Goal: Task Accomplishment & Management: Complete application form

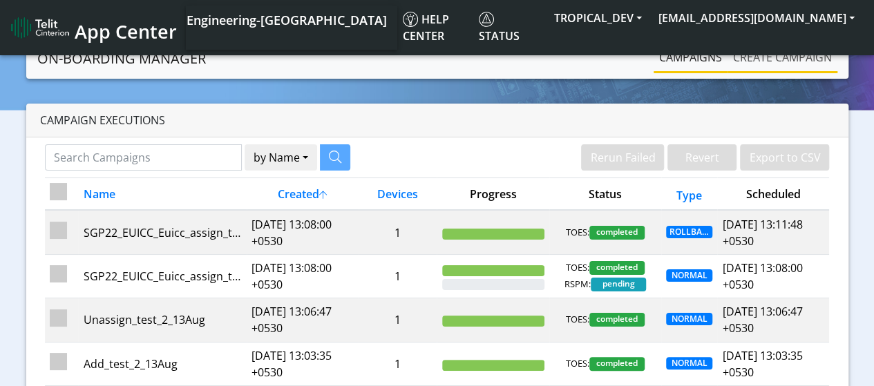
click at [752, 57] on link "Create campaign" at bounding box center [782, 58] width 110 height 28
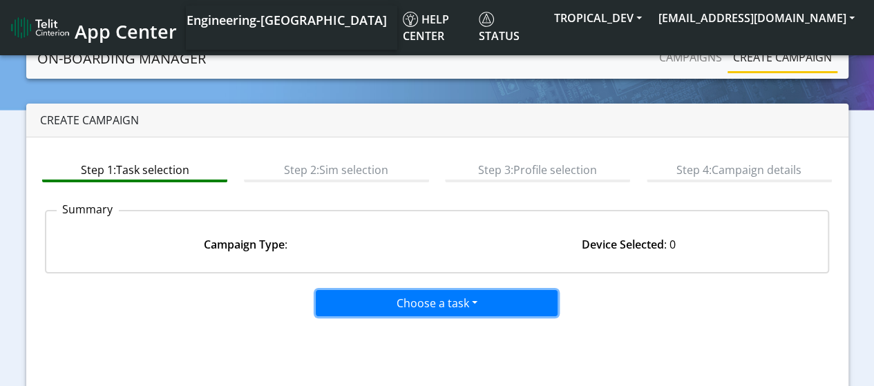
click at [378, 309] on button "Choose a task" at bounding box center [437, 303] width 242 height 26
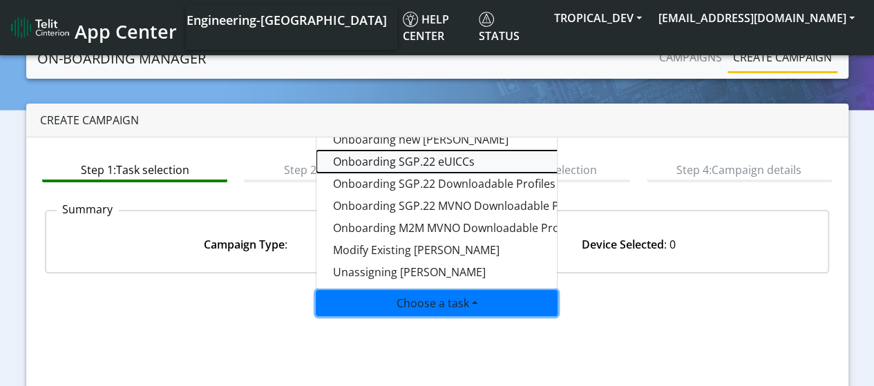
click at [413, 162] on tasksgp22eUICC-dropdown "Onboarding SGP.22 eUICCs" at bounding box center [488, 162] width 345 height 22
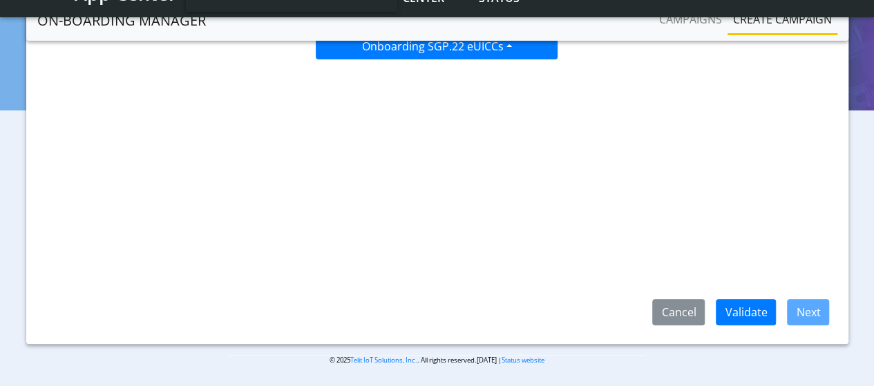
scroll to position [220, 0]
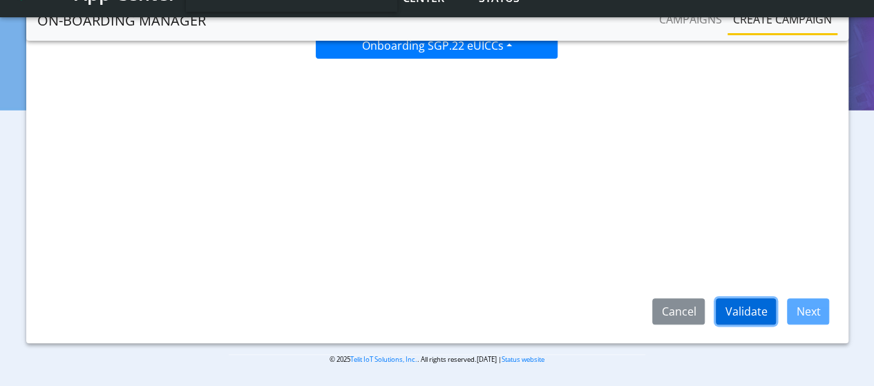
click at [764, 313] on button "Validate" at bounding box center [746, 311] width 60 height 26
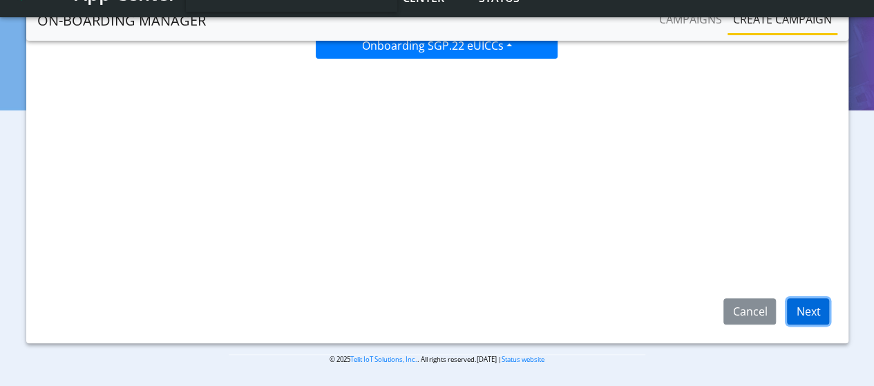
click at [814, 314] on button "Next" at bounding box center [808, 311] width 42 height 26
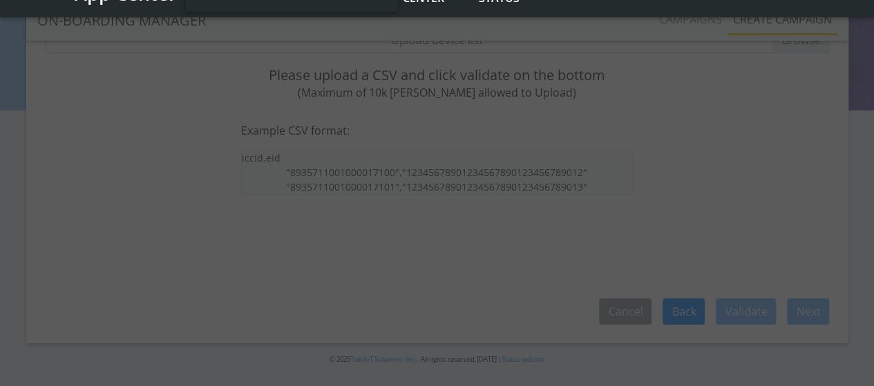
scroll to position [151, 0]
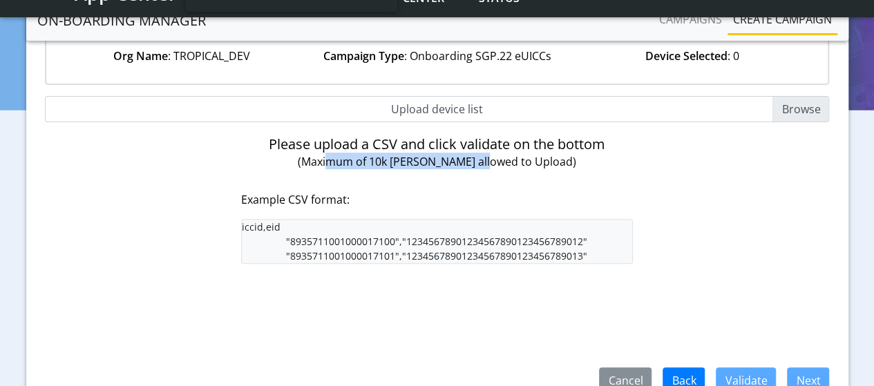
drag, startPoint x: 359, startPoint y: 161, endPoint x: 515, endPoint y: 161, distance: 156.1
click at [515, 161] on span "(Maximum of 10k SIMs allowed to Upload)" at bounding box center [437, 161] width 278 height 15
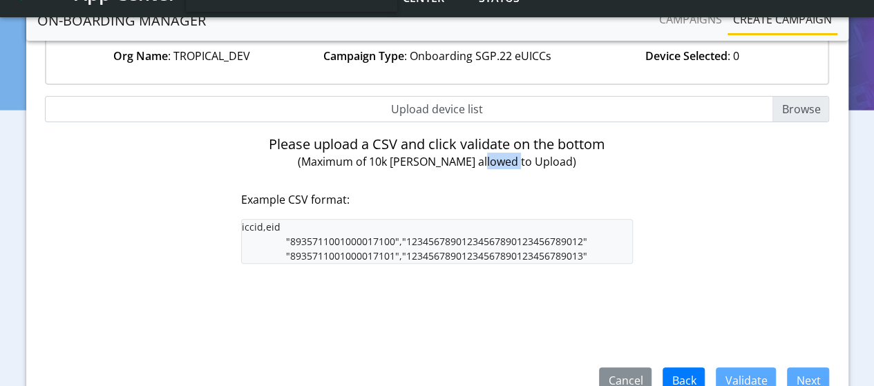
click at [515, 161] on span "(Maximum of 10k SIMs allowed to Upload)" at bounding box center [437, 161] width 278 height 15
click at [470, 169] on span "(Maximum of 10k SIMs allowed to Upload)" at bounding box center [437, 161] width 278 height 15
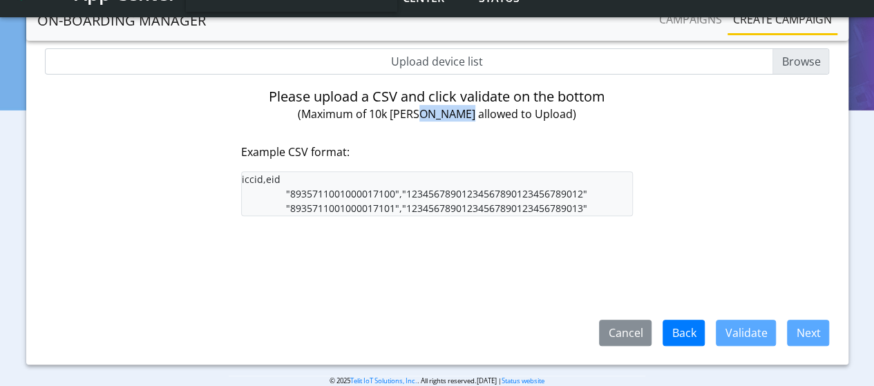
scroll to position [220, 0]
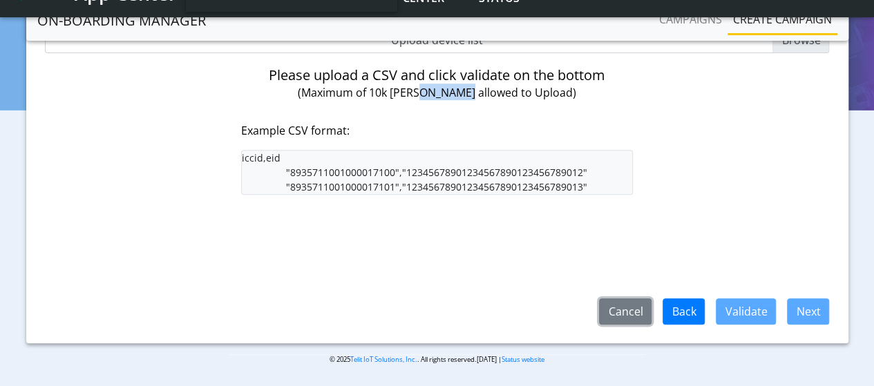
click at [620, 312] on button "Cancel" at bounding box center [625, 311] width 53 height 26
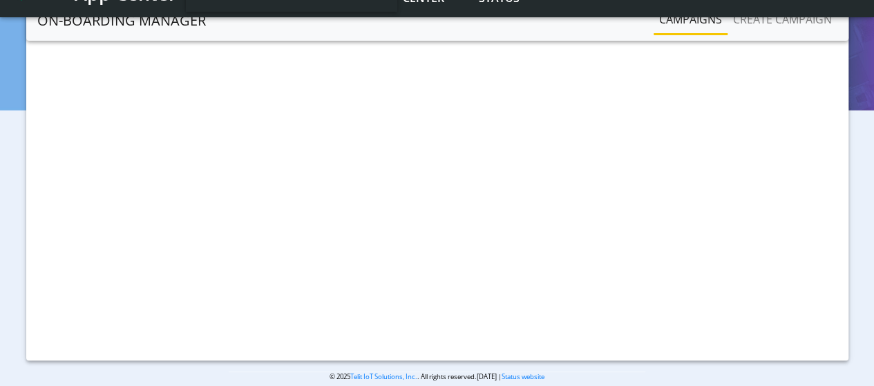
scroll to position [236, 0]
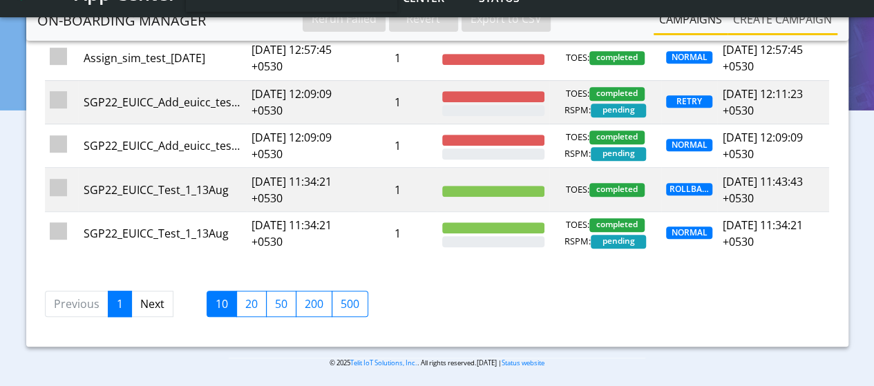
click at [771, 16] on link "Create campaign" at bounding box center [782, 20] width 110 height 28
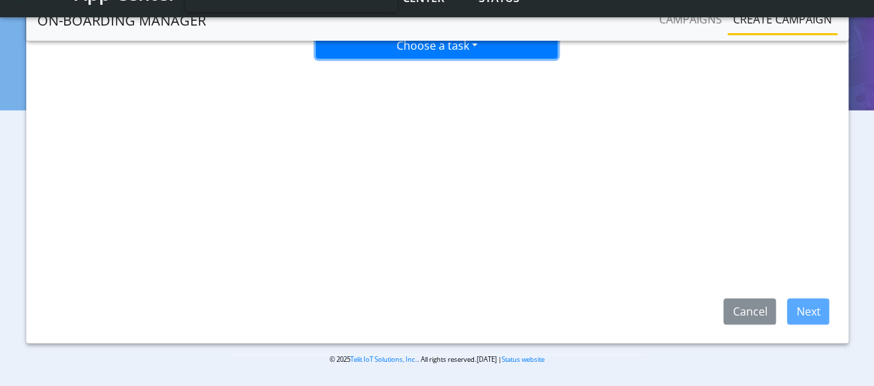
click at [383, 50] on button "Choose a task" at bounding box center [437, 45] width 242 height 26
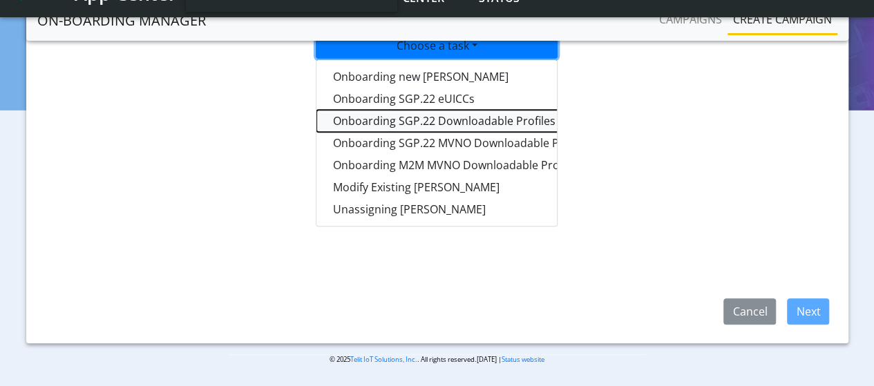
click at [426, 122] on tasksgp22profile-dropdown "Onboarding SGP.22 Downloadable Profiles" at bounding box center [488, 121] width 345 height 22
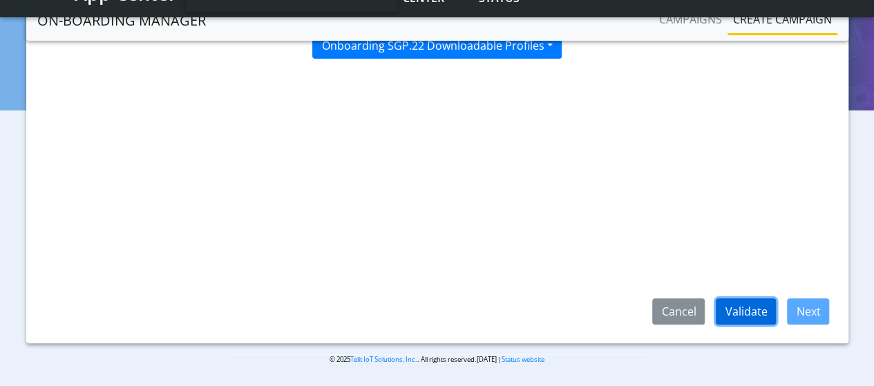
click at [756, 317] on button "Validate" at bounding box center [746, 311] width 60 height 26
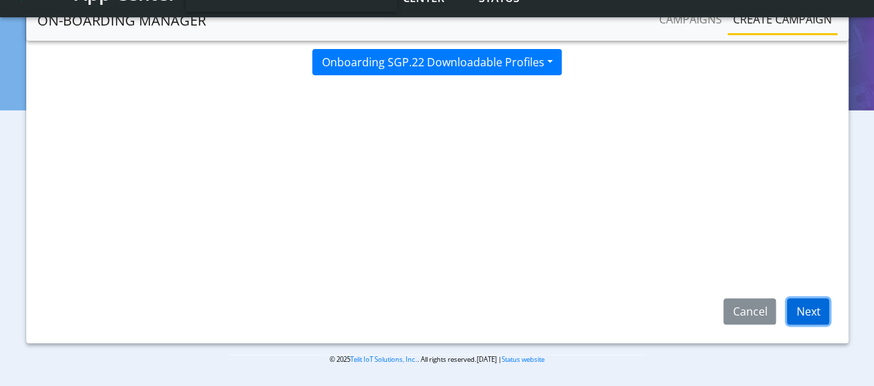
click at [815, 316] on button "Next" at bounding box center [808, 311] width 42 height 26
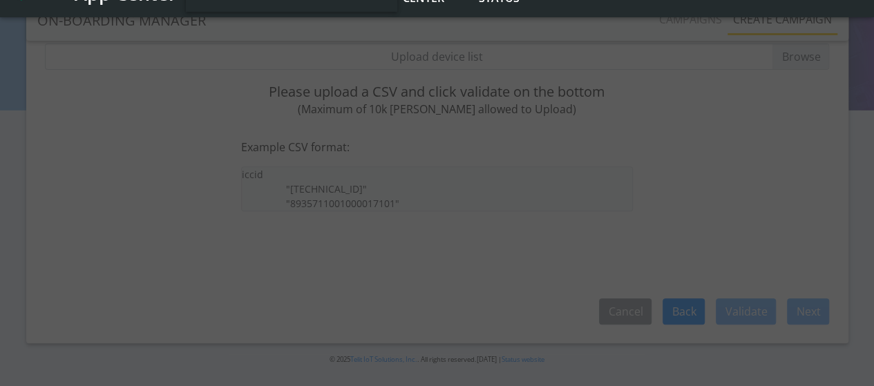
scroll to position [151, 0]
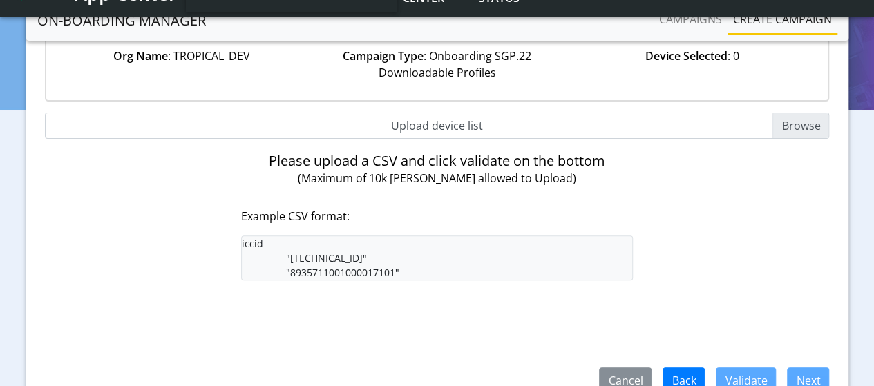
click at [794, 135] on input "Upload device list" at bounding box center [437, 126] width 785 height 26
type input "C:\fakepath\SGP22profiles.csv"
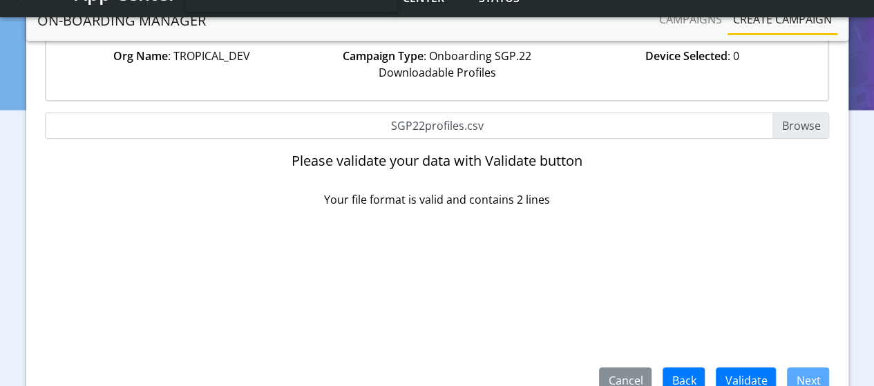
scroll to position [220, 0]
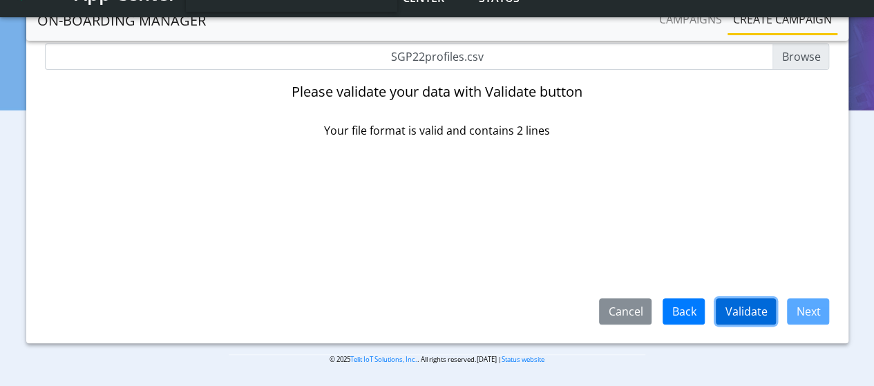
click at [751, 310] on button "Validate" at bounding box center [746, 311] width 60 height 26
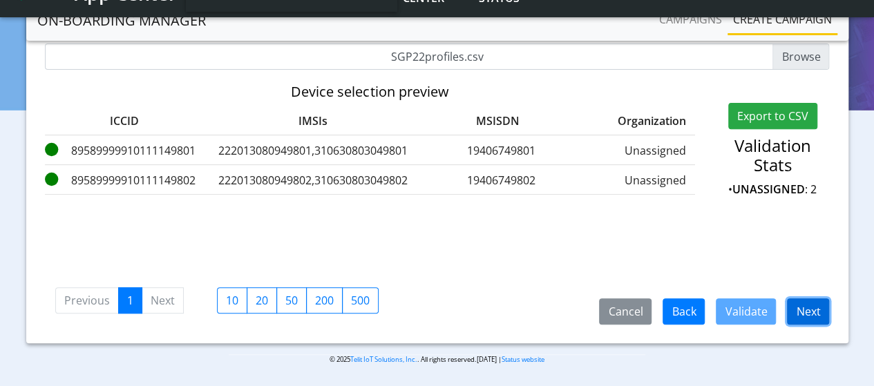
click at [803, 309] on button "Next" at bounding box center [808, 311] width 42 height 26
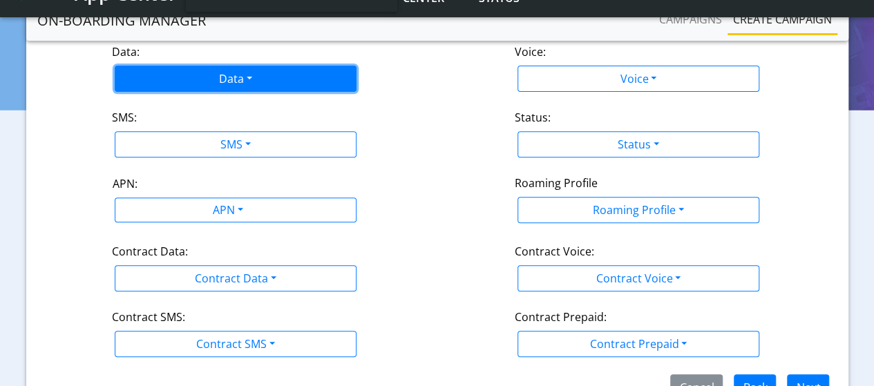
click at [227, 82] on button "Data" at bounding box center [236, 79] width 242 height 26
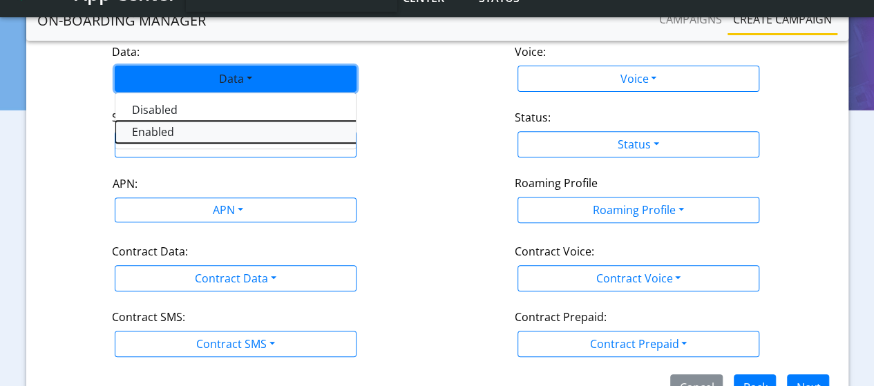
click at [164, 126] on button "Enabled" at bounding box center [287, 132] width 345 height 22
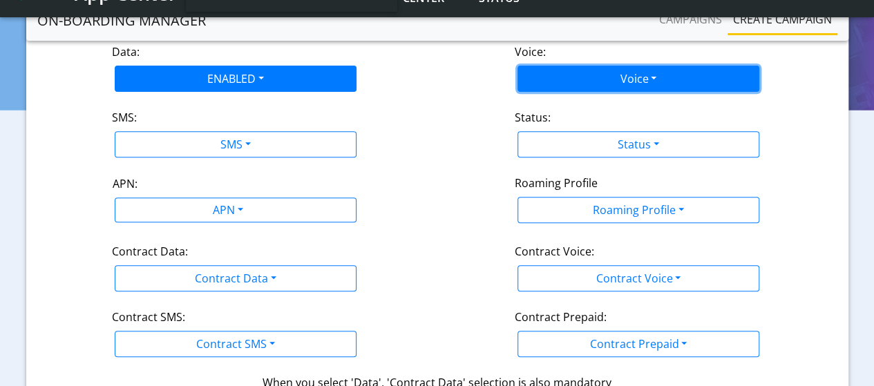
click at [640, 75] on button "Voice" at bounding box center [638, 79] width 242 height 26
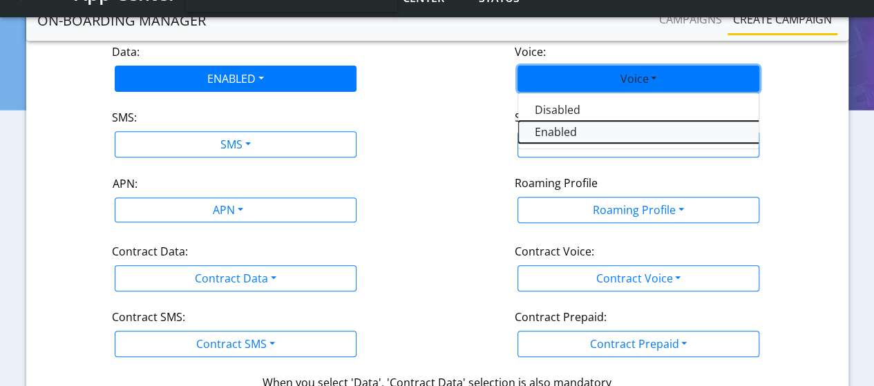
click at [587, 131] on button "Enabled" at bounding box center [690, 132] width 345 height 22
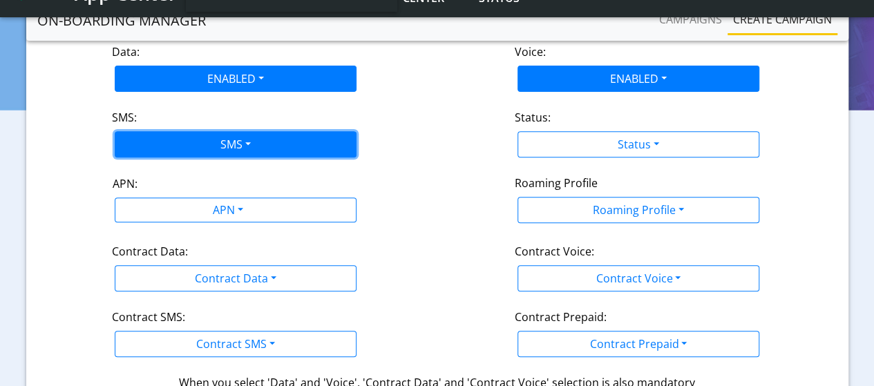
click at [198, 143] on button "SMS" at bounding box center [236, 144] width 242 height 26
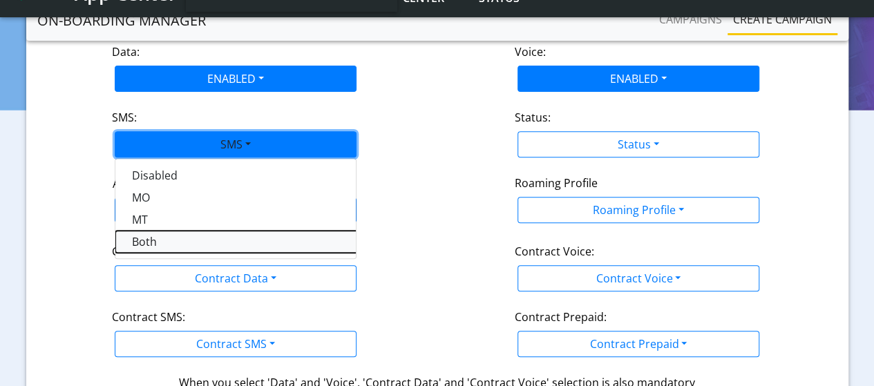
click at [158, 242] on button "Both" at bounding box center [287, 242] width 345 height 22
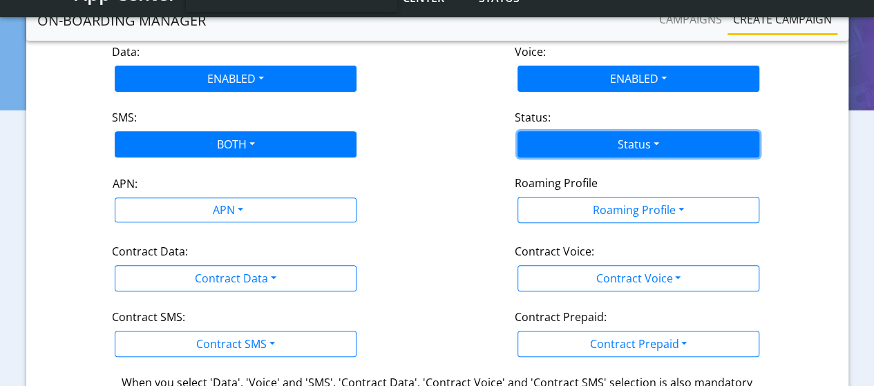
click at [631, 140] on button "Status" at bounding box center [638, 144] width 242 height 26
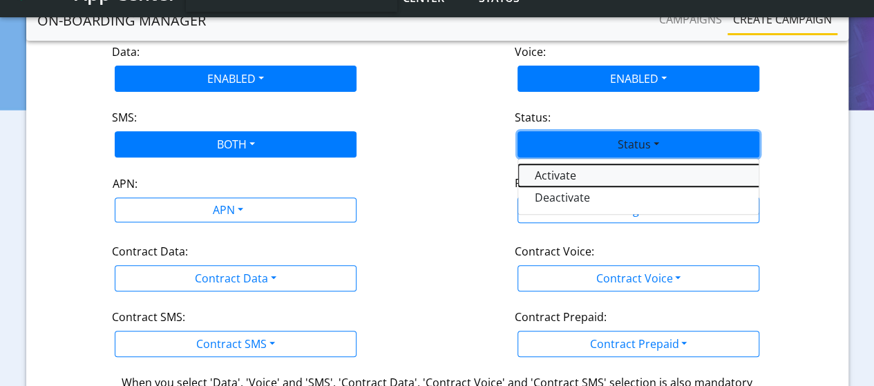
click at [576, 175] on button "Activate" at bounding box center [690, 175] width 345 height 22
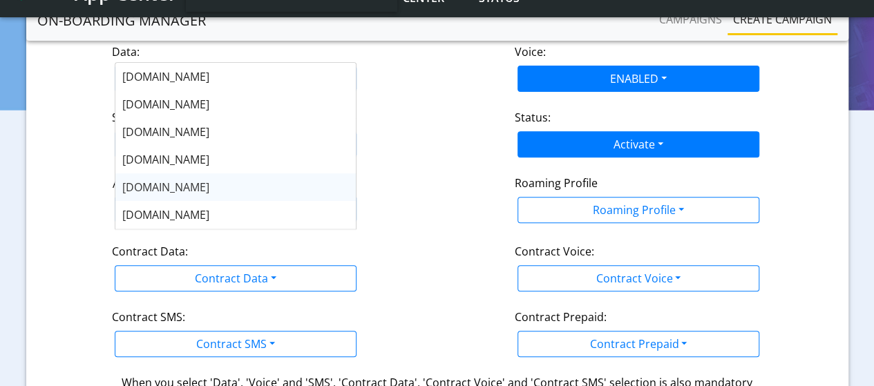
click at [151, 191] on span "nxt17.eu" at bounding box center [165, 187] width 87 height 15
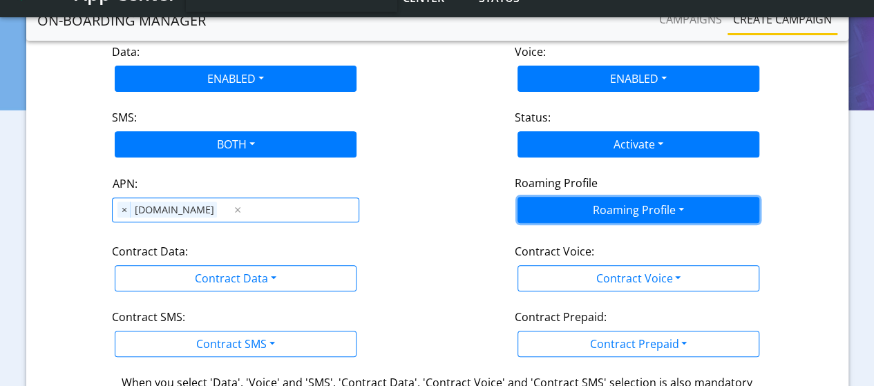
click at [658, 209] on button "Roaming Profile" at bounding box center [638, 210] width 242 height 26
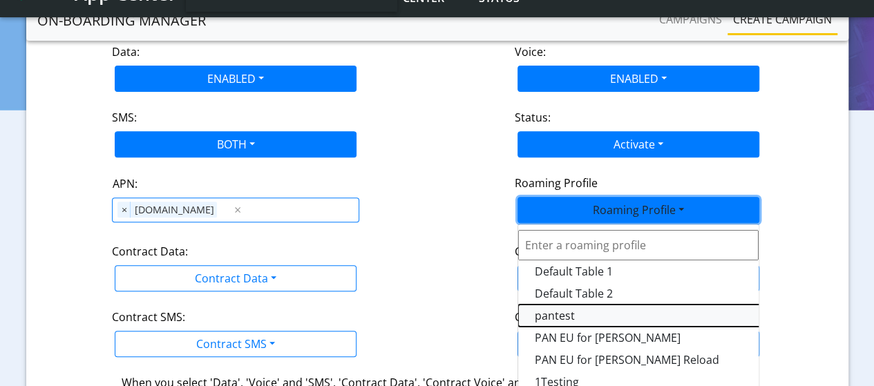
drag, startPoint x: 571, startPoint y: 311, endPoint x: 565, endPoint y: 299, distance: 13.0
click at [569, 310] on Profile-dropdown "pantest" at bounding box center [690, 316] width 345 height 22
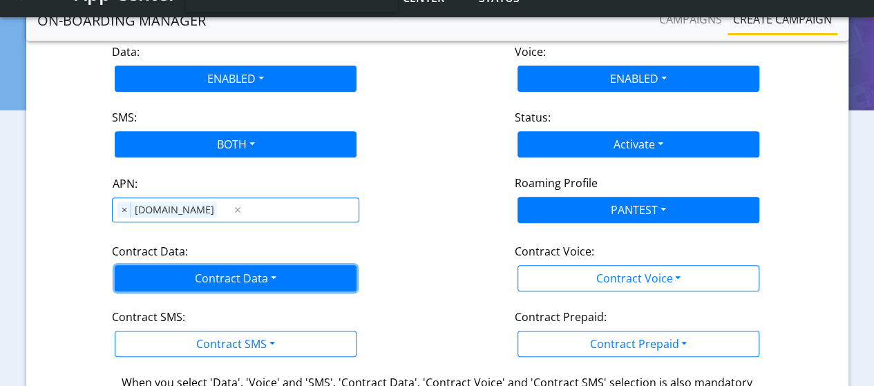
click at [255, 278] on button "Contract Data" at bounding box center [236, 278] width 242 height 26
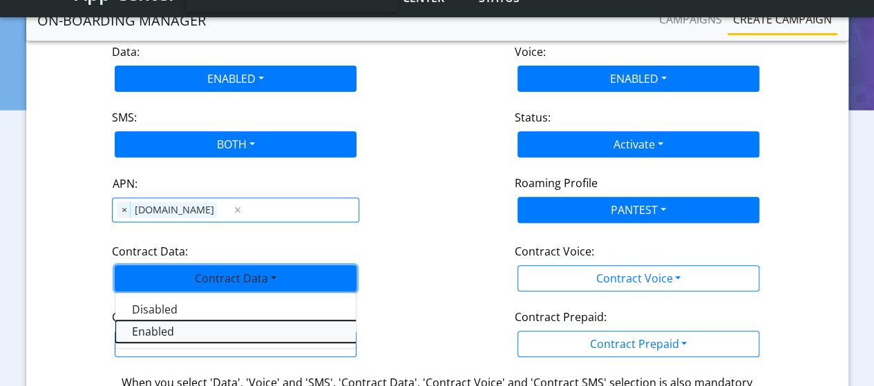
click at [146, 328] on Dataenabled-dropdown "Enabled" at bounding box center [287, 332] width 345 height 22
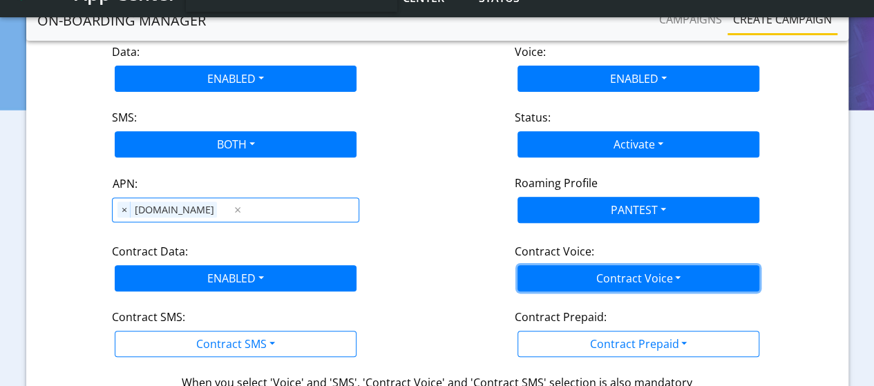
click at [616, 272] on button "Contract Voice" at bounding box center [638, 278] width 242 height 26
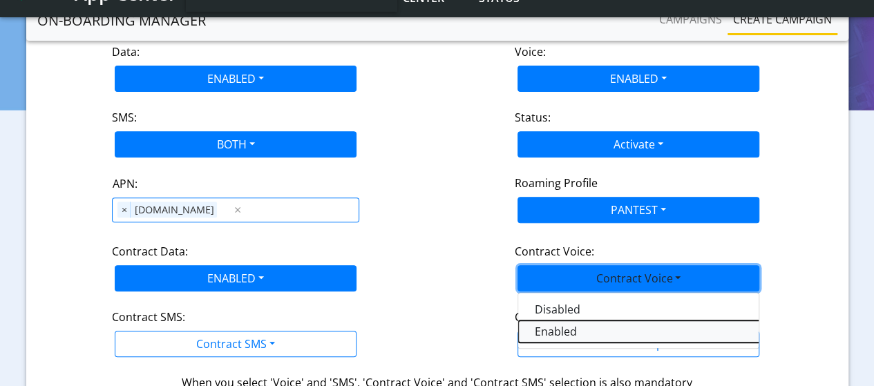
click at [576, 330] on Voiceenabled-dropdown "Enabled" at bounding box center [690, 332] width 345 height 22
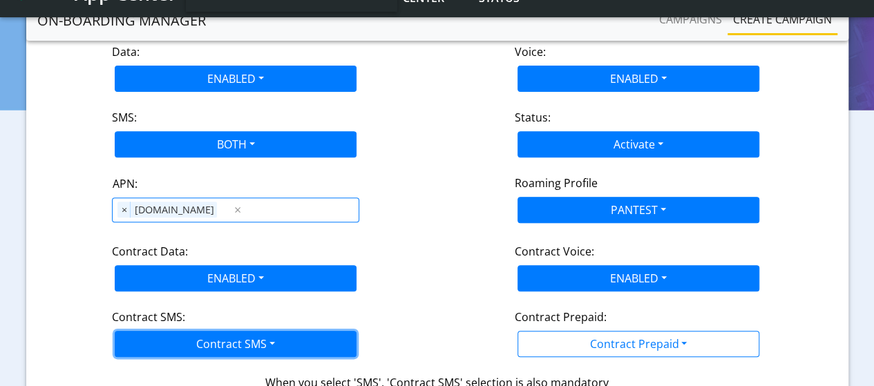
click at [272, 338] on button "Contract SMS" at bounding box center [236, 344] width 242 height 26
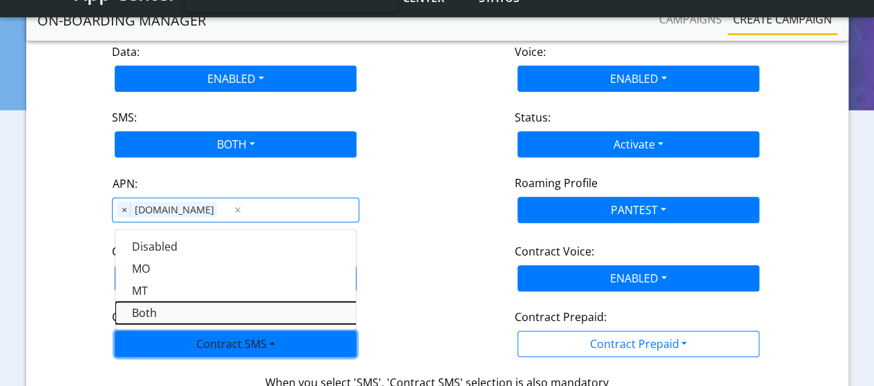
click at [146, 309] on SMSboth-dropdown "Both" at bounding box center [287, 313] width 345 height 22
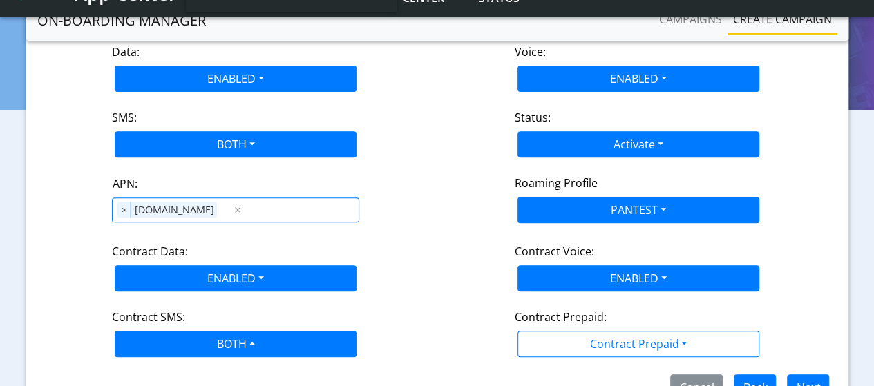
scroll to position [289, 0]
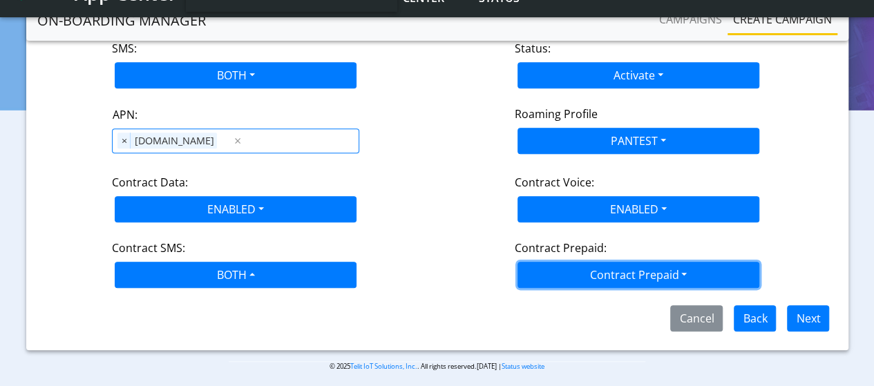
drag, startPoint x: 606, startPoint y: 264, endPoint x: 596, endPoint y: 272, distance: 12.7
click at [605, 265] on button "Contract Prepaid" at bounding box center [638, 275] width 242 height 26
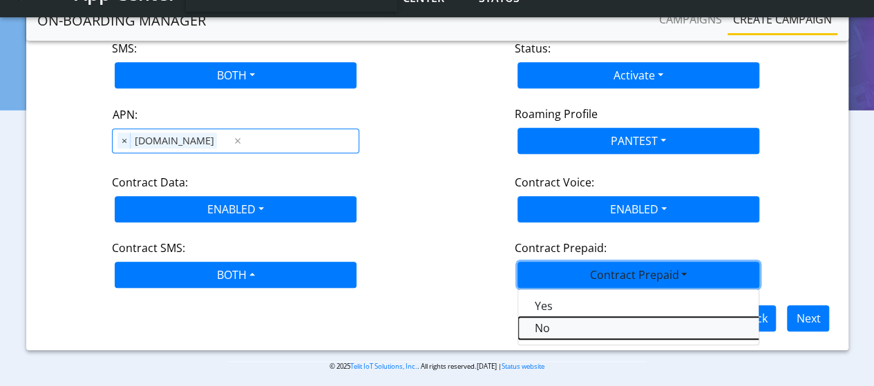
click at [544, 327] on Prepaidnotprepaid-dropdown "No" at bounding box center [690, 328] width 345 height 22
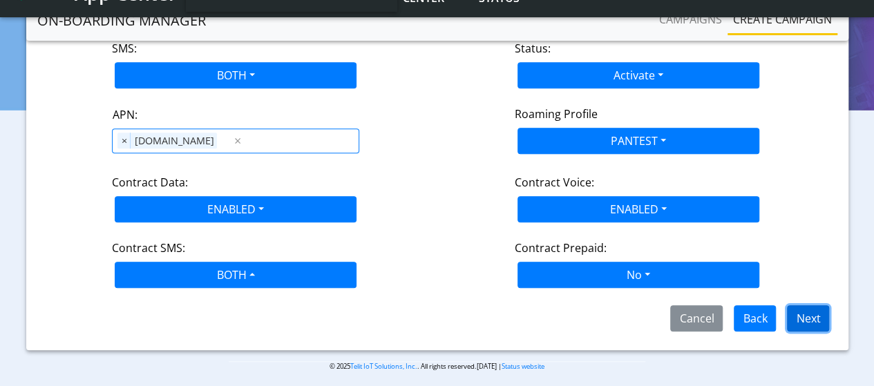
click at [802, 317] on button "Next" at bounding box center [808, 318] width 42 height 26
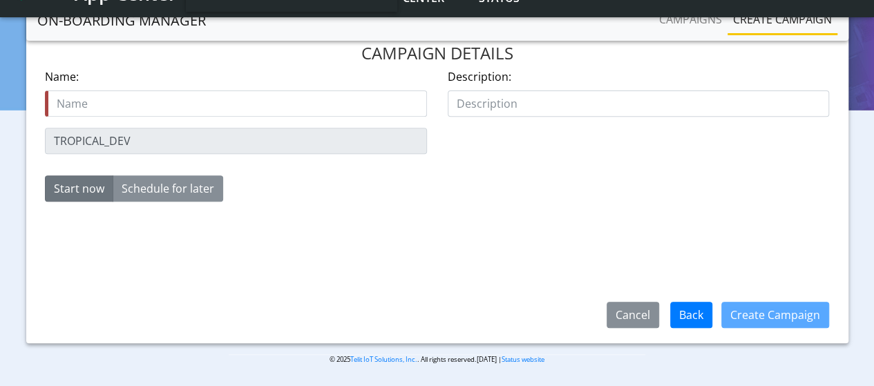
scroll to position [220, 0]
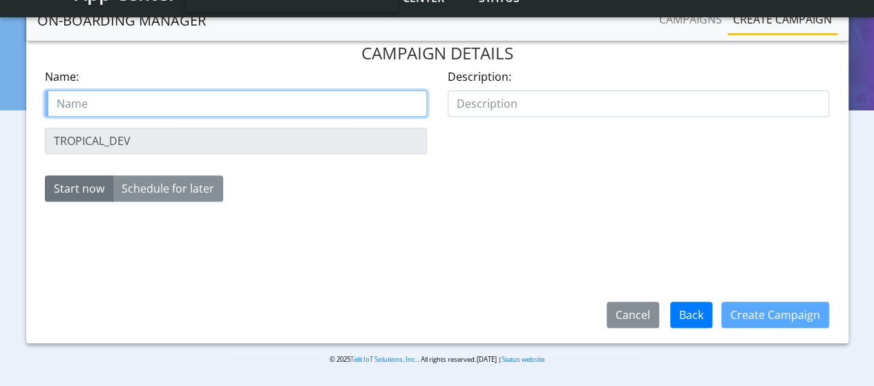
click at [166, 110] on input "text" at bounding box center [236, 103] width 382 height 26
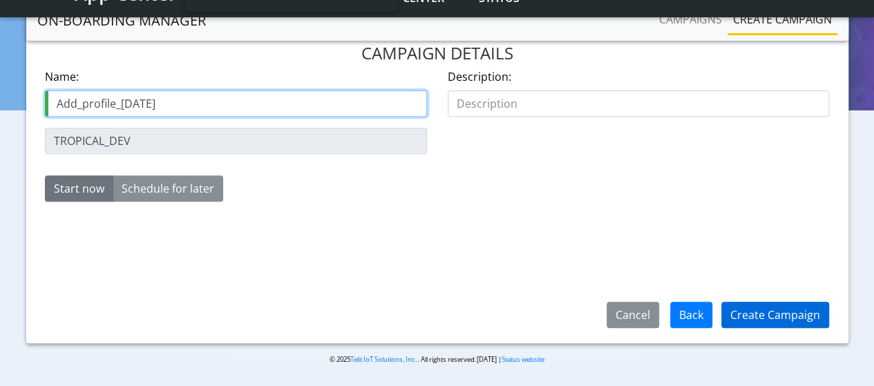
type input "Add_profile_13Aug"
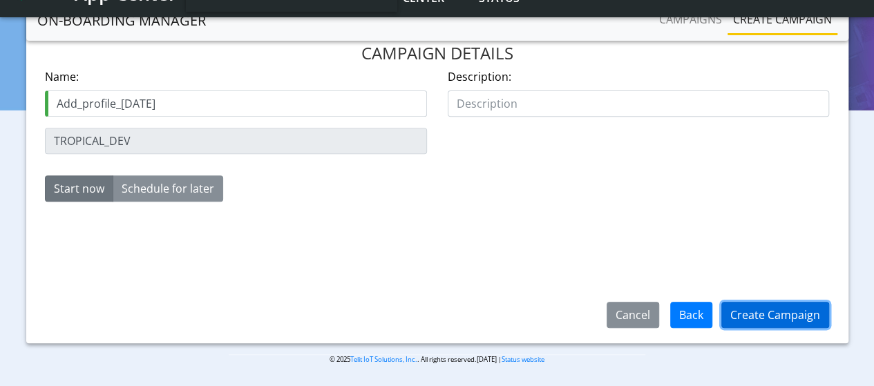
click at [753, 316] on button "Create Campaign" at bounding box center [775, 315] width 108 height 26
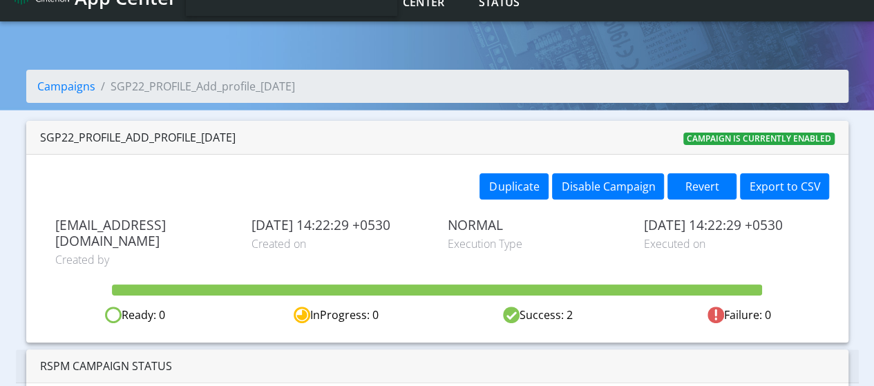
scroll to position [50, 0]
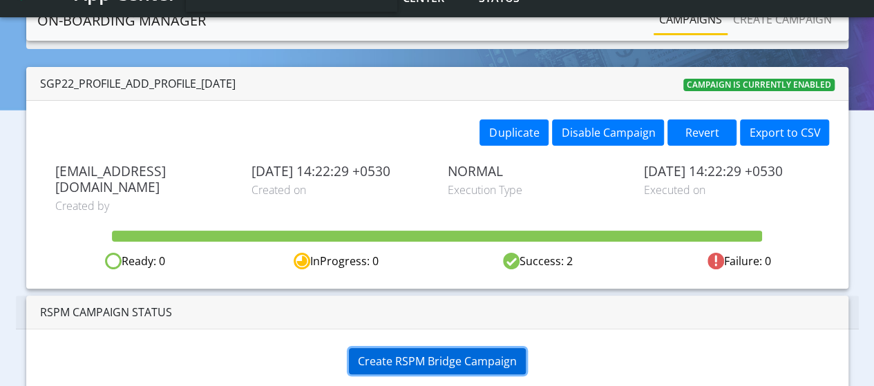
click at [448, 354] on span "Create RSPM Bridge Campaign" at bounding box center [437, 361] width 159 height 15
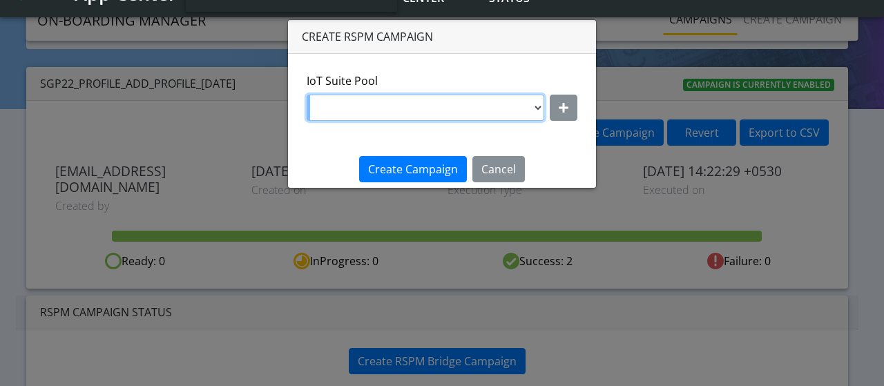
click at [448, 106] on select "DNLD_BYOC_MVNO_PROFILE_TEST145 DNLD-nxt17.eu-testpoolValidate DNLD-flolive.net-…" at bounding box center [426, 108] width 238 height 26
select select "f7e12c9d-b290-43e1-8cea-cba78f5e515d"
click at [307, 95] on select "DNLD_BYOC_MVNO_PROFILE_TEST145 DNLD-nxt17.eu-testpoolValidate DNLD-flolive.net-…" at bounding box center [426, 108] width 238 height 26
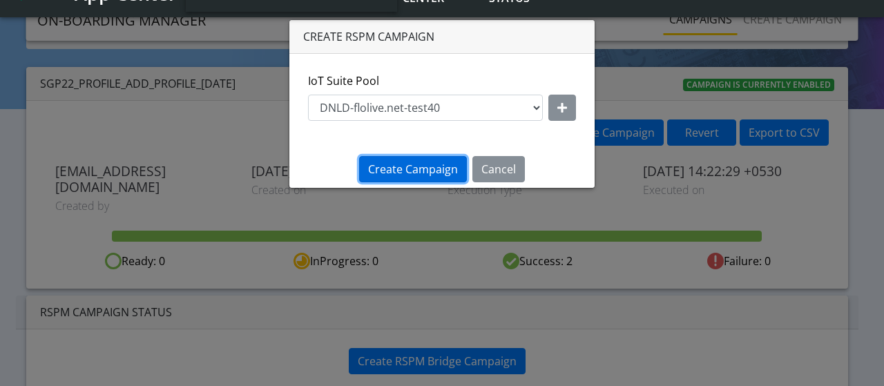
click at [421, 172] on span "Create Campaign" at bounding box center [413, 169] width 90 height 15
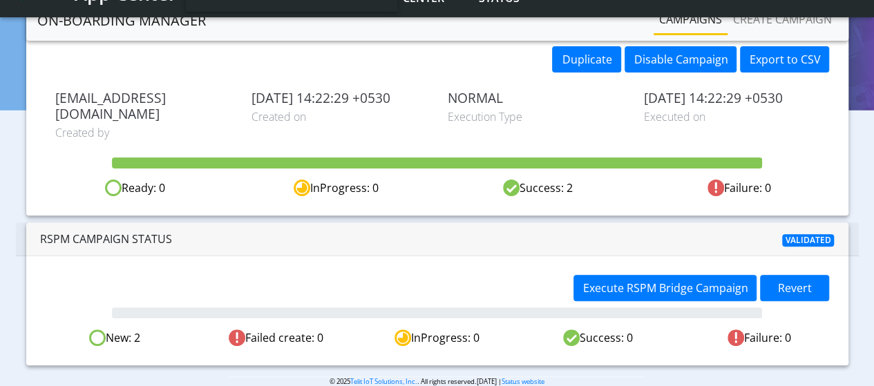
scroll to position [127, 0]
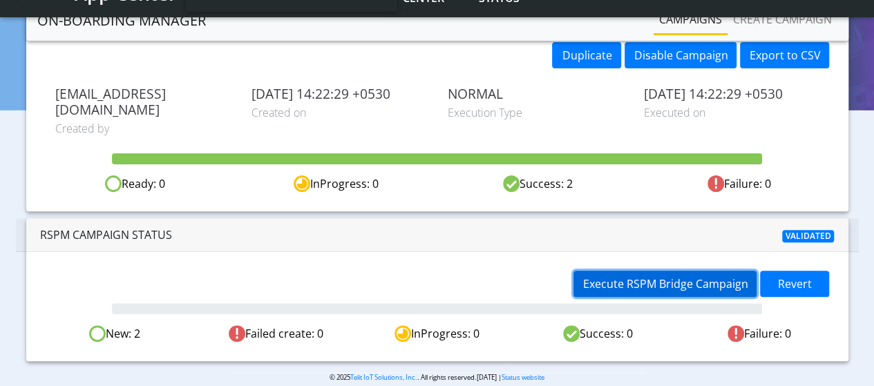
click at [660, 276] on span "Execute RSPM Bridge Campaign" at bounding box center [664, 283] width 165 height 15
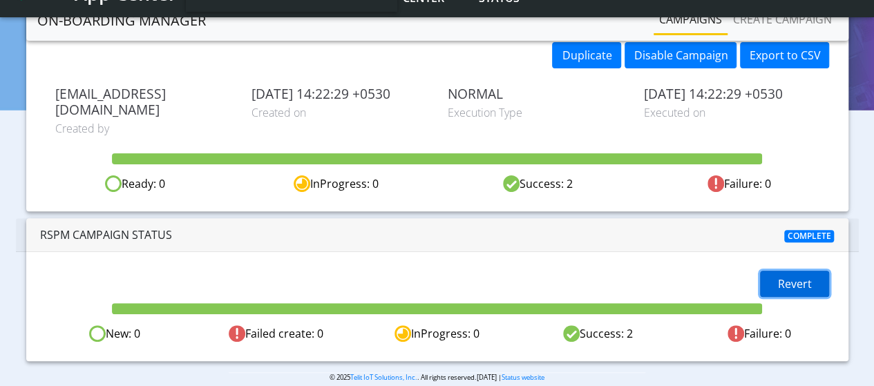
click at [803, 276] on span "Revert" at bounding box center [795, 283] width 34 height 15
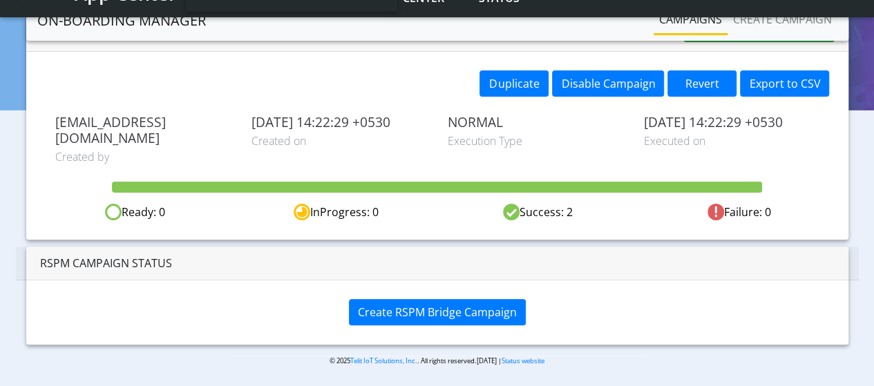
scroll to position [82, 0]
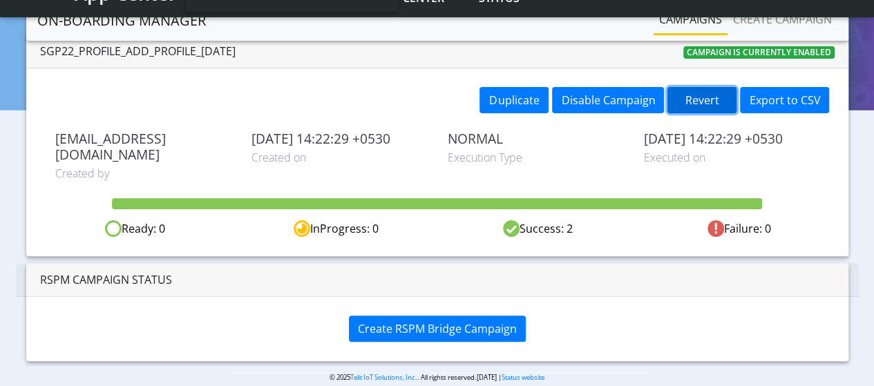
click at [698, 104] on button "Revert" at bounding box center [701, 100] width 69 height 26
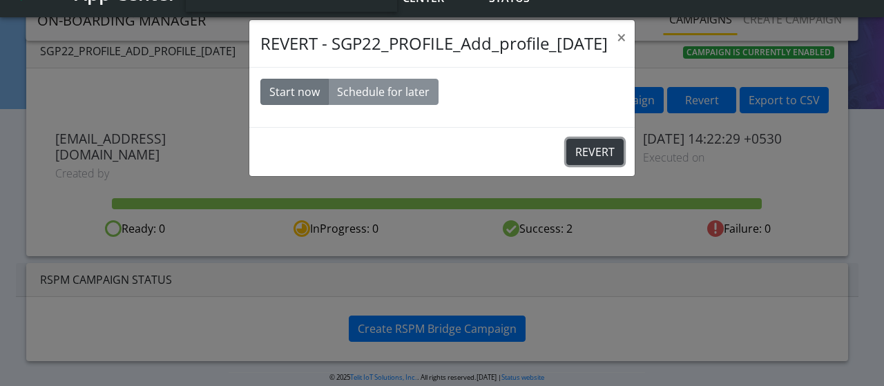
click at [591, 154] on button "REVERT" at bounding box center [594, 152] width 57 height 26
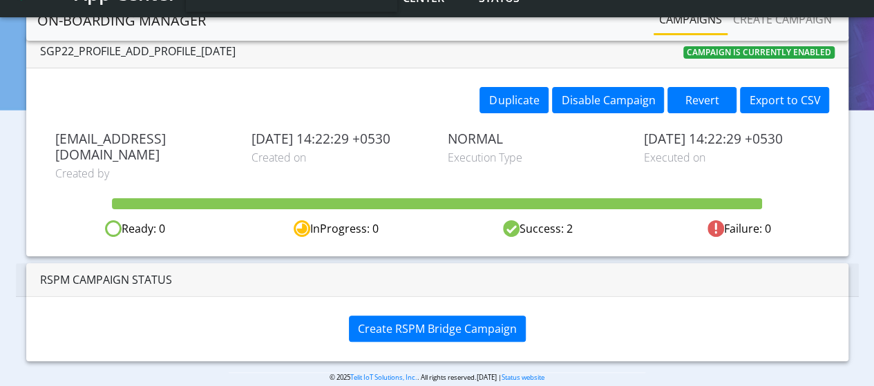
click at [676, 20] on link "Campaigns" at bounding box center [691, 20] width 74 height 28
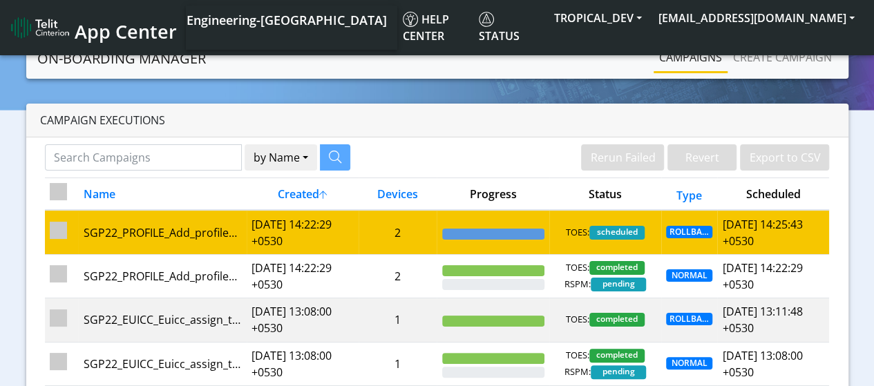
click at [242, 233] on td "SGP22_PROFILE_Add_profile_13Aug" at bounding box center [162, 232] width 168 height 44
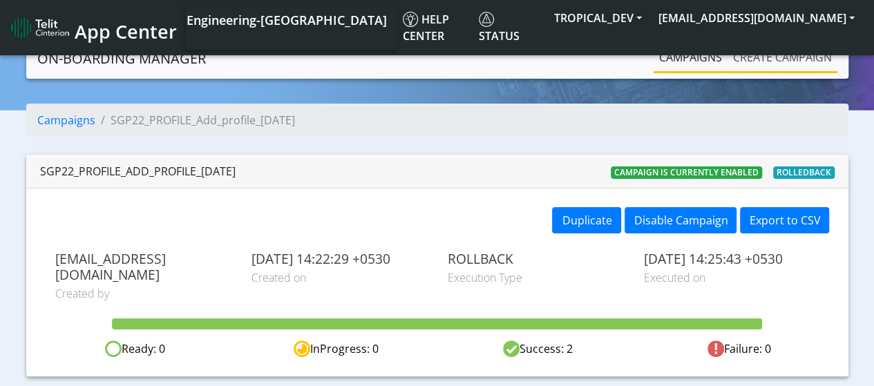
click at [767, 66] on link "Create campaign" at bounding box center [782, 58] width 110 height 28
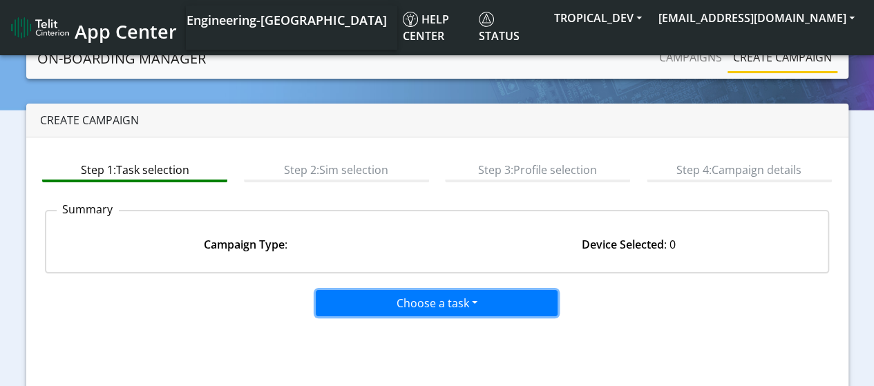
click at [395, 298] on button "Choose a task" at bounding box center [437, 303] width 242 height 26
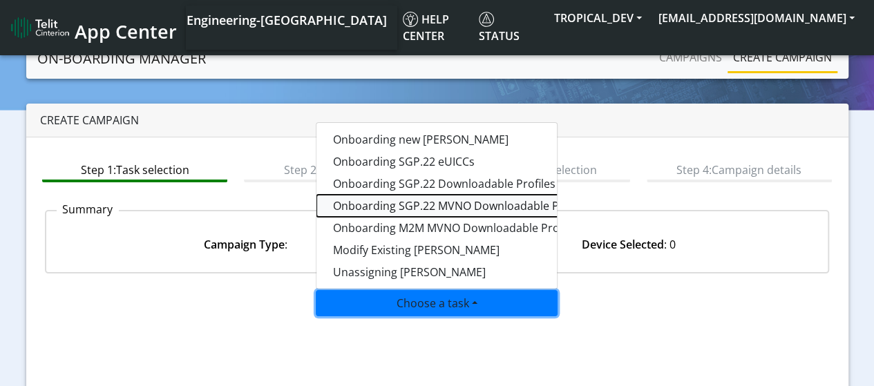
click at [464, 205] on tasksgp22mvnoprofile-dropdown "Onboarding SGP.22 MVNO Downloadable Profiles" at bounding box center [488, 206] width 345 height 22
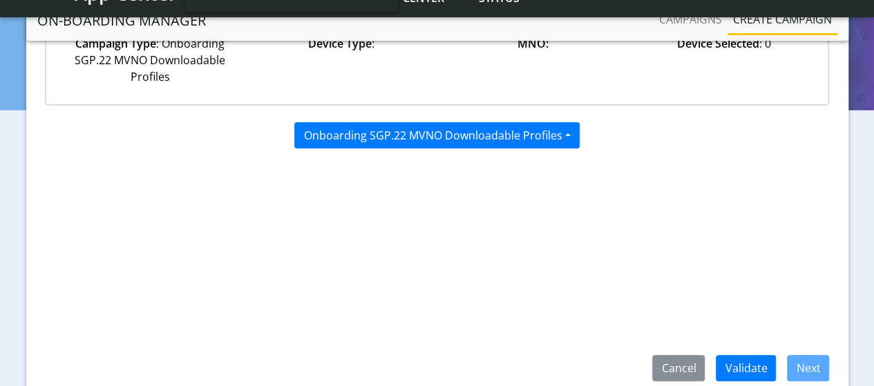
scroll to position [207, 0]
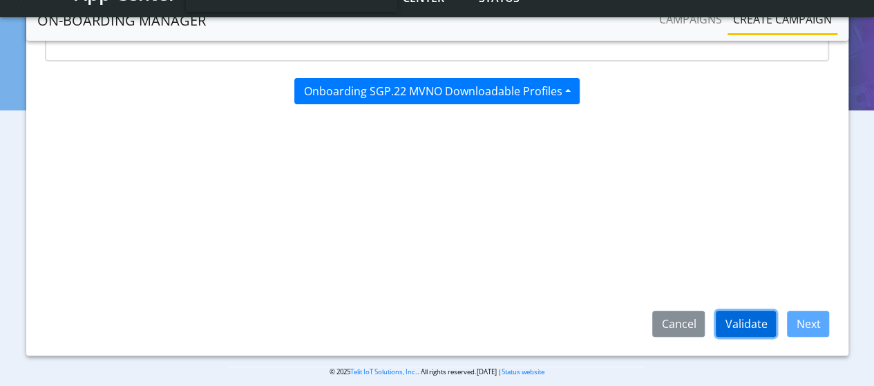
click at [760, 323] on button "Validate" at bounding box center [746, 324] width 60 height 26
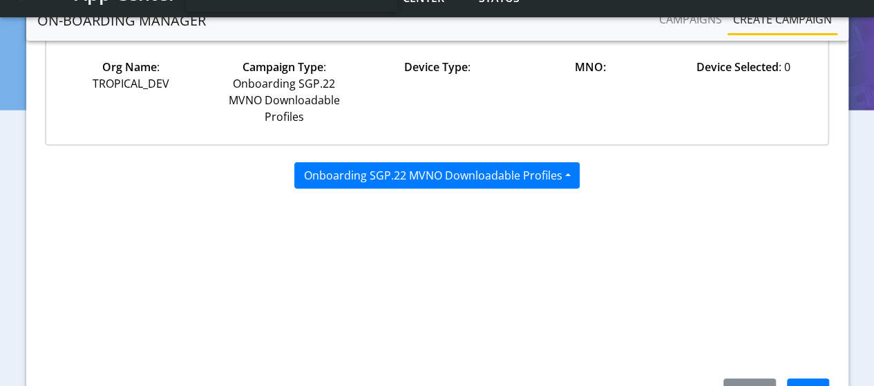
scroll to position [220, 0]
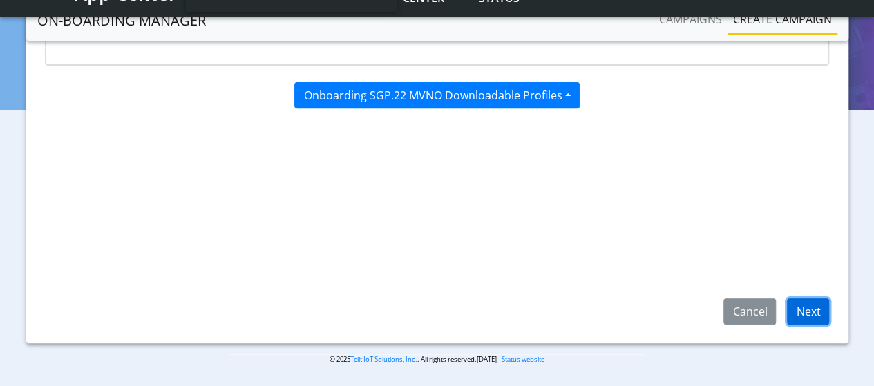
click at [822, 312] on button "Next" at bounding box center [808, 311] width 42 height 26
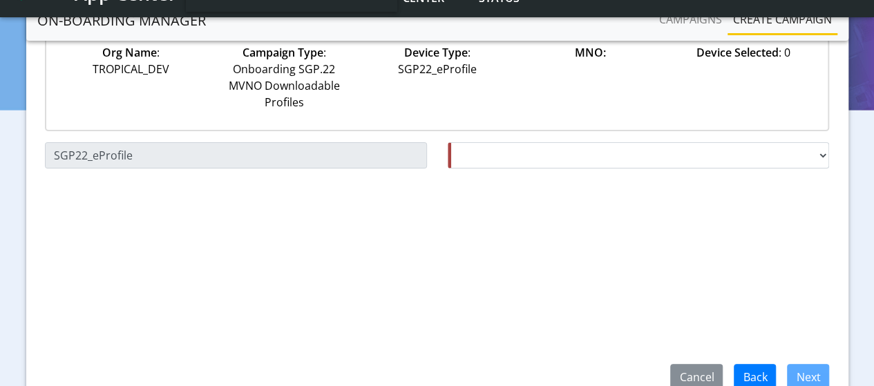
scroll to position [82, 0]
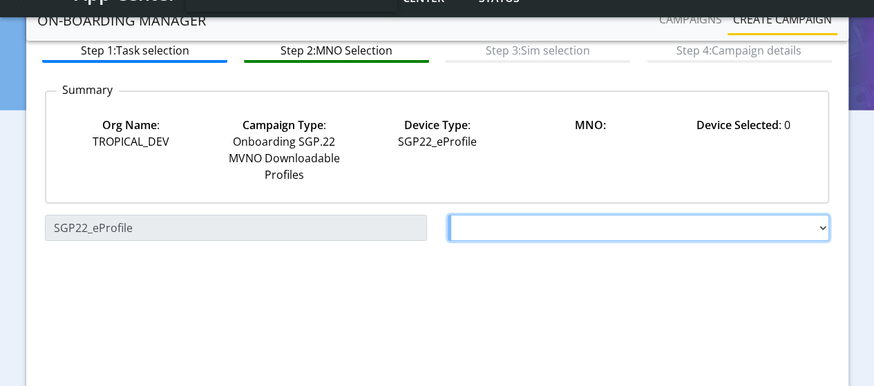
click at [580, 230] on select "Choose a MNO Testing31 AT&T Wireless Tele2 Test2 Testing123 Testing_25July Test…" at bounding box center [639, 228] width 382 height 26
select select "1.3.5.6.7"
click at [448, 215] on select "Choose a MNO Testing31 AT&T Wireless Tele2 Test2 Testing123 Testing_25July Test…" at bounding box center [639, 228] width 382 height 26
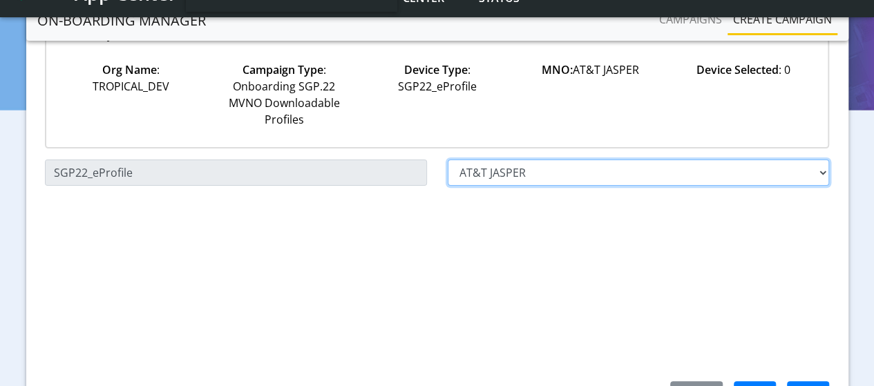
scroll to position [220, 0]
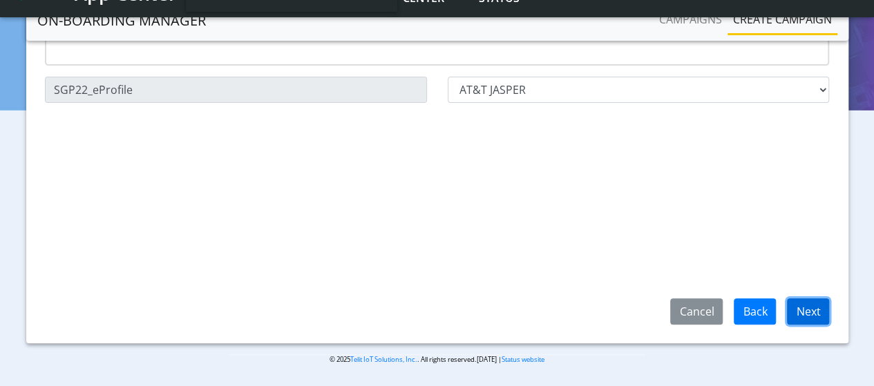
click at [812, 314] on button "Next" at bounding box center [808, 311] width 42 height 26
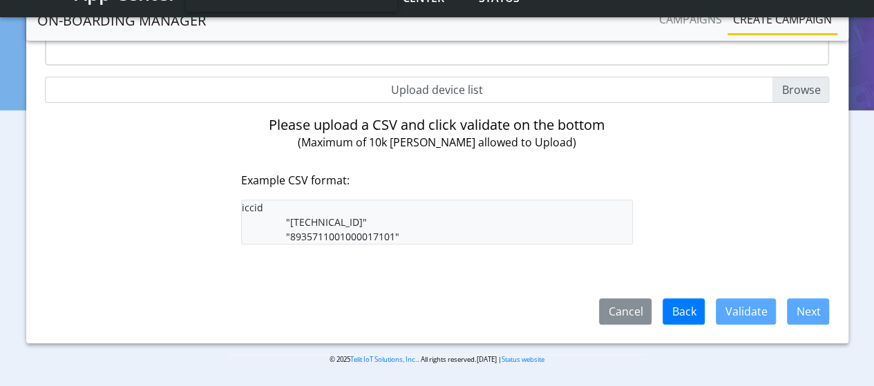
click at [811, 90] on input "Upload device list" at bounding box center [437, 90] width 785 height 26
type input "C:\fakepath\MVNO_profile.csv"
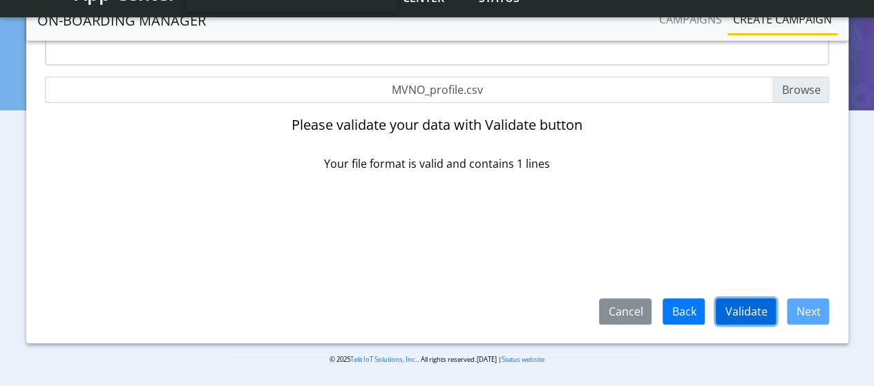
click at [763, 316] on button "Validate" at bounding box center [746, 311] width 60 height 26
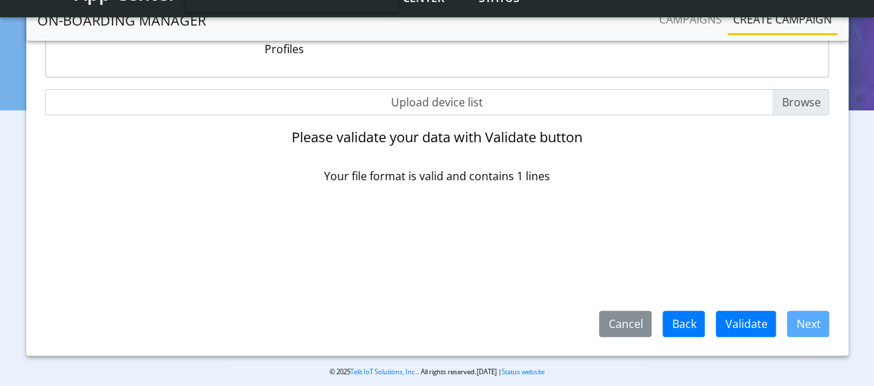
scroll to position [151, 0]
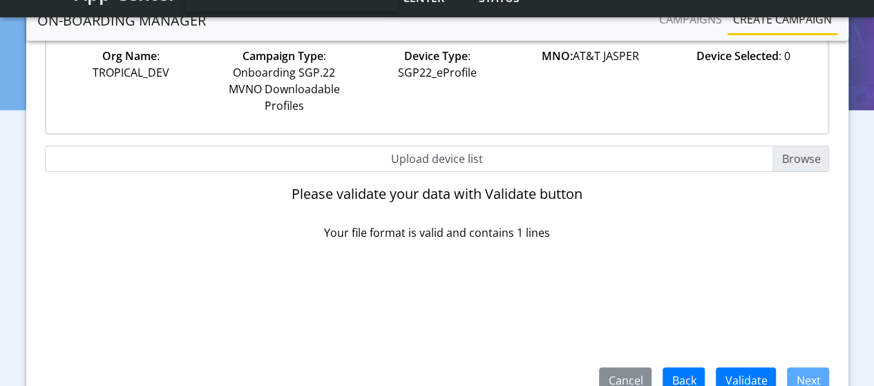
click at [807, 159] on input "Upload device list" at bounding box center [437, 159] width 785 height 26
type input "C:\fakepath\MVNO_profile.csv"
click at [741, 373] on button "Validate" at bounding box center [746, 381] width 60 height 26
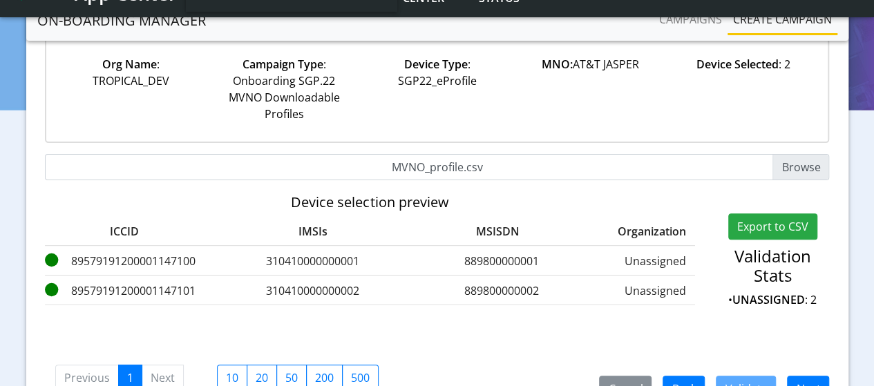
scroll to position [220, 0]
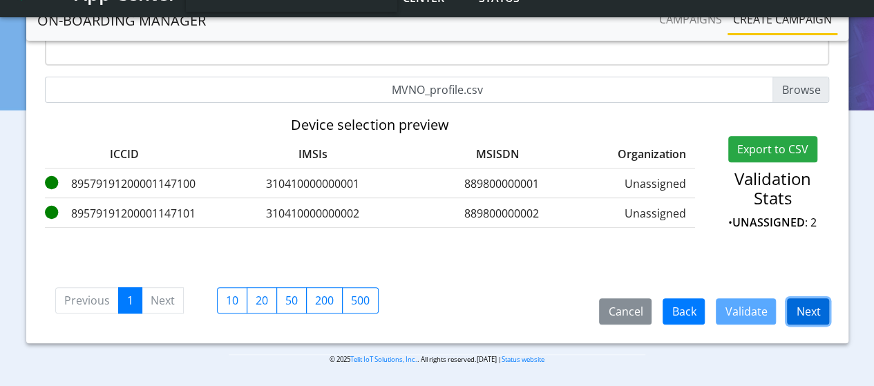
click at [814, 316] on button "Next" at bounding box center [808, 311] width 42 height 26
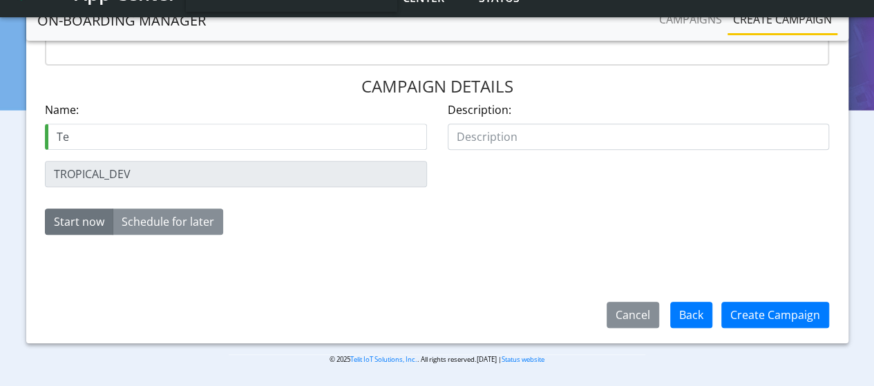
type input "T"
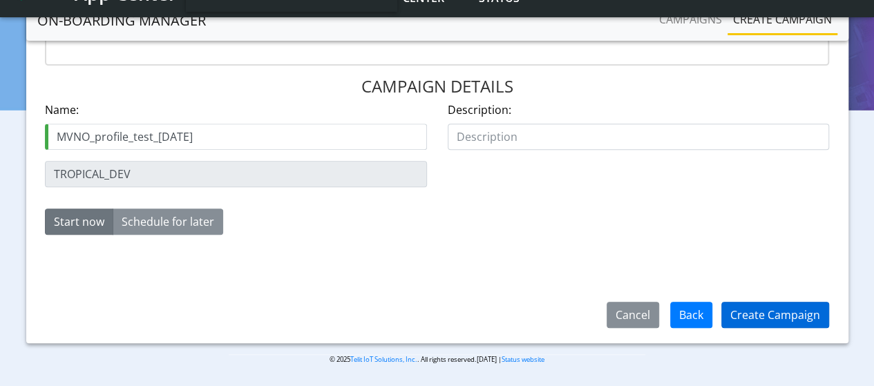
type input "MVNO_profile_test_13Aug"
click at [765, 310] on button "Create Campaign" at bounding box center [775, 315] width 108 height 26
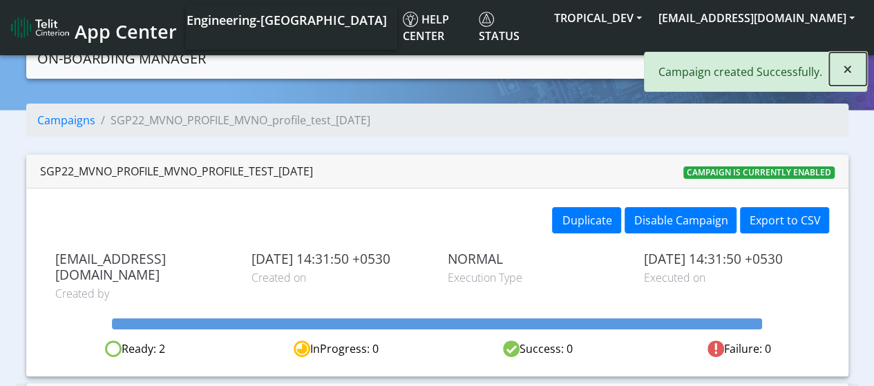
click at [849, 70] on span "×" at bounding box center [848, 68] width 10 height 23
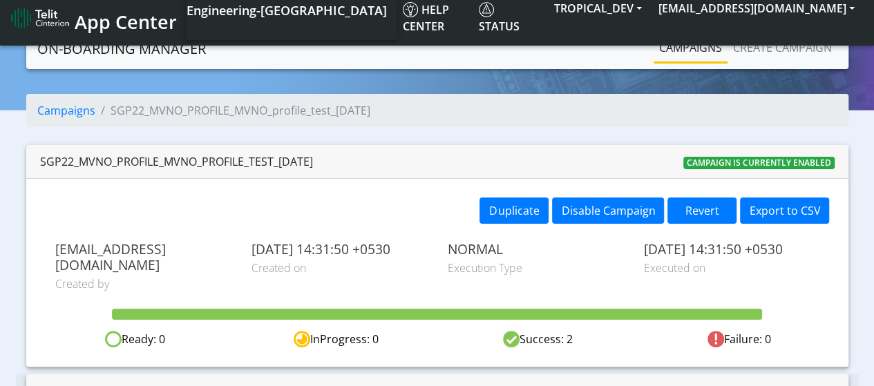
scroll to position [82, 0]
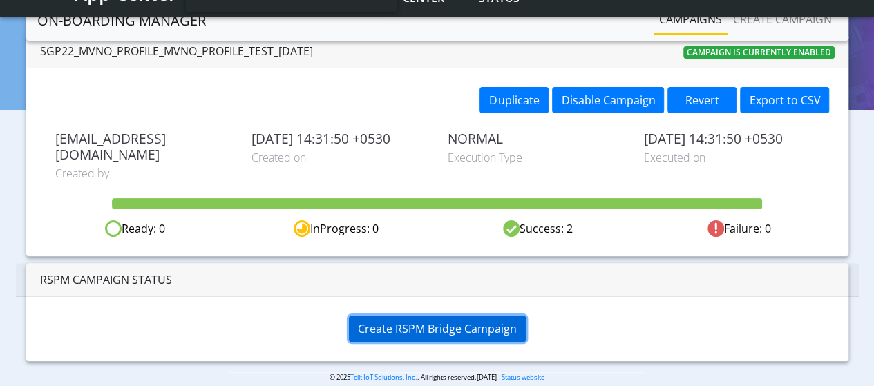
click at [394, 321] on span "Create RSPM Bridge Campaign" at bounding box center [437, 328] width 159 height 15
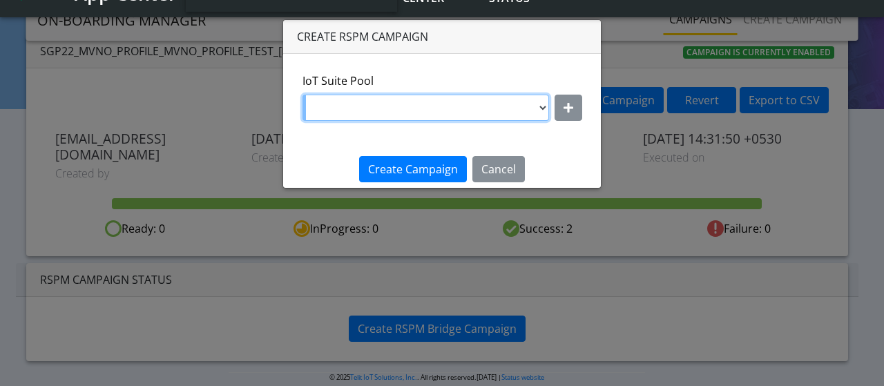
click at [471, 112] on select "DNLD_MVNO-flolive.net-testPoolApril11 DNLD_MVNO-nxtesim1.net-April4 DNLD_MVNO-n…" at bounding box center [426, 108] width 247 height 26
select select "f3021071-4d2c-46e4-bcce-2bdf08c29ade"
click at [303, 95] on select "DNLD_MVNO-flolive.net-testPoolApril11 DNLD_MVNO-nxtesim1.net-April4 DNLD_MVNO-n…" at bounding box center [426, 108] width 247 height 26
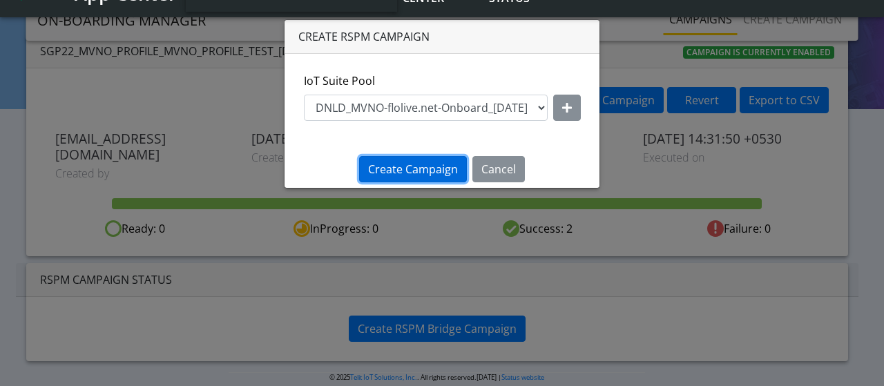
click at [422, 175] on span "Create Campaign" at bounding box center [413, 169] width 90 height 15
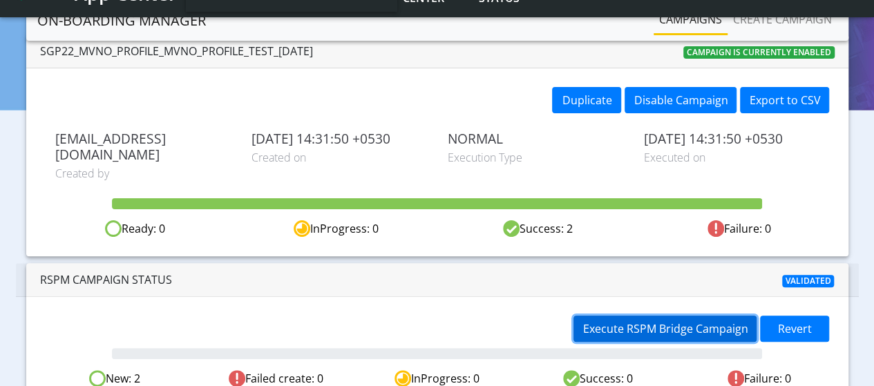
click at [627, 321] on span "Execute RSPM Bridge Campaign" at bounding box center [664, 328] width 165 height 15
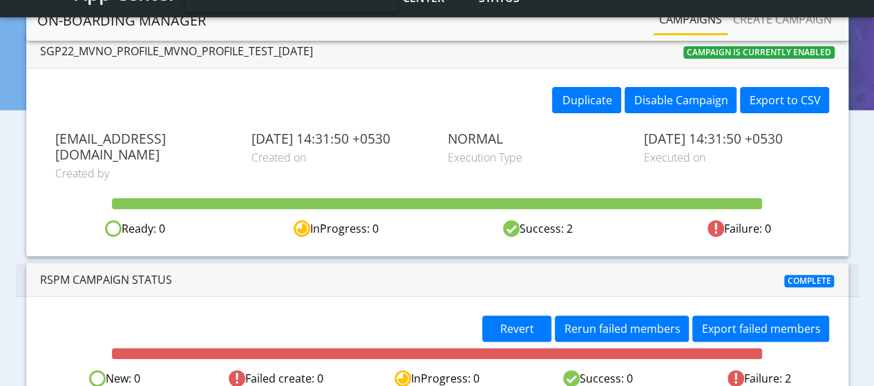
scroll to position [127, 0]
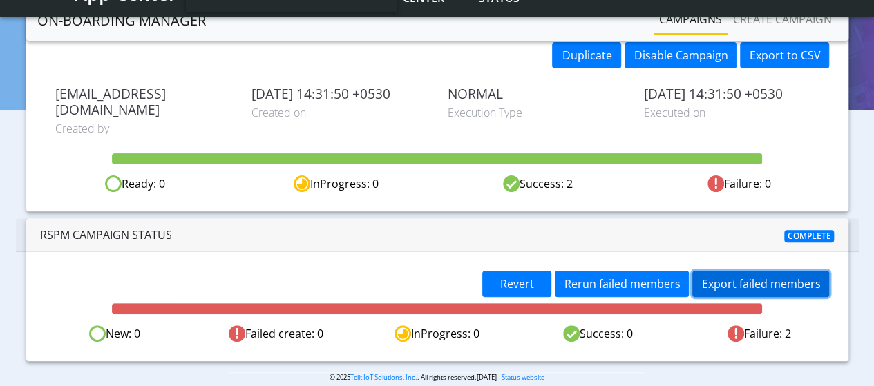
click at [776, 271] on button "Export failed members" at bounding box center [760, 284] width 137 height 26
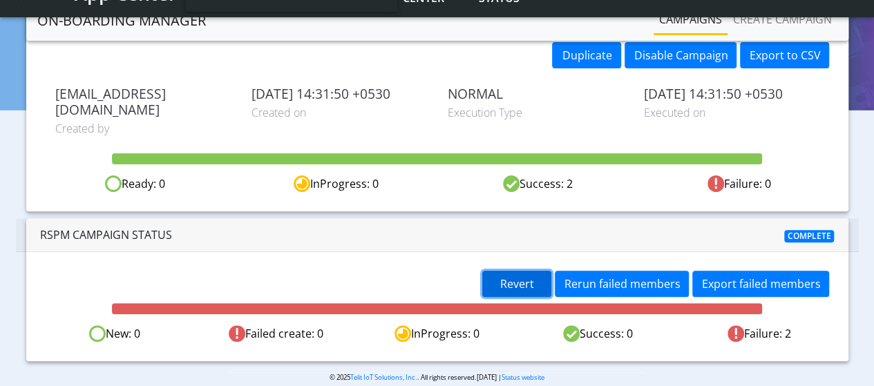
click at [528, 276] on span "Revert" at bounding box center [517, 283] width 34 height 15
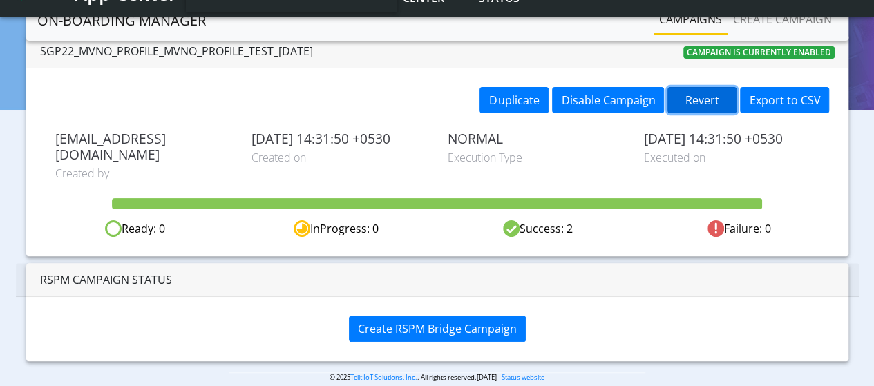
click at [705, 95] on button "Revert" at bounding box center [701, 100] width 69 height 26
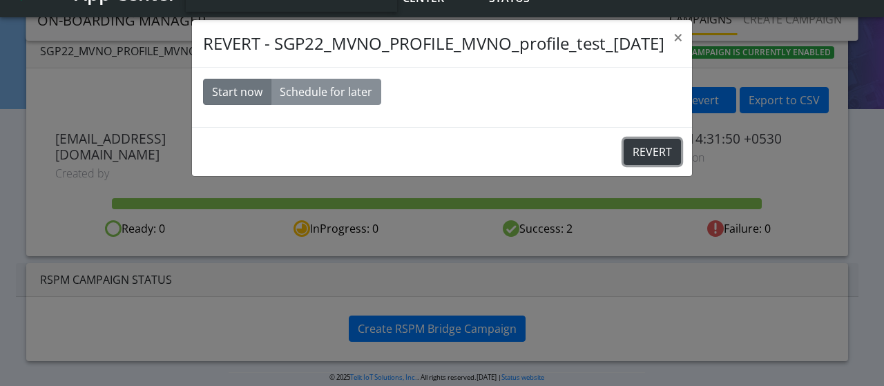
click at [642, 144] on button "REVERT" at bounding box center [652, 152] width 57 height 26
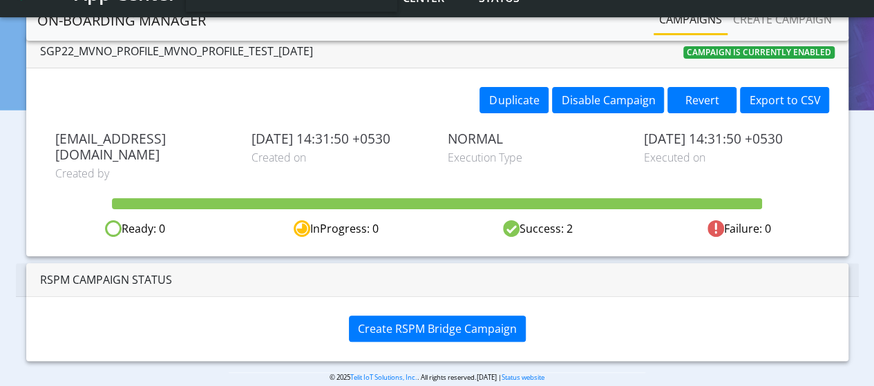
click at [688, 13] on link "Campaigns" at bounding box center [691, 20] width 74 height 28
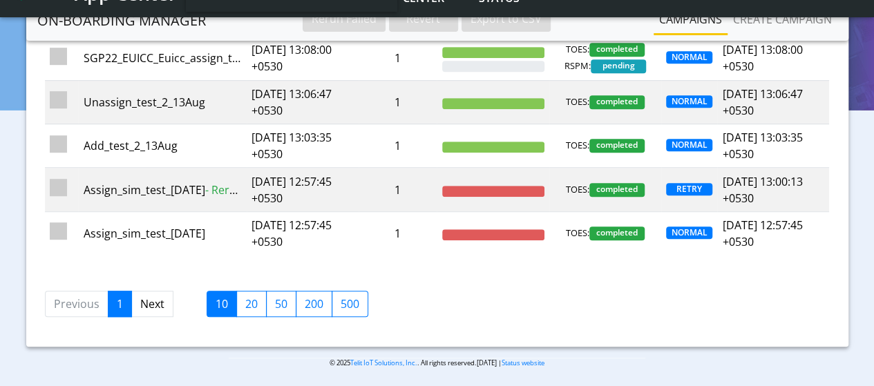
scroll to position [10, 0]
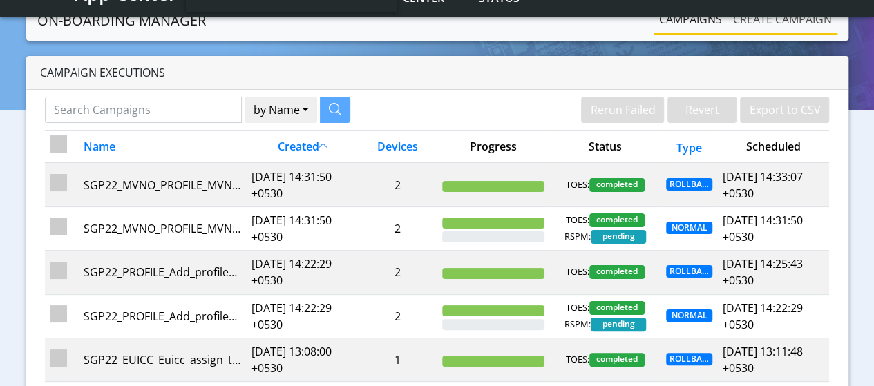
click at [776, 23] on link "Create campaign" at bounding box center [782, 20] width 110 height 28
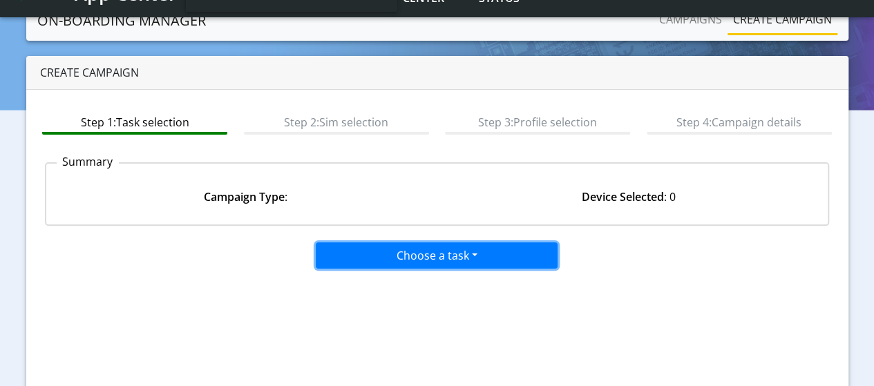
click at [421, 254] on button "Choose a task" at bounding box center [437, 255] width 242 height 26
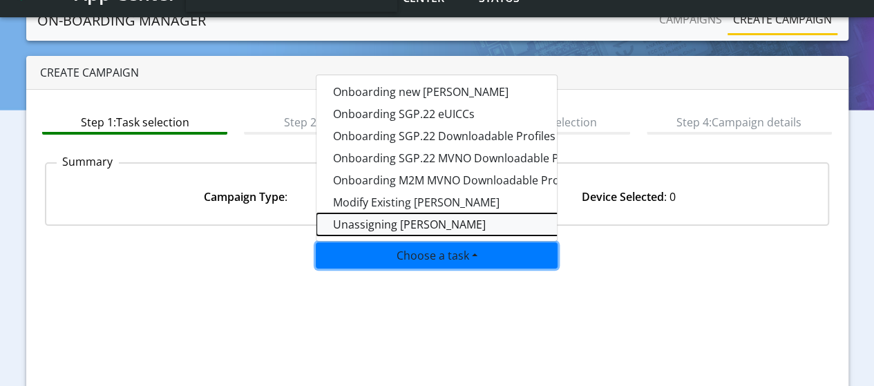
click at [387, 222] on taskunassign-dropdown "Unassigning SIMs" at bounding box center [488, 224] width 345 height 22
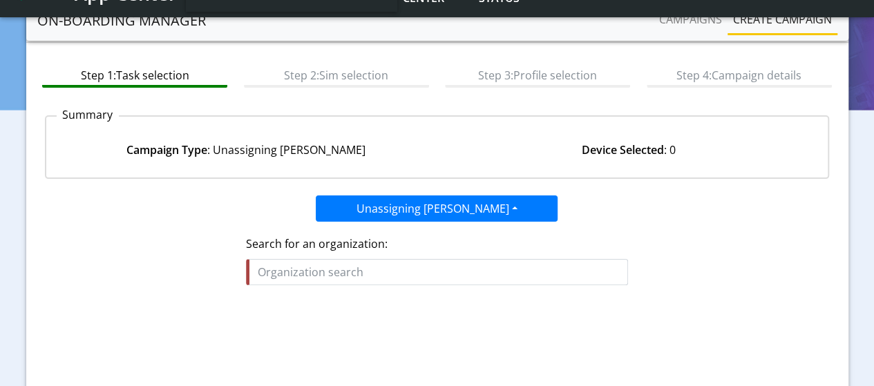
scroll to position [79, 0]
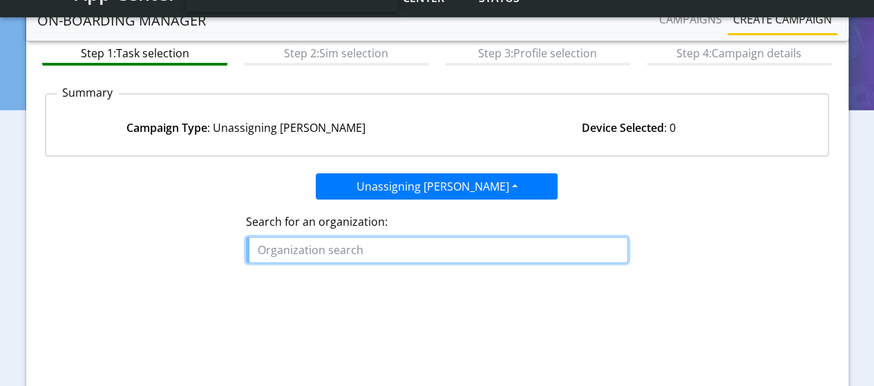
click at [362, 244] on input "text" at bounding box center [437, 250] width 382 height 26
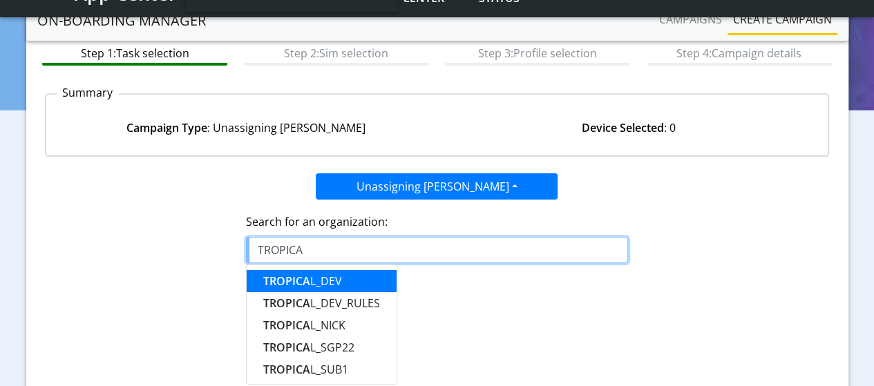
click at [311, 275] on ngb-highlight "TROPICA L_DEV" at bounding box center [302, 281] width 79 height 15
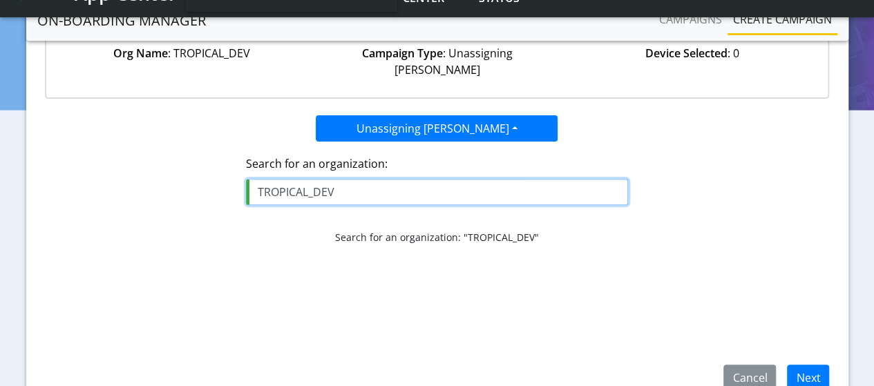
scroll to position [220, 0]
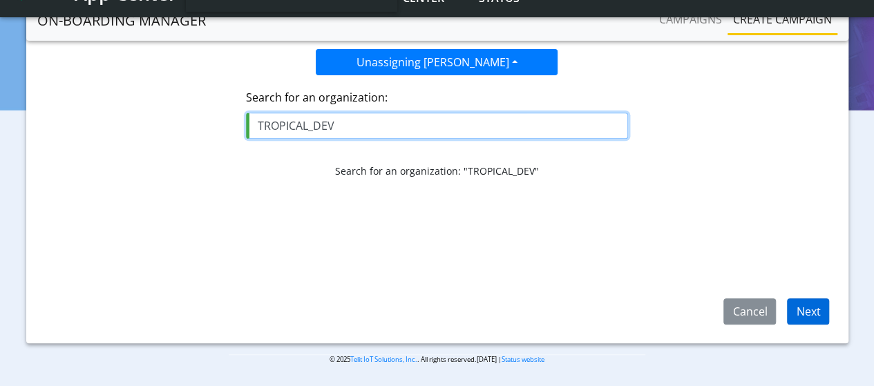
type input "TROPICAL_DEV"
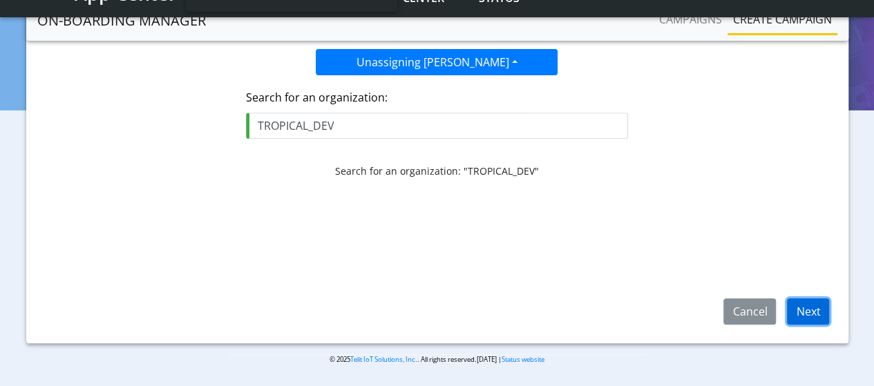
click at [818, 317] on button "Next" at bounding box center [808, 311] width 42 height 26
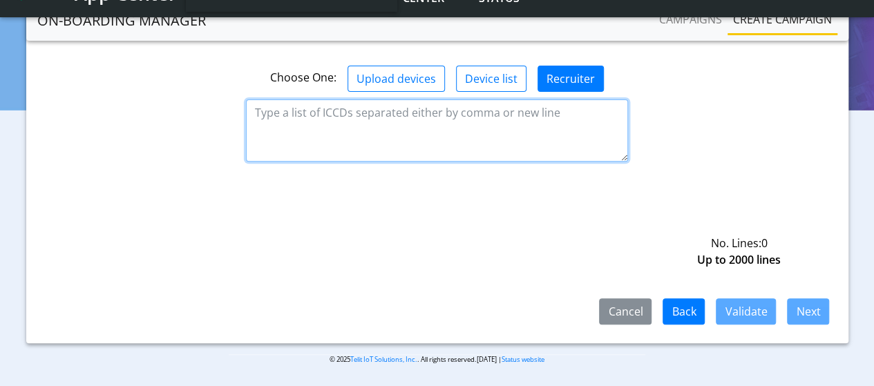
click at [302, 104] on textarea at bounding box center [437, 130] width 382 height 62
paste textarea "89579191200001147100 89579191200001147101"
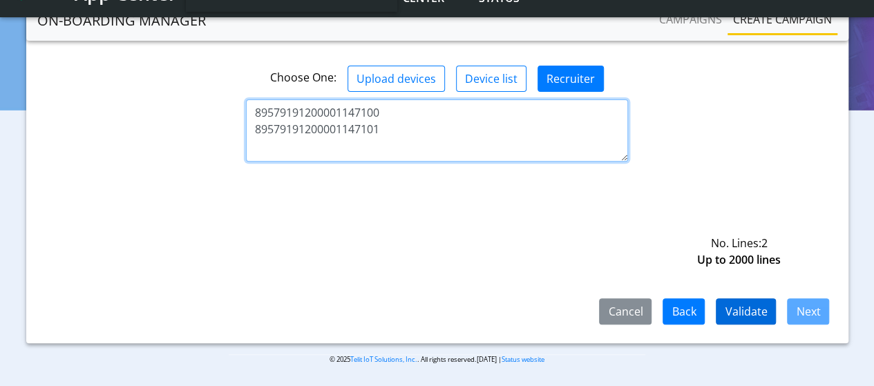
type textarea "89579191200001147100 89579191200001147101"
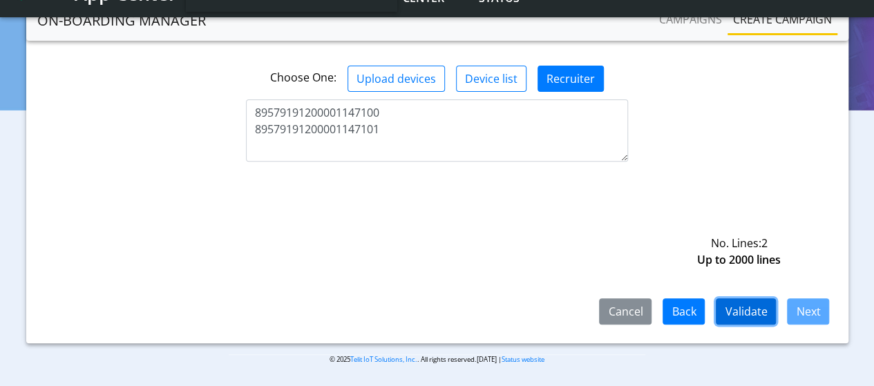
click at [760, 314] on button "Validate" at bounding box center [746, 311] width 60 height 26
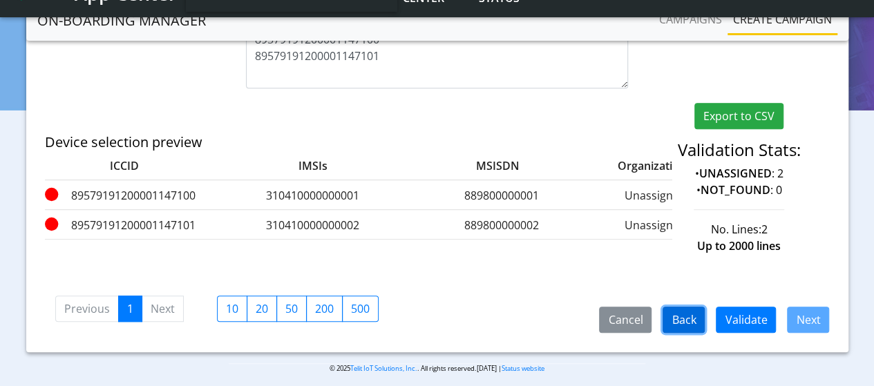
click at [693, 312] on button "Back" at bounding box center [684, 320] width 42 height 26
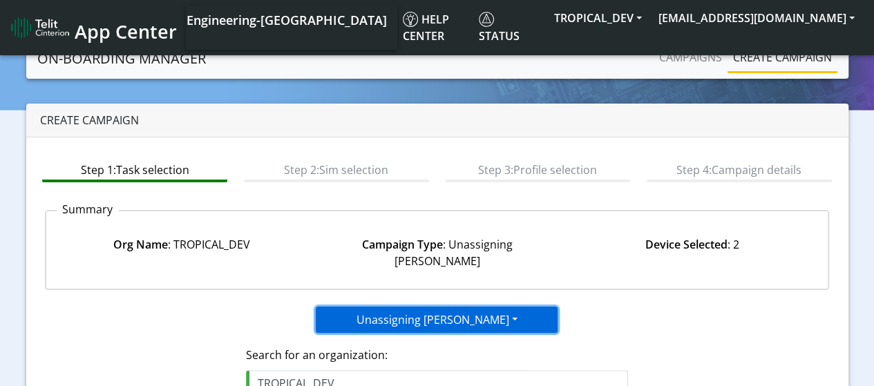
click at [422, 307] on button "Unassigning SIMs" at bounding box center [437, 320] width 242 height 26
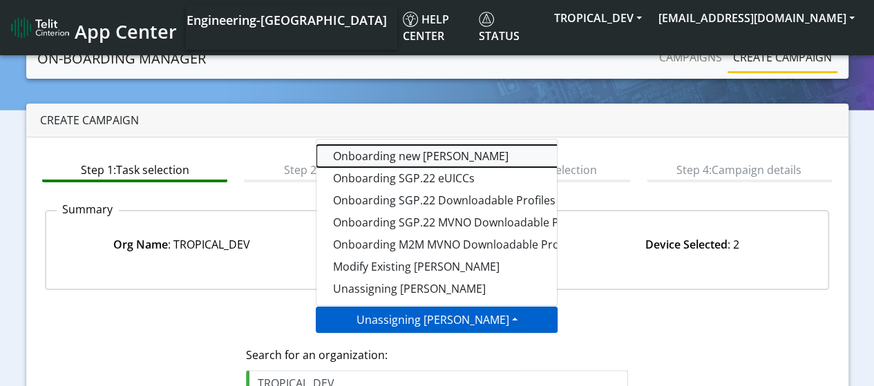
click at [403, 145] on tasktoes-dropdown "Onboarding new SIMs" at bounding box center [488, 156] width 345 height 22
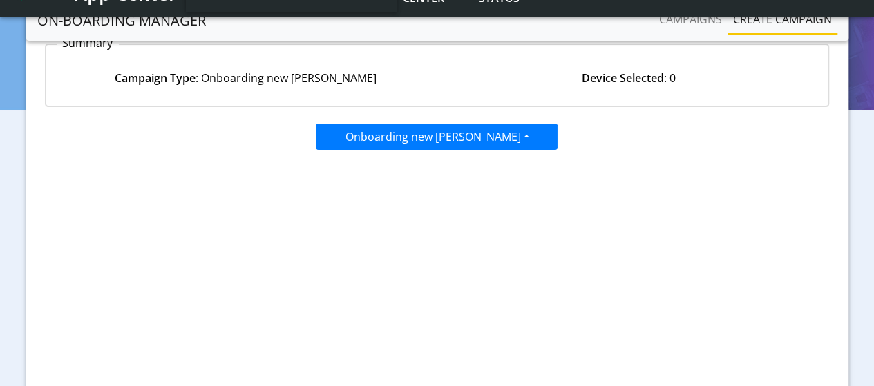
scroll to position [220, 0]
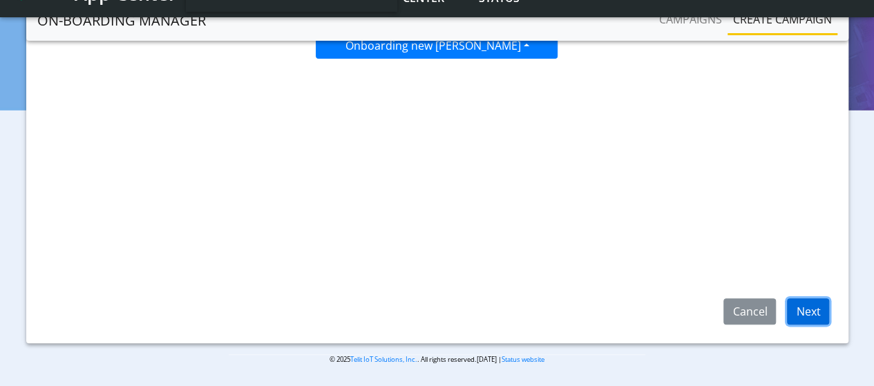
click at [811, 308] on button "Next" at bounding box center [808, 311] width 42 height 26
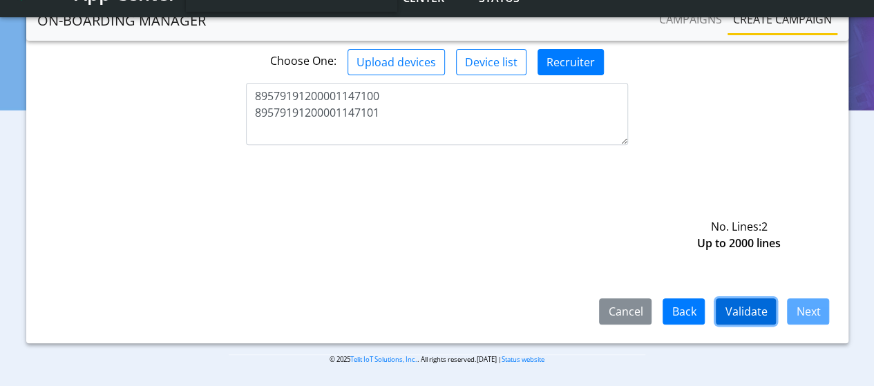
click at [754, 314] on button "Validate" at bounding box center [746, 311] width 60 height 26
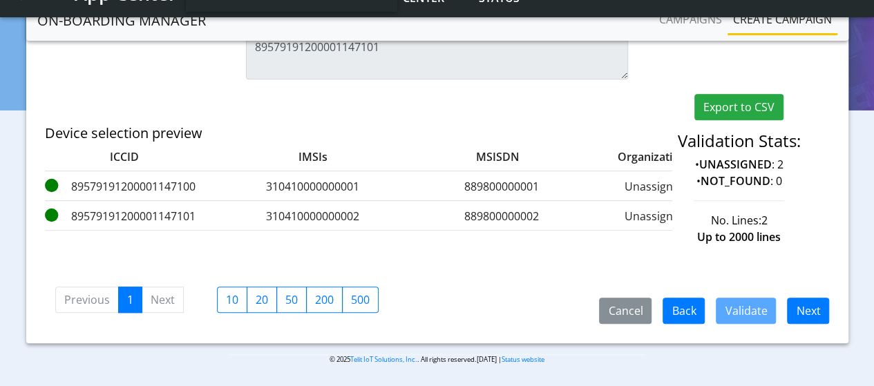
scroll to position [337, 0]
click at [803, 305] on button "Next" at bounding box center [808, 311] width 42 height 26
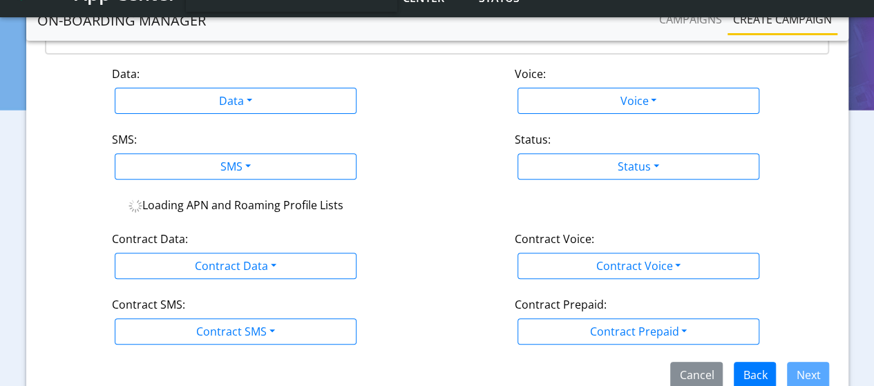
scroll to position [104, 0]
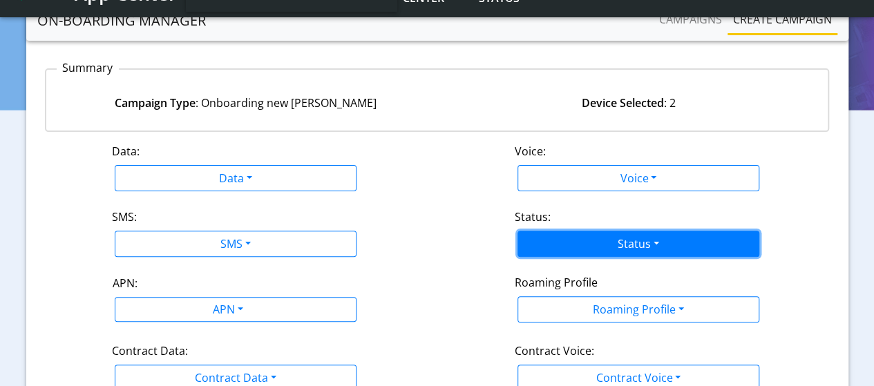
click at [613, 249] on button "Status" at bounding box center [638, 244] width 242 height 26
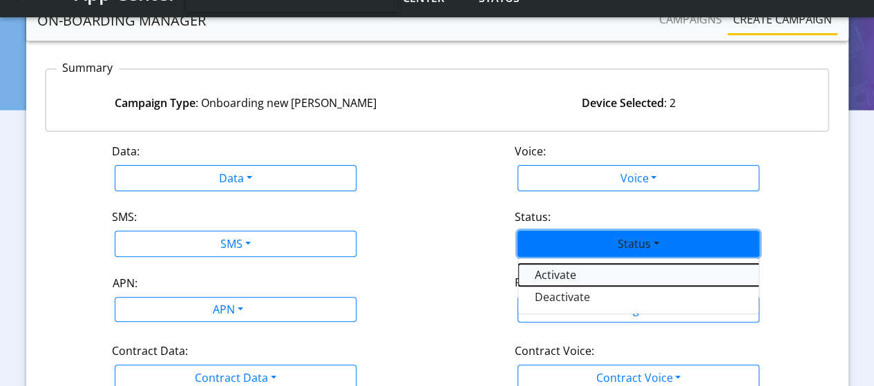
click at [560, 276] on button "Activate" at bounding box center [690, 275] width 345 height 22
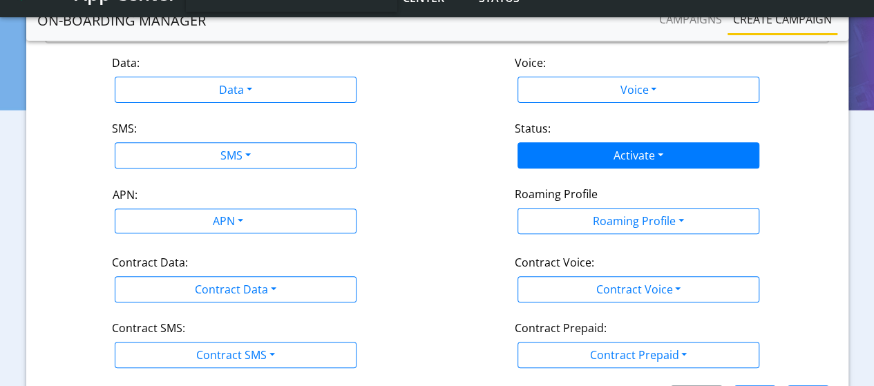
scroll to position [276, 0]
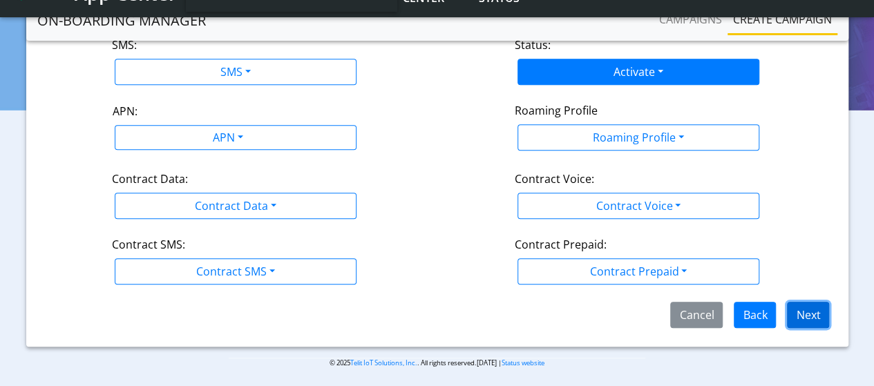
click at [808, 320] on button "Next" at bounding box center [808, 315] width 42 height 26
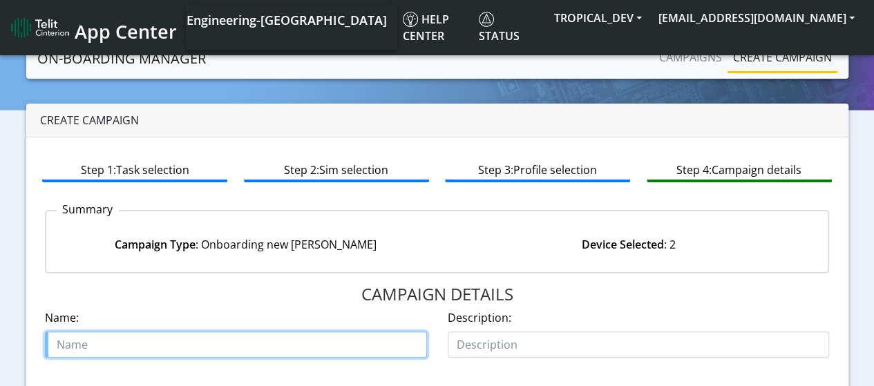
click at [159, 350] on input "text" at bounding box center [236, 345] width 382 height 26
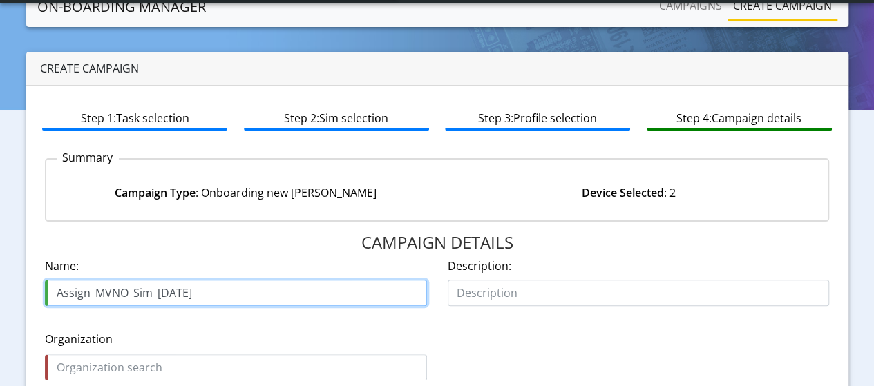
scroll to position [138, 0]
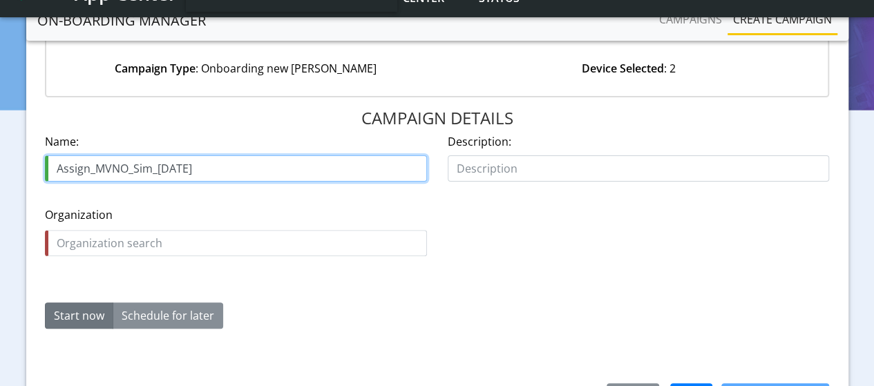
type input "Assign_MVNO_Sim_13Aug"
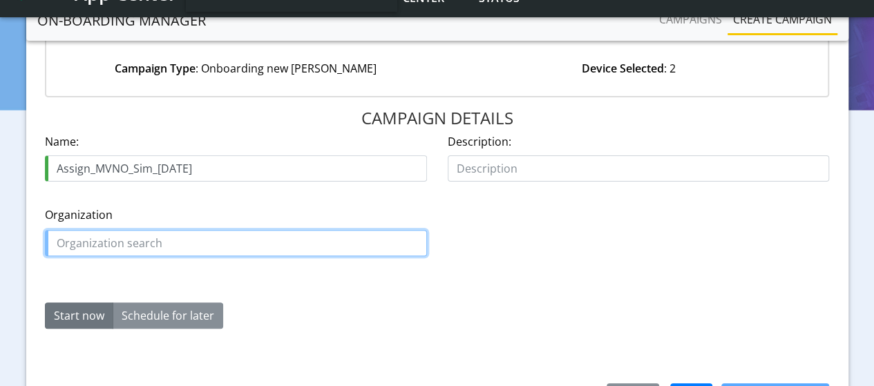
click at [276, 234] on input "text" at bounding box center [236, 243] width 382 height 26
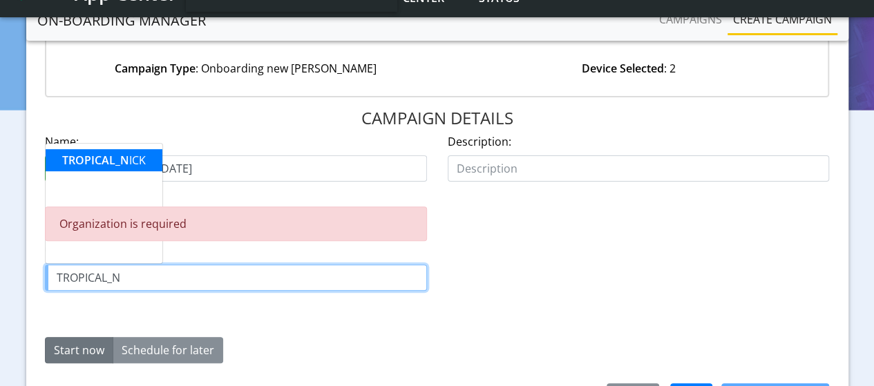
click at [130, 165] on ngb-highlight "TROPICAL_N ICK" at bounding box center [104, 160] width 84 height 15
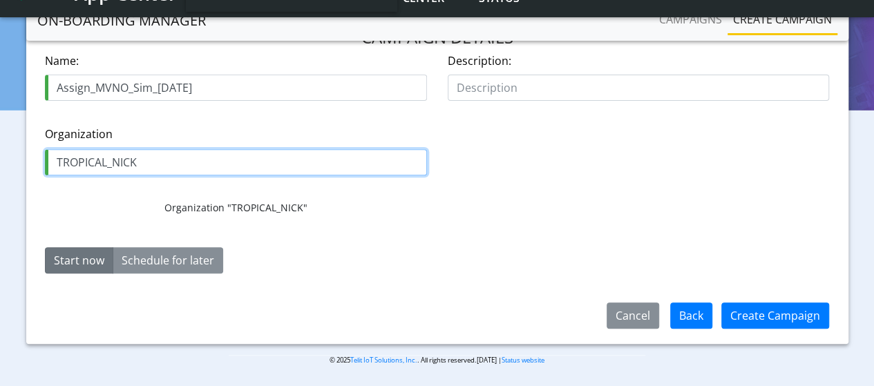
scroll to position [220, 0]
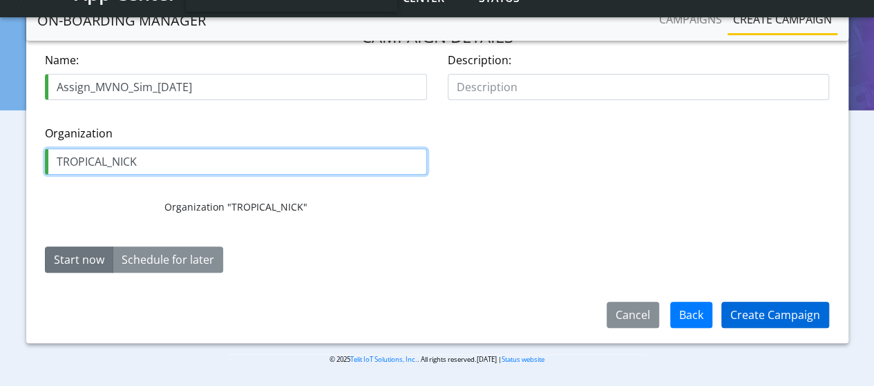
type input "TROPICAL_NICK"
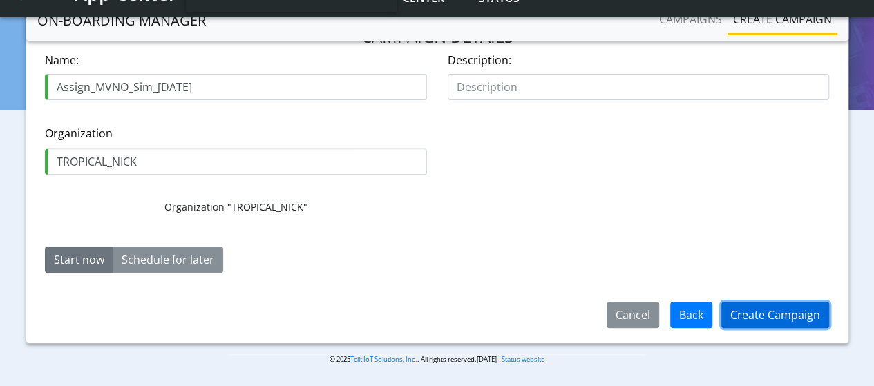
click at [788, 317] on button "Create Campaign" at bounding box center [775, 315] width 108 height 26
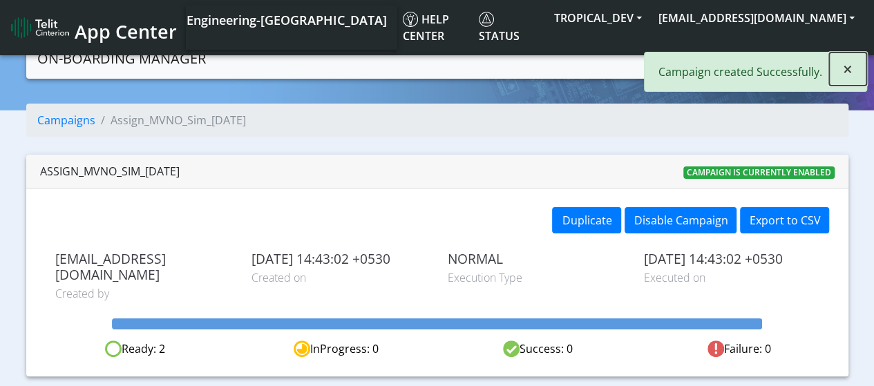
click at [848, 72] on span "×" at bounding box center [848, 68] width 10 height 23
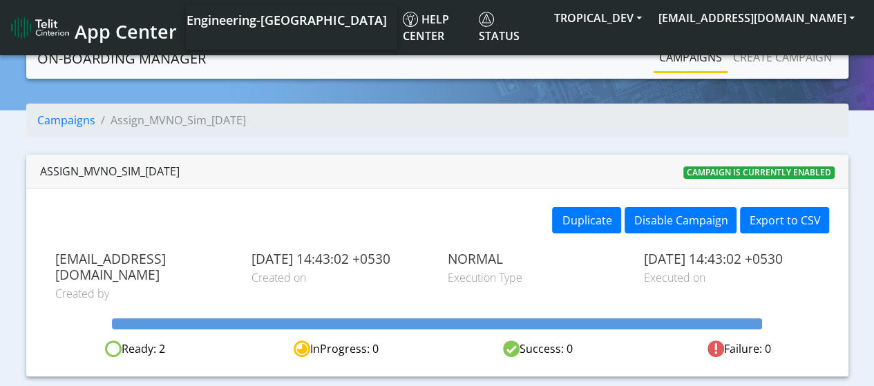
scroll to position [16, 0]
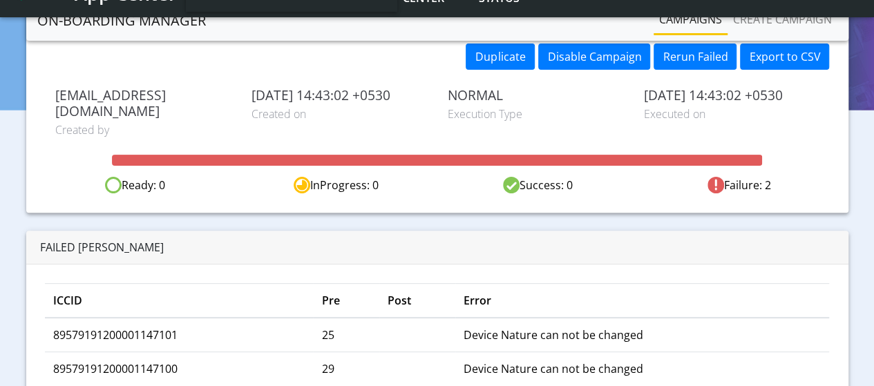
scroll to position [138, 0]
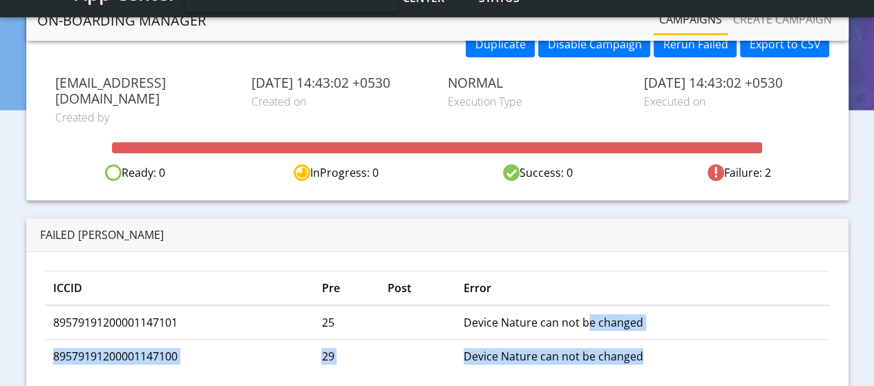
drag, startPoint x: 591, startPoint y: 309, endPoint x: 756, endPoint y: 323, distance: 165.0
click at [756, 323] on tbody "89579191200001147101 25 Device Nature can not be changed 89579191200001147100 2…" at bounding box center [437, 339] width 785 height 68
click at [747, 339] on td "Device Nature can not be changed" at bounding box center [642, 356] width 374 height 34
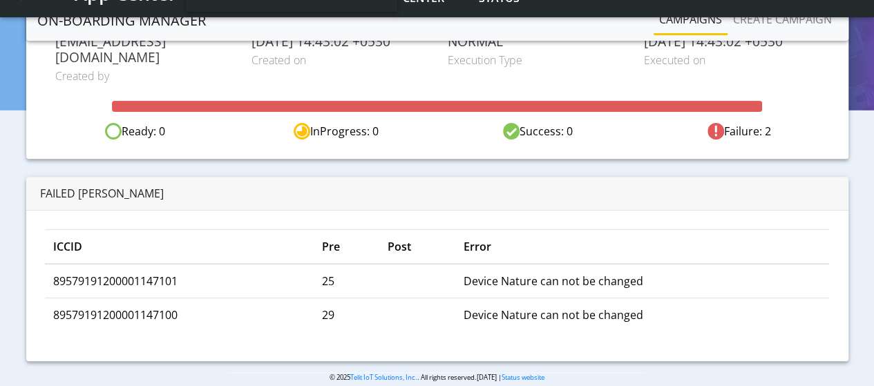
scroll to position [0, 0]
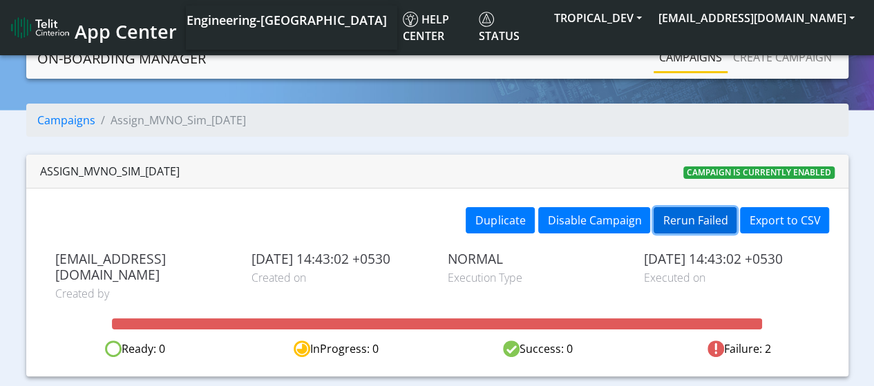
click at [687, 225] on button "Rerun Failed" at bounding box center [695, 220] width 83 height 26
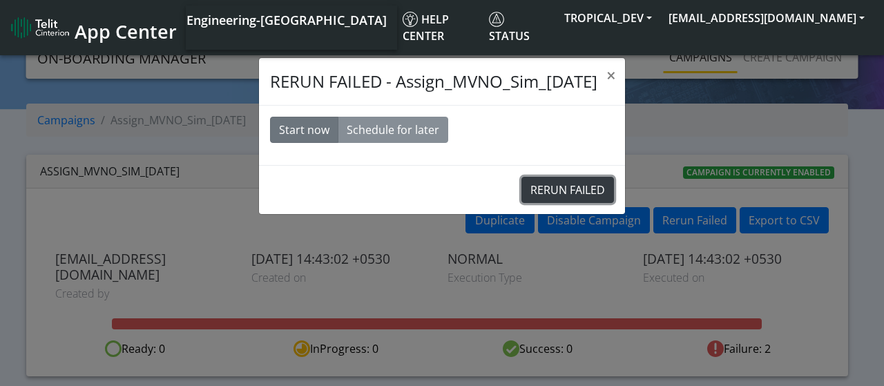
click at [553, 187] on button "RERUN FAILED" at bounding box center [568, 190] width 93 height 26
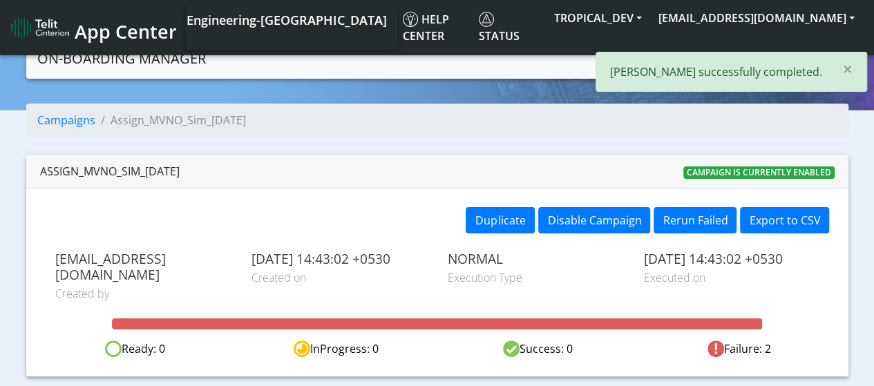
click at [640, 158] on div "Assign_MVNO_Sim_13Aug Campaign is currently enabled" at bounding box center [437, 172] width 822 height 34
click at [857, 71] on button "×" at bounding box center [847, 69] width 37 height 33
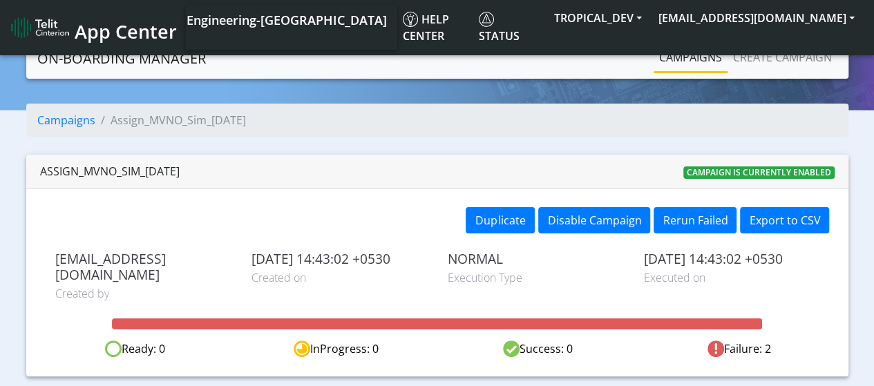
click at [694, 53] on link "Campaigns" at bounding box center [691, 58] width 74 height 28
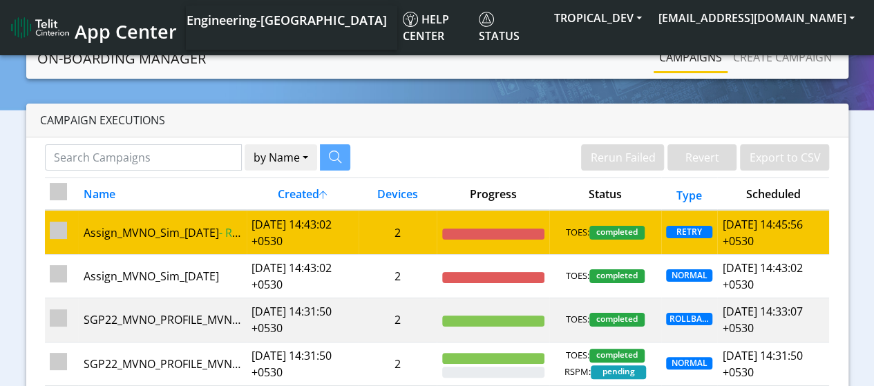
click at [415, 232] on td "2" at bounding box center [398, 232] width 79 height 44
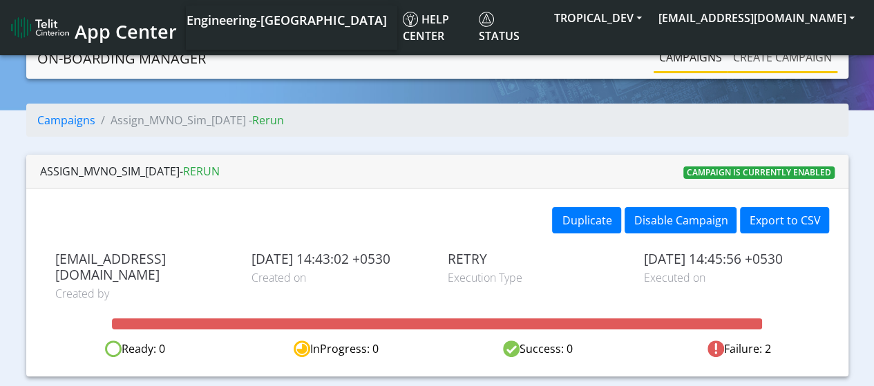
click at [750, 66] on link "Create campaign" at bounding box center [782, 58] width 110 height 28
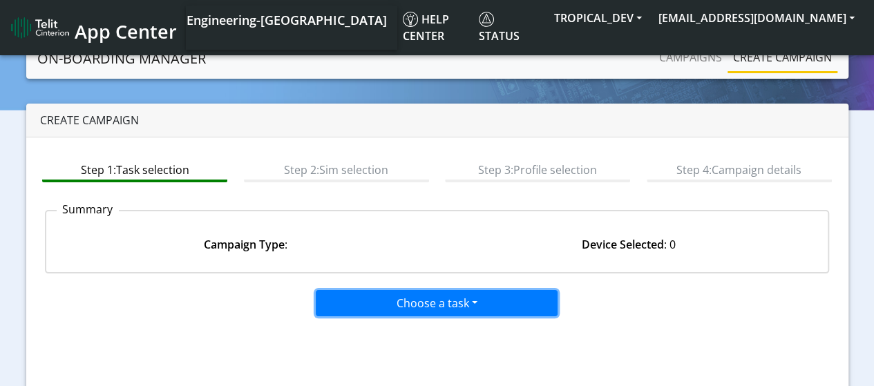
click at [381, 294] on button "Choose a task" at bounding box center [437, 303] width 242 height 26
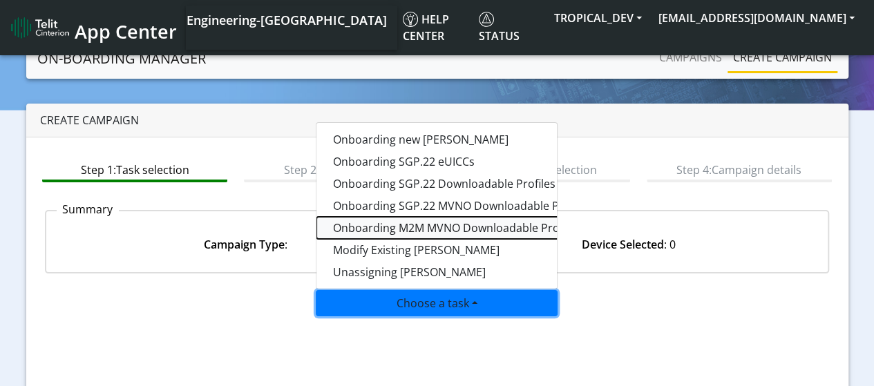
click at [428, 230] on tasksgp02mvnoprofile-dropdown "Onboarding M2M MVNO Downloadable Profiles" at bounding box center [488, 228] width 345 height 22
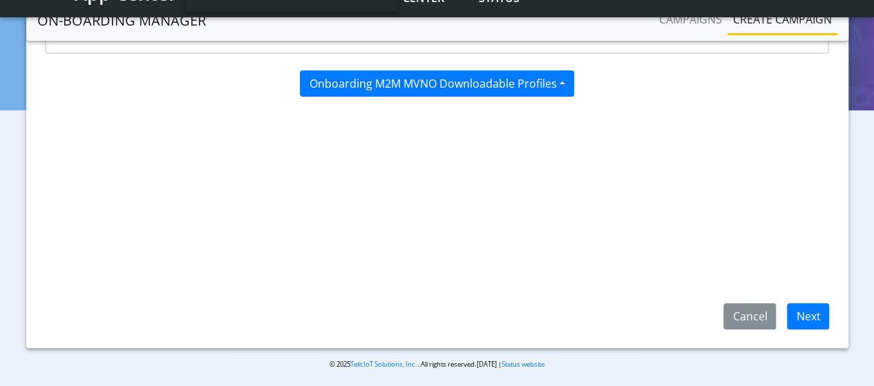
scroll to position [220, 0]
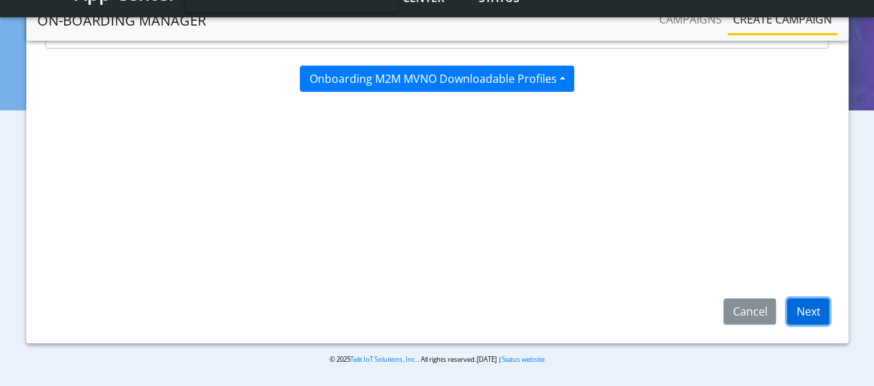
click at [807, 309] on button "Next" at bounding box center [808, 311] width 42 height 26
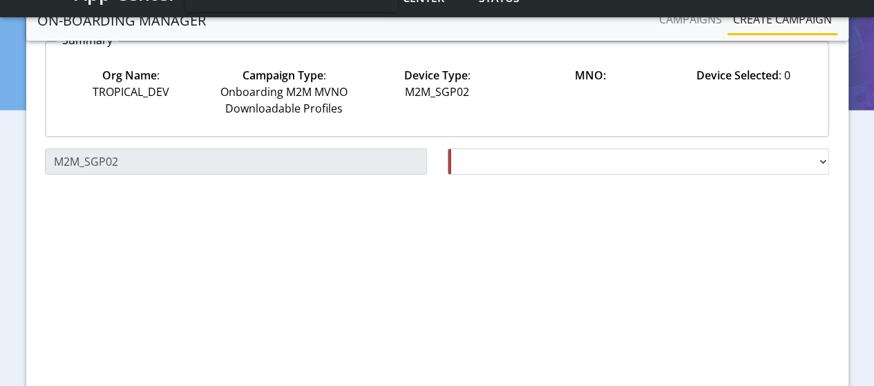
scroll to position [151, 0]
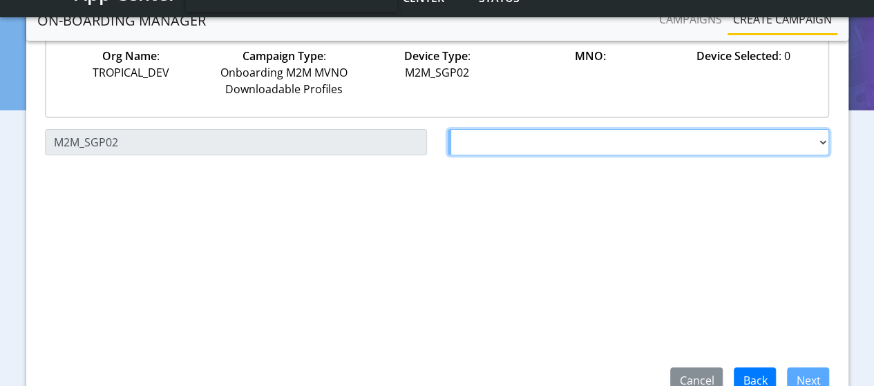
click at [524, 144] on select "Choose a MNO Testing31 AT&T Wireless Tele2 Test2 Testing123 Testing_25July Test…" at bounding box center [639, 142] width 382 height 26
select select "1.3.5.6.7"
click at [448, 129] on select "Choose a MNO Testing31 AT&T Wireless Tele2 Test2 Testing123 Testing_25July Test…" at bounding box center [639, 142] width 382 height 26
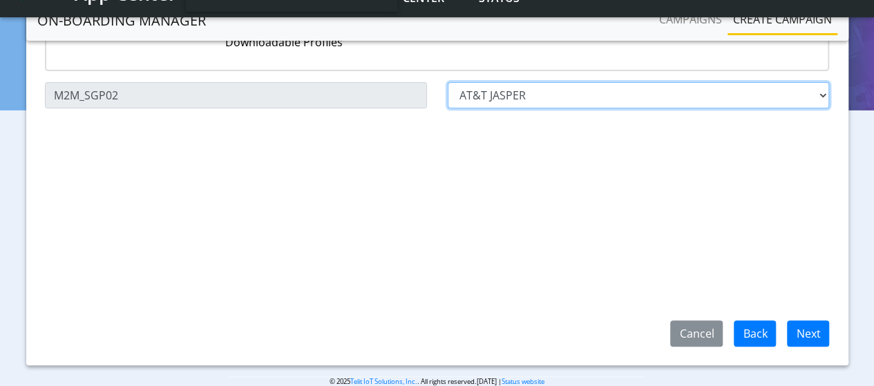
scroll to position [220, 0]
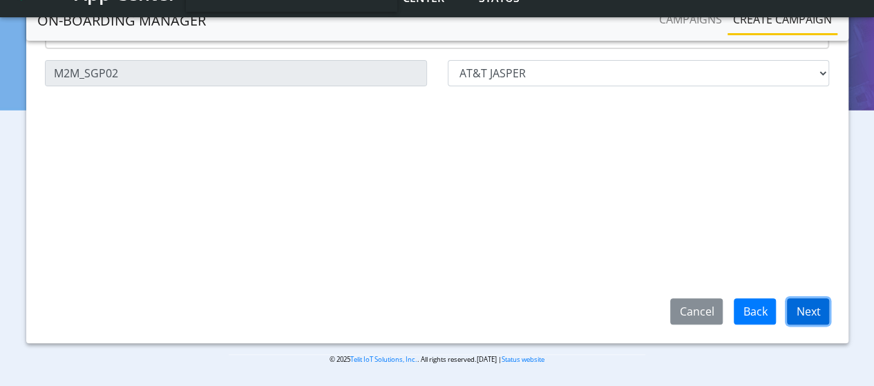
click at [801, 315] on button "Next" at bounding box center [808, 311] width 42 height 26
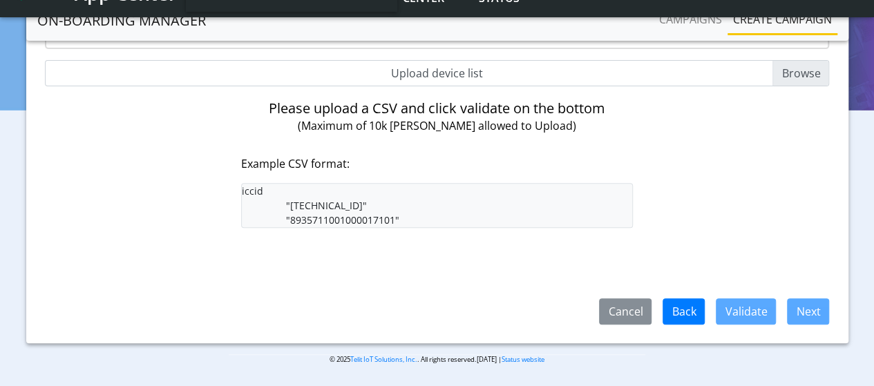
click at [781, 79] on input "Upload device list" at bounding box center [437, 73] width 785 height 26
type input "C:\fakepath\MVNO_profile.csv"
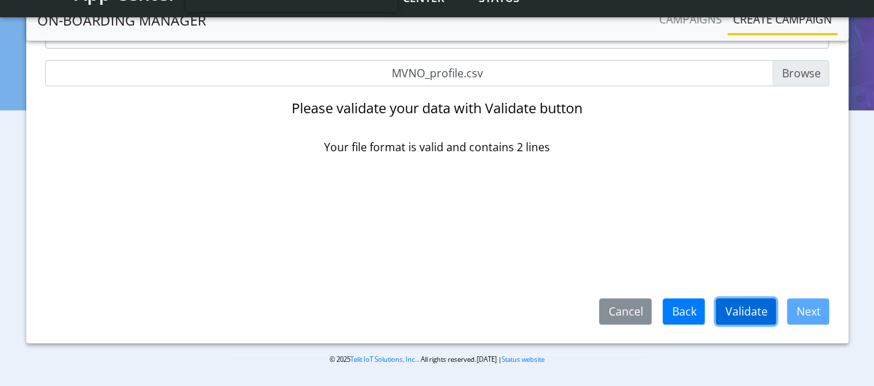
click at [759, 313] on button "Validate" at bounding box center [746, 311] width 60 height 26
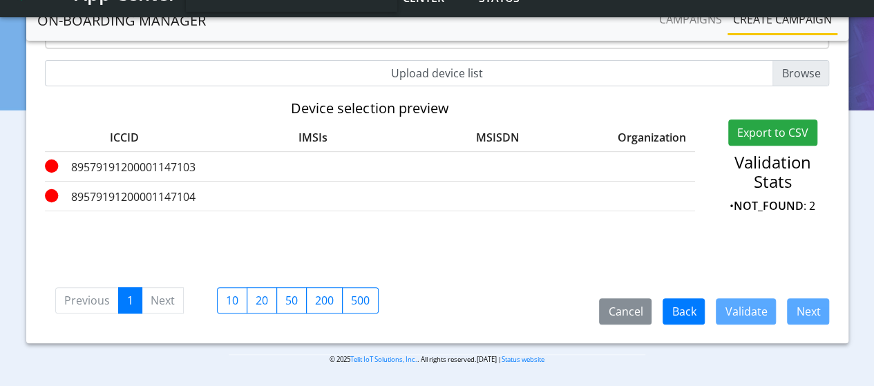
click at [120, 166] on label "89579191200001147103" at bounding box center [124, 167] width 159 height 17
click at [169, 200] on label "89579191200001147104" at bounding box center [124, 197] width 159 height 17
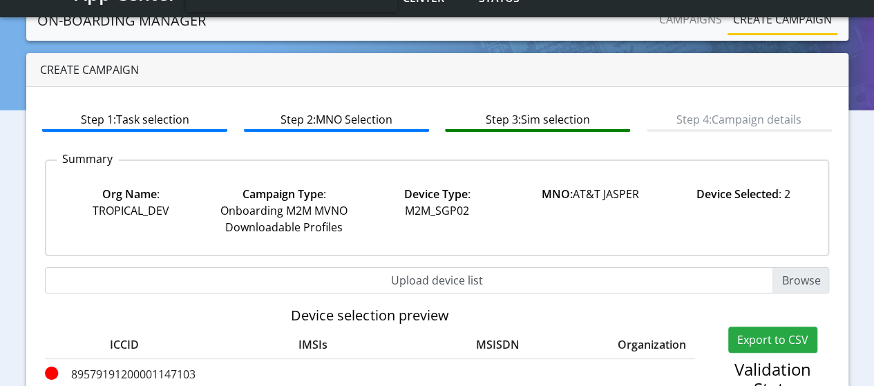
click at [779, 280] on input "Upload device list" at bounding box center [437, 280] width 785 height 26
type input "C:\fakepath\MVNO_profile.csv"
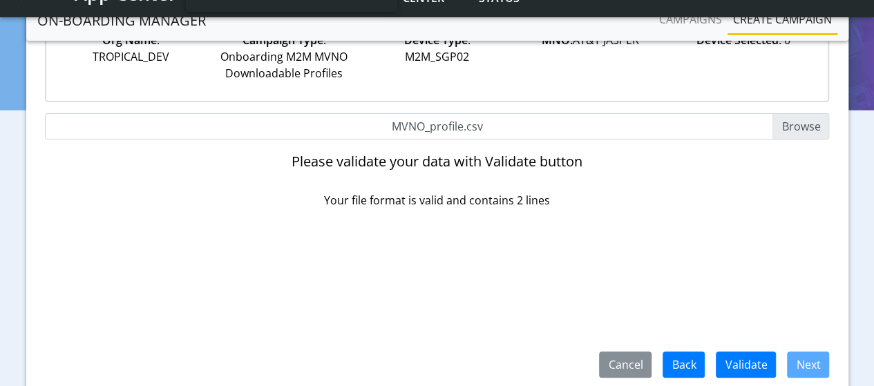
scroll to position [220, 0]
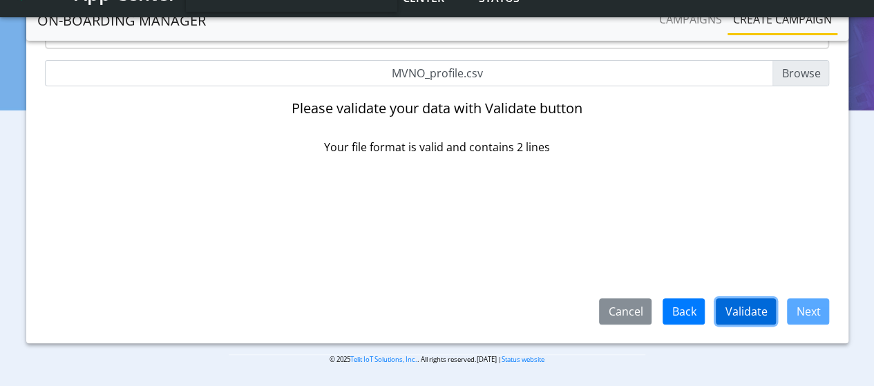
click at [765, 314] on button "Validate" at bounding box center [746, 311] width 60 height 26
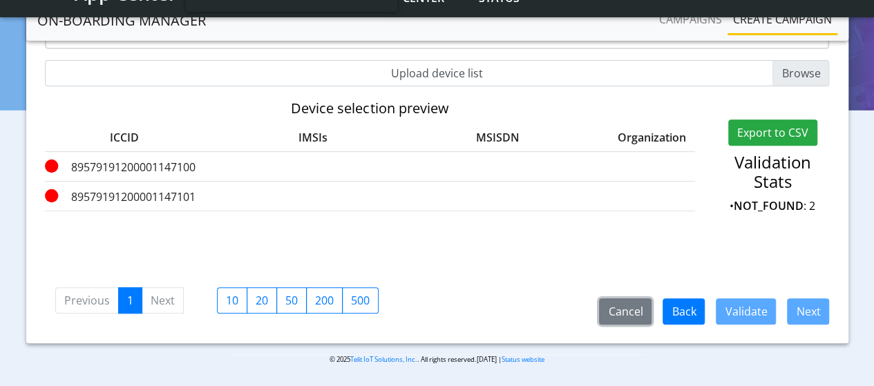
click at [637, 312] on button "Cancel" at bounding box center [625, 311] width 53 height 26
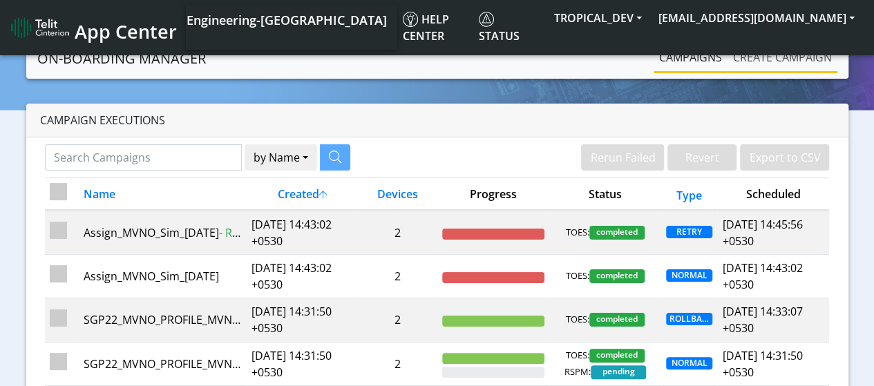
click at [797, 49] on link "Create campaign" at bounding box center [782, 58] width 110 height 28
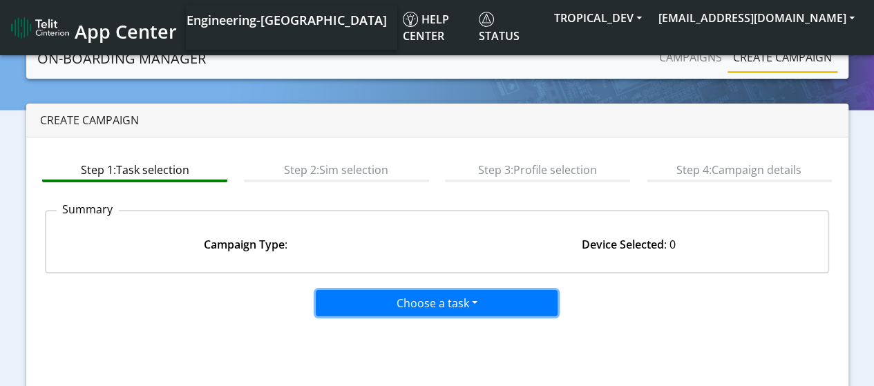
click at [372, 302] on button "Choose a task" at bounding box center [437, 303] width 242 height 26
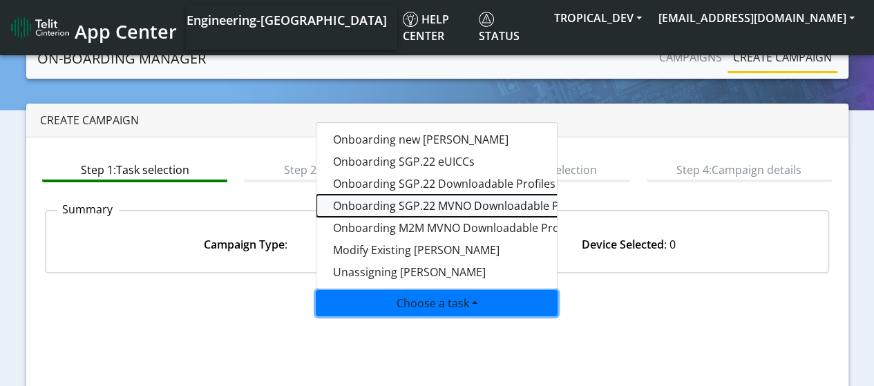
click at [413, 207] on tasksgp22mvnoprofile-dropdown "Onboarding SGP.22 MVNO Downloadable Profiles" at bounding box center [488, 206] width 345 height 22
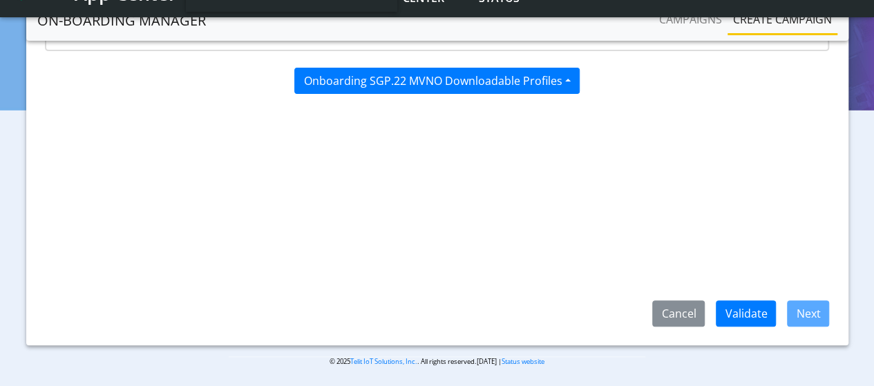
scroll to position [220, 0]
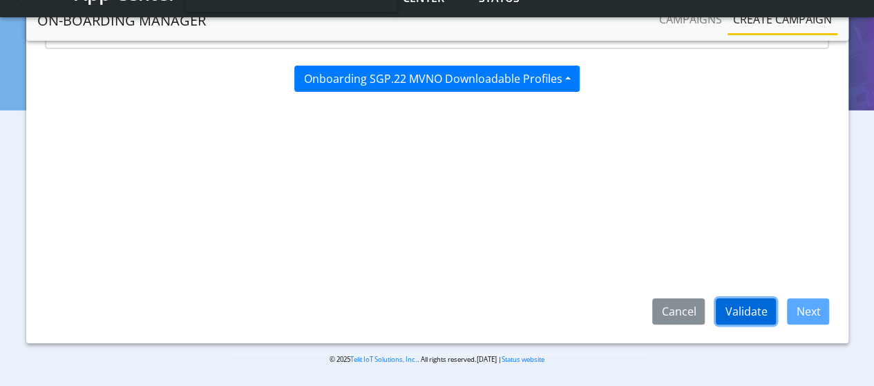
click at [764, 312] on button "Validate" at bounding box center [746, 311] width 60 height 26
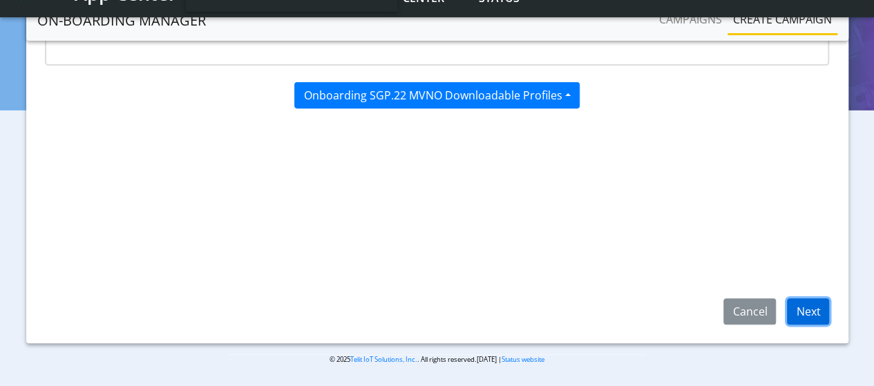
click at [814, 309] on button "Next" at bounding box center [808, 311] width 42 height 26
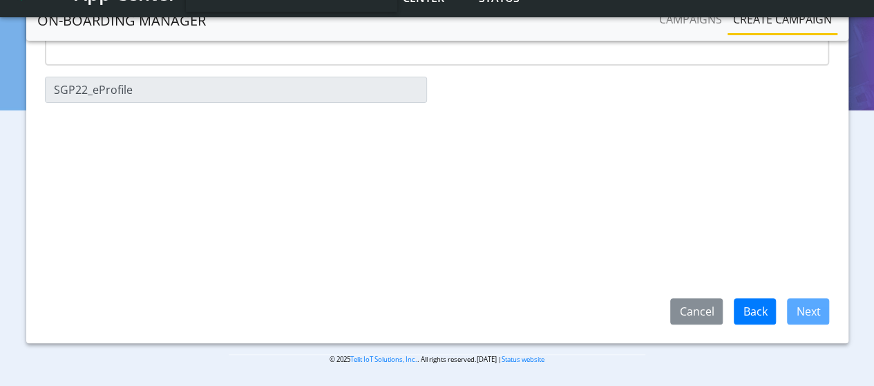
scroll to position [151, 0]
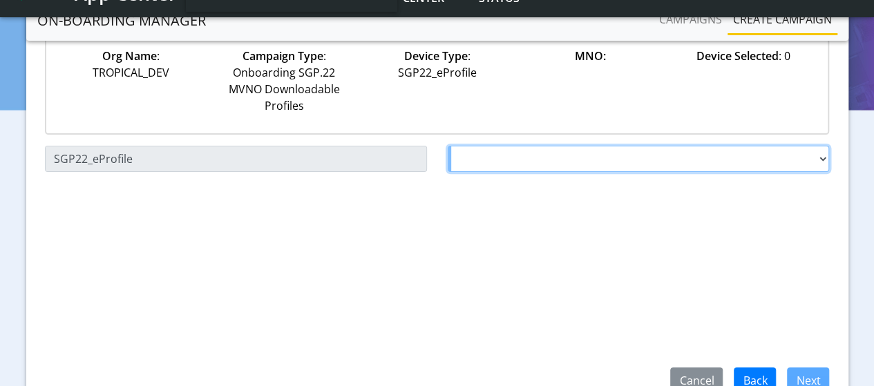
click at [826, 159] on select "Choose a MNO Testing31 AT&T Wireless Tele2 Test2 Testing123 Testing_25July Test…" at bounding box center [639, 159] width 382 height 26
select select "1.3.5.6.7"
click at [448, 146] on select "Choose a MNO Testing31 AT&T Wireless Tele2 Test2 Testing123 Testing_25July Test…" at bounding box center [639, 159] width 382 height 26
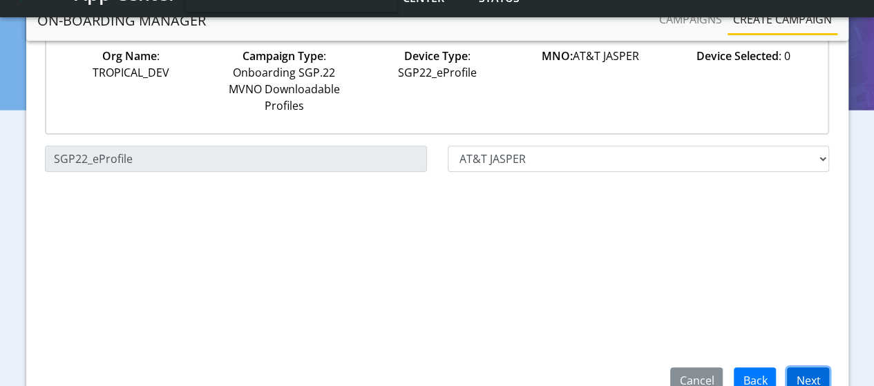
click at [811, 379] on button "Next" at bounding box center [808, 381] width 42 height 26
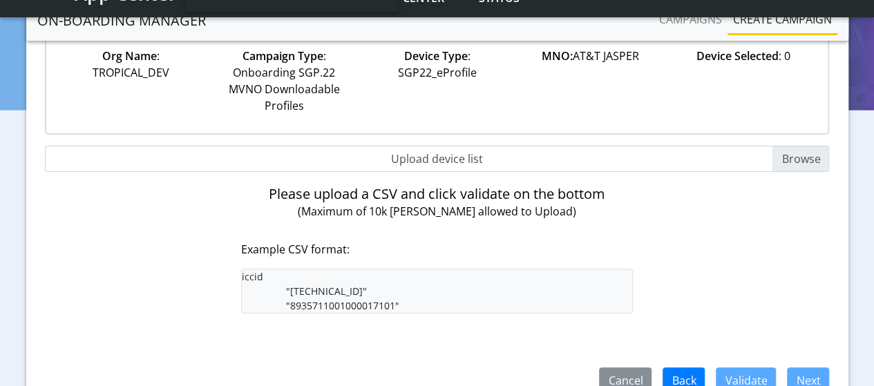
click at [813, 165] on input "Upload device list" at bounding box center [437, 159] width 785 height 26
type input "C:\fakepath\MVNO_profile.csv"
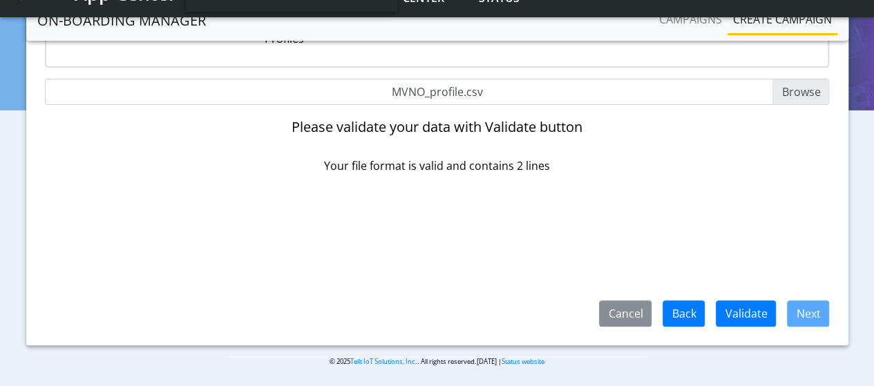
scroll to position [220, 0]
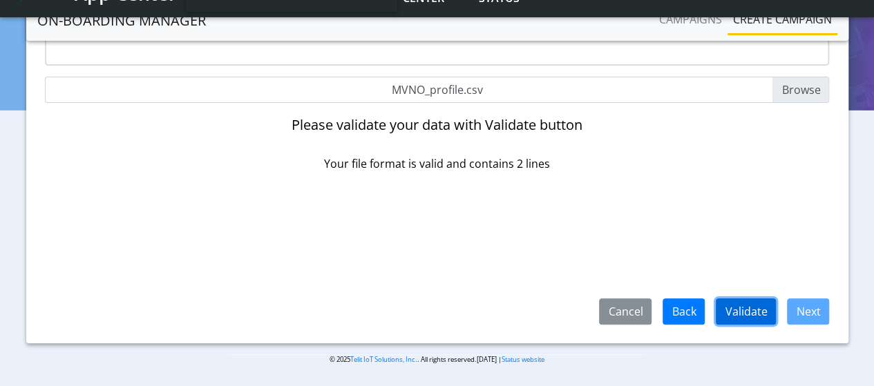
click at [770, 318] on button "Validate" at bounding box center [746, 311] width 60 height 26
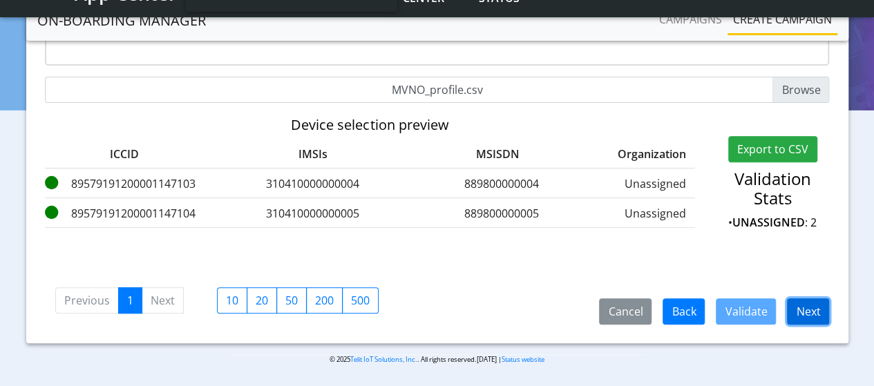
click at [794, 309] on button "Next" at bounding box center [808, 311] width 42 height 26
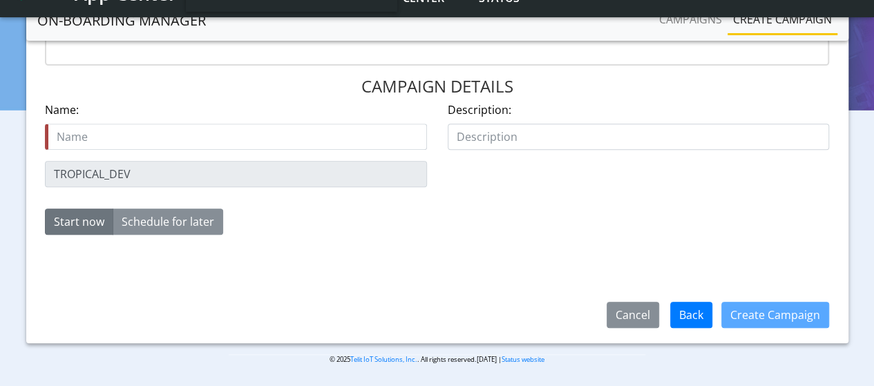
click at [144, 139] on input "text" at bounding box center [236, 137] width 382 height 26
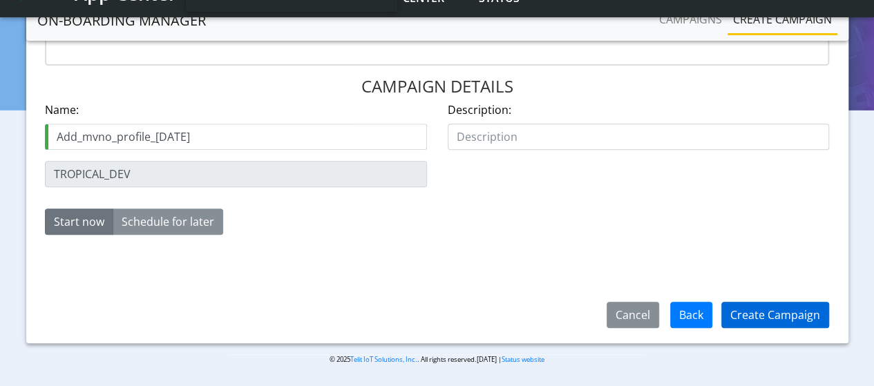
type input "Add_mvno_profile_13Aug"
click at [756, 308] on button "Create Campaign" at bounding box center [775, 315] width 108 height 26
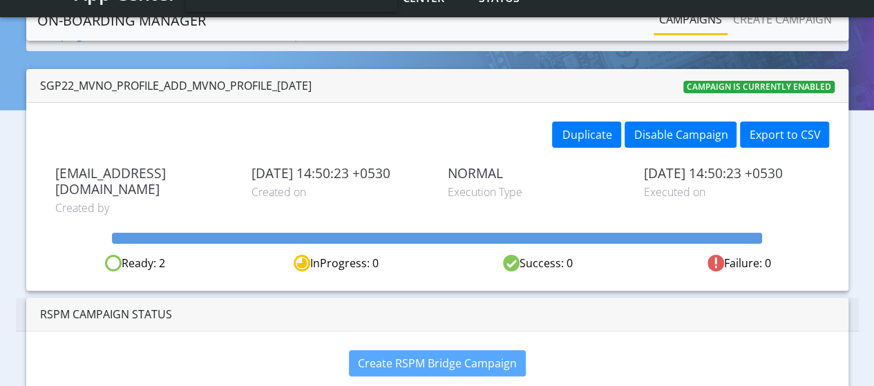
scroll to position [69, 0]
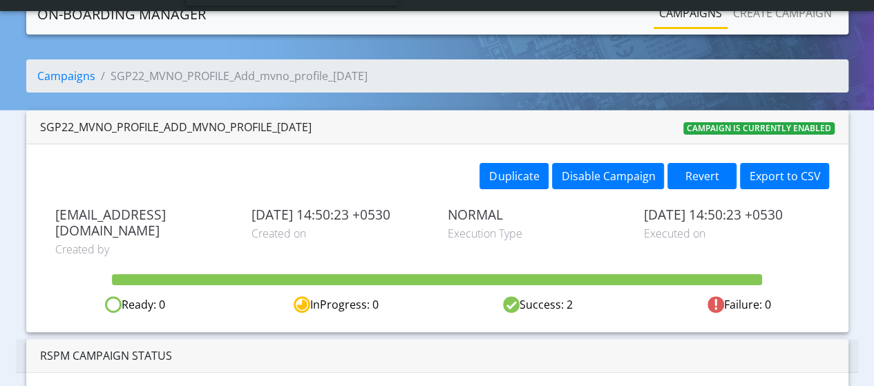
scroll to position [82, 0]
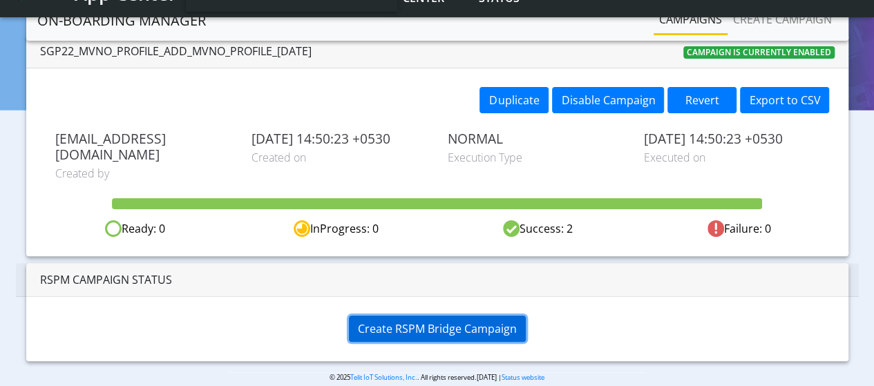
click at [477, 321] on span "Create RSPM Bridge Campaign" at bounding box center [437, 328] width 159 height 15
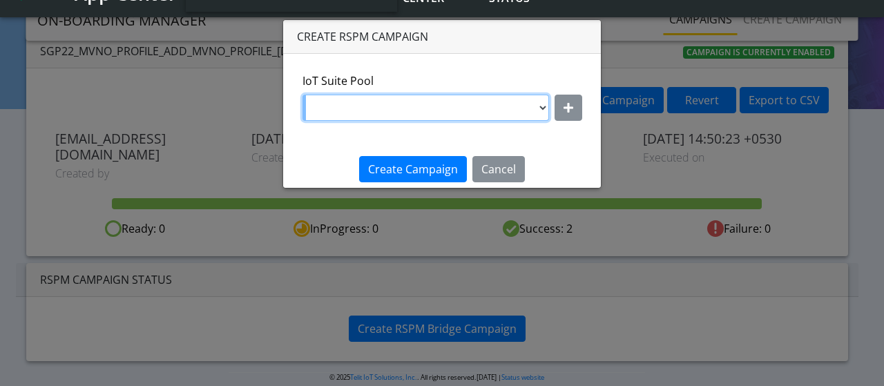
click at [482, 118] on select "DNLD_MVNO-flolive.net-testPoolApril11 DNLD_MVNO-nxtesim1.net-[DATE] DNLD_MVNO-n…" at bounding box center [426, 108] width 247 height 26
select select "f3021071-4d2c-46e4-bcce-2bdf08c29ade"
click at [303, 95] on select "DNLD_MVNO-flolive.net-testPoolApril11 DNLD_MVNO-nxtesim1.net-[DATE] DNLD_MVNO-n…" at bounding box center [426, 108] width 247 height 26
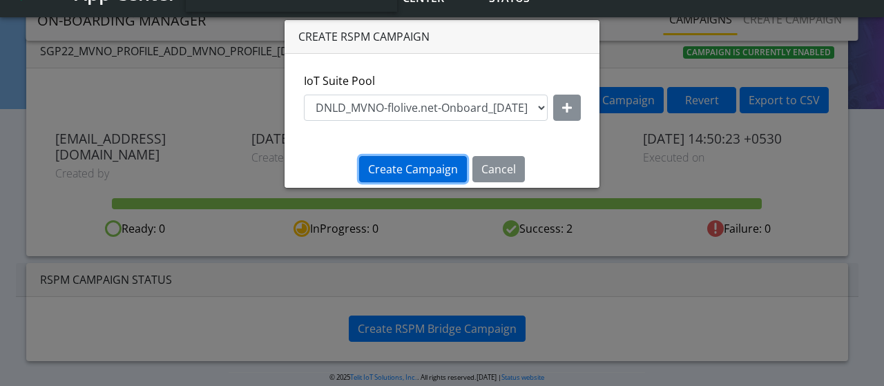
click at [413, 171] on span "Create Campaign" at bounding box center [413, 169] width 90 height 15
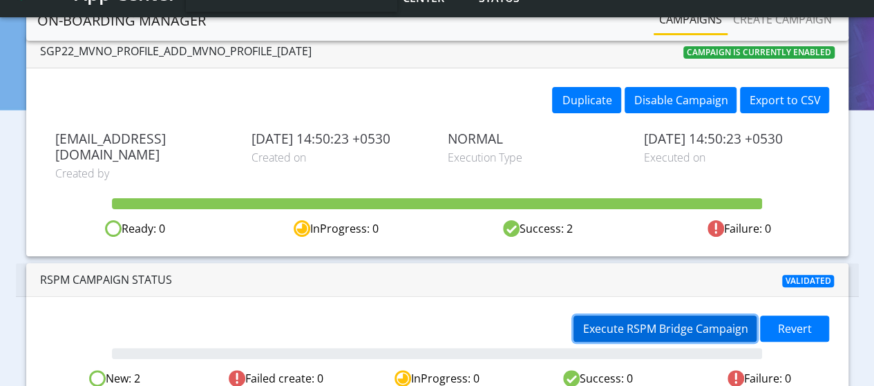
click at [692, 321] on span "Execute RSPM Bridge Campaign" at bounding box center [664, 328] width 165 height 15
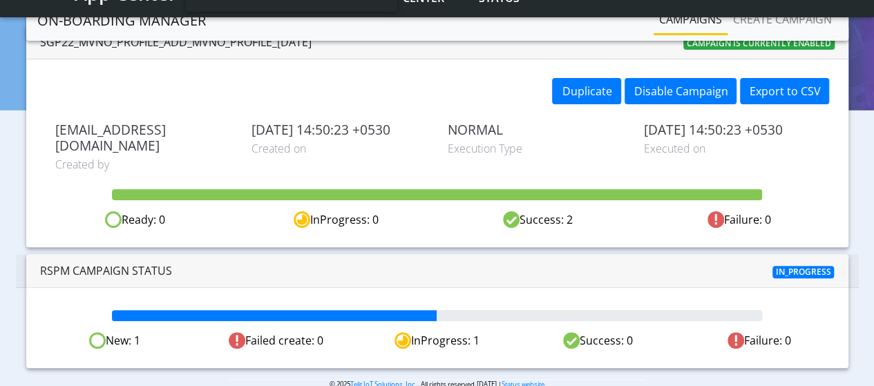
scroll to position [99, 0]
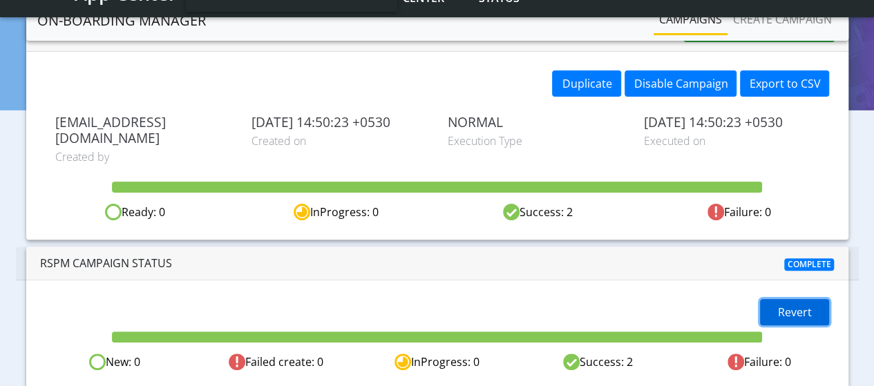
click at [789, 305] on span "Revert" at bounding box center [795, 312] width 34 height 15
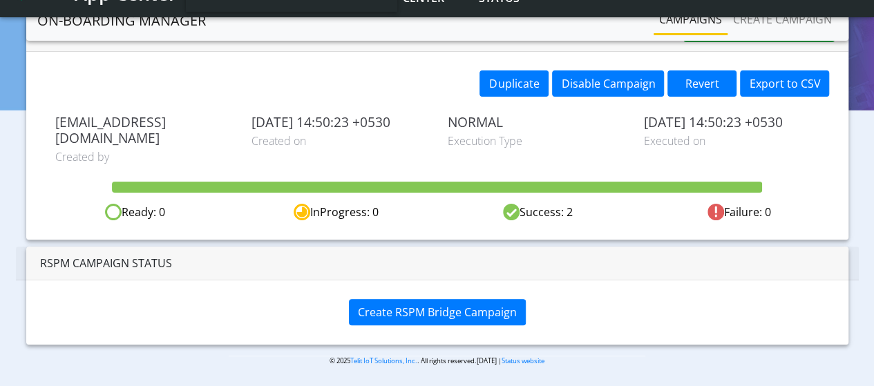
scroll to position [82, 0]
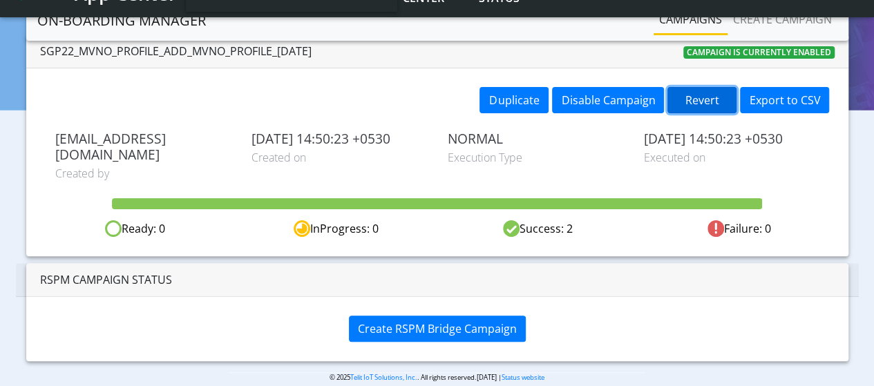
click at [702, 97] on button "Revert" at bounding box center [701, 100] width 69 height 26
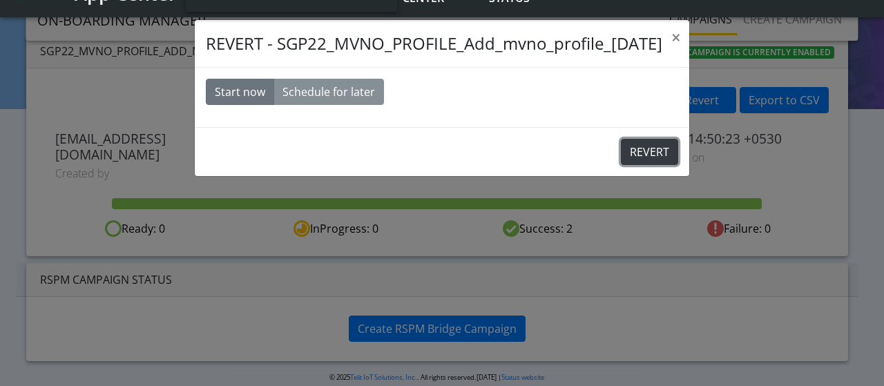
click at [645, 153] on button "REVERT" at bounding box center [649, 152] width 57 height 26
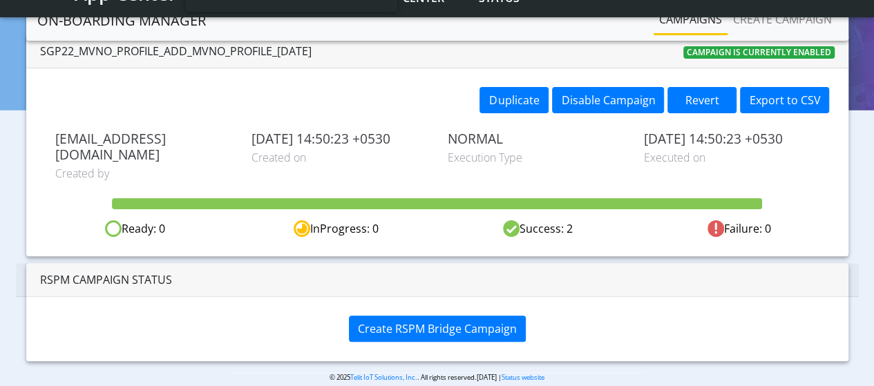
click at [714, 23] on link "Campaigns" at bounding box center [691, 20] width 74 height 28
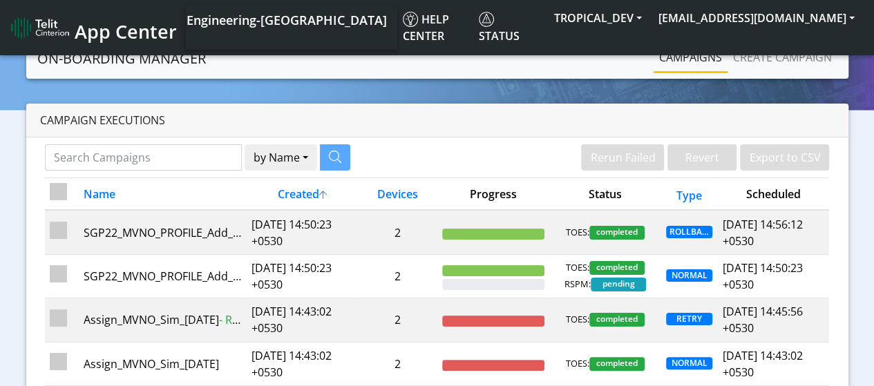
click at [42, 17] on img at bounding box center [40, 28] width 58 height 22
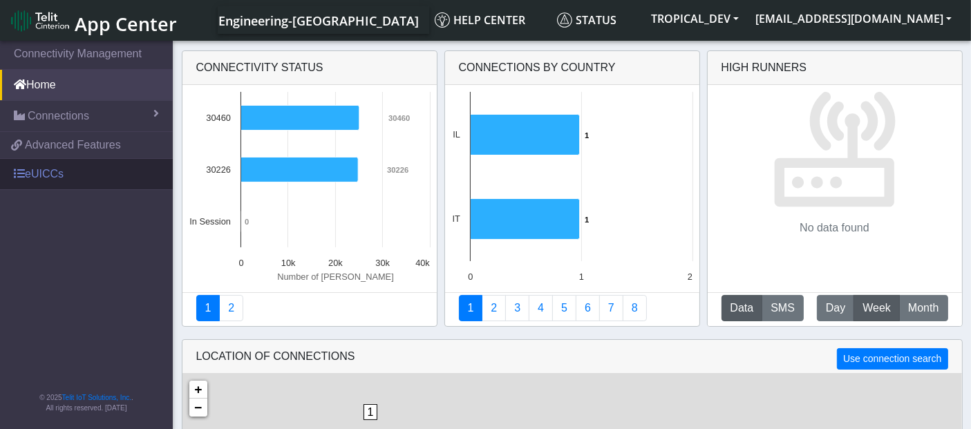
click at [53, 173] on link "eUICCs" at bounding box center [86, 174] width 173 height 30
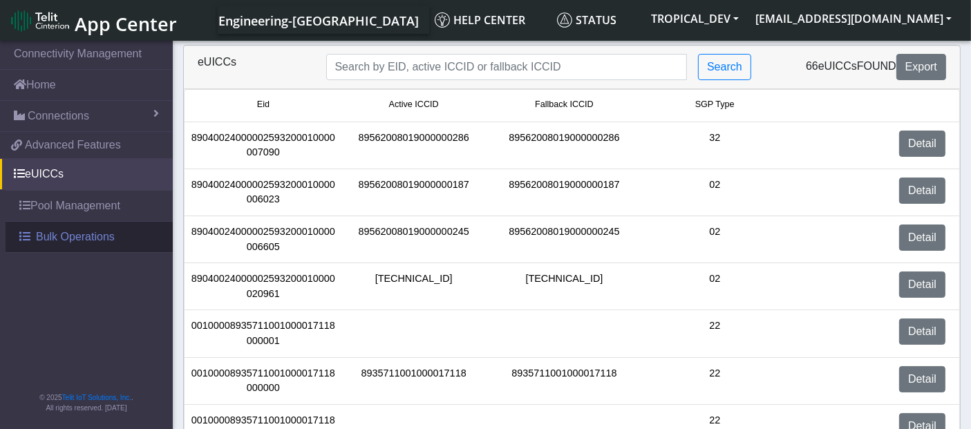
click at [70, 236] on span "Bulk Operations" at bounding box center [75, 237] width 79 height 17
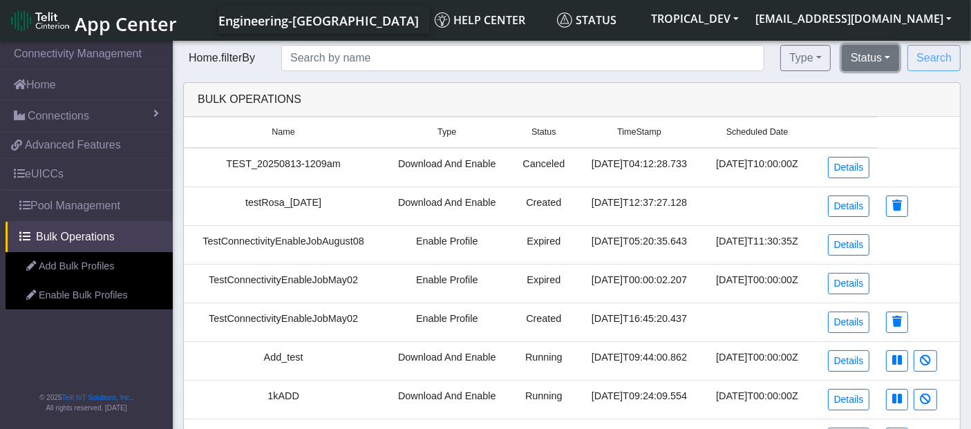
click at [877, 58] on button "Status" at bounding box center [869, 58] width 57 height 26
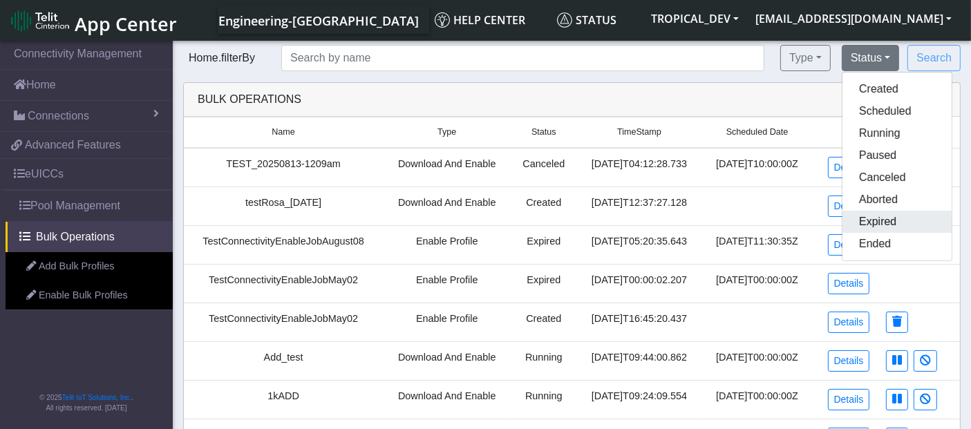
click at [890, 216] on button "Expired" at bounding box center [896, 222] width 109 height 22
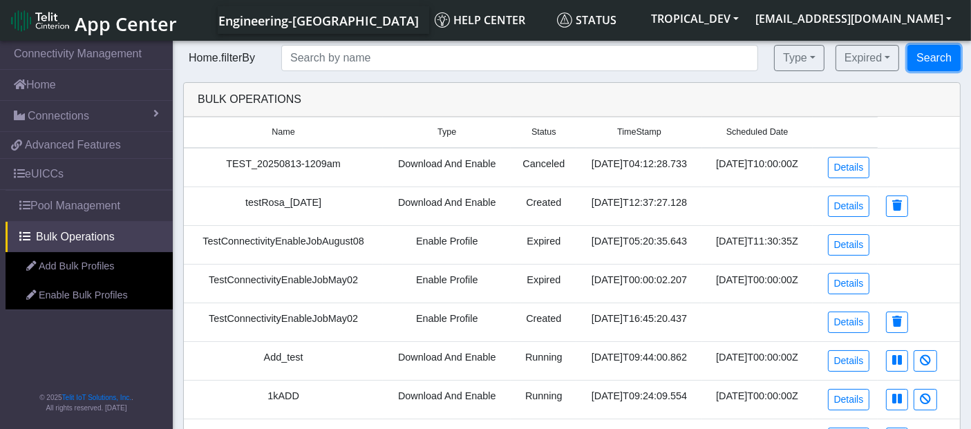
click at [920, 50] on button "Search" at bounding box center [933, 58] width 53 height 26
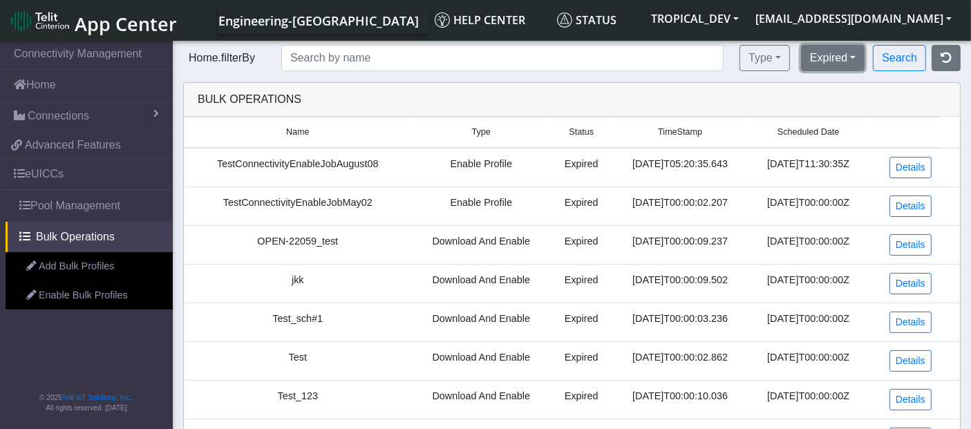
click at [820, 59] on button "Expired" at bounding box center [833, 58] width 64 height 26
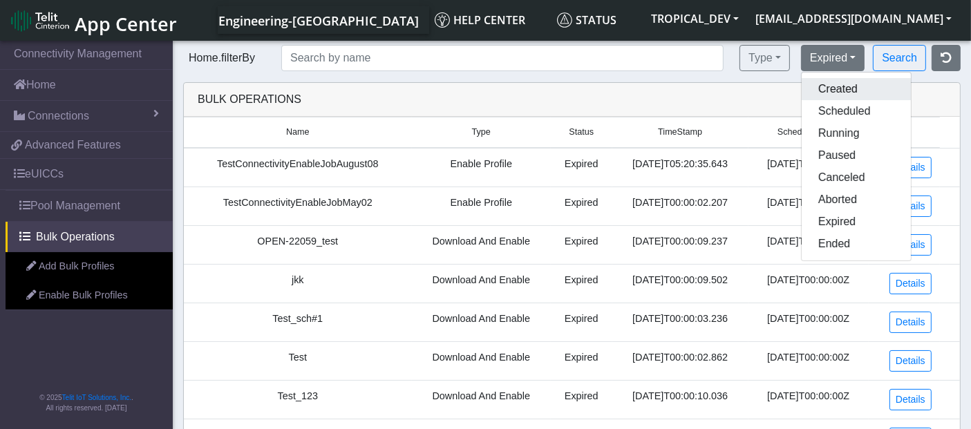
click at [825, 90] on button "Created" at bounding box center [855, 89] width 109 height 22
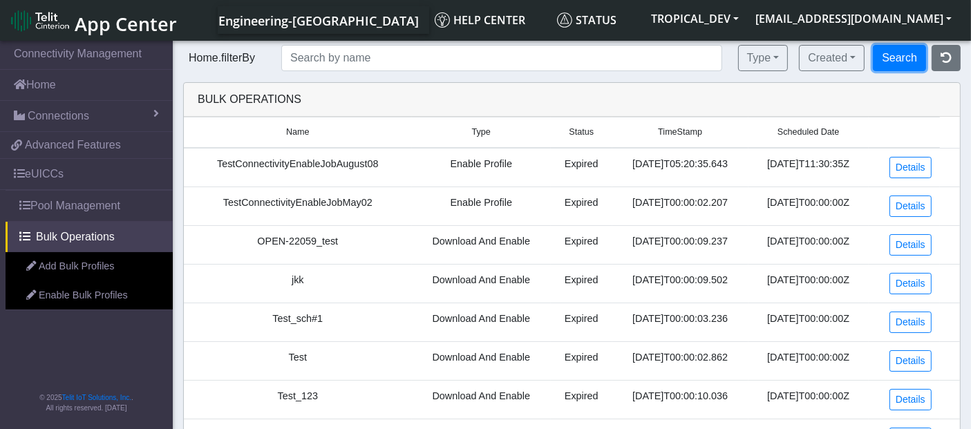
click at [906, 56] on button "Search" at bounding box center [899, 58] width 53 height 26
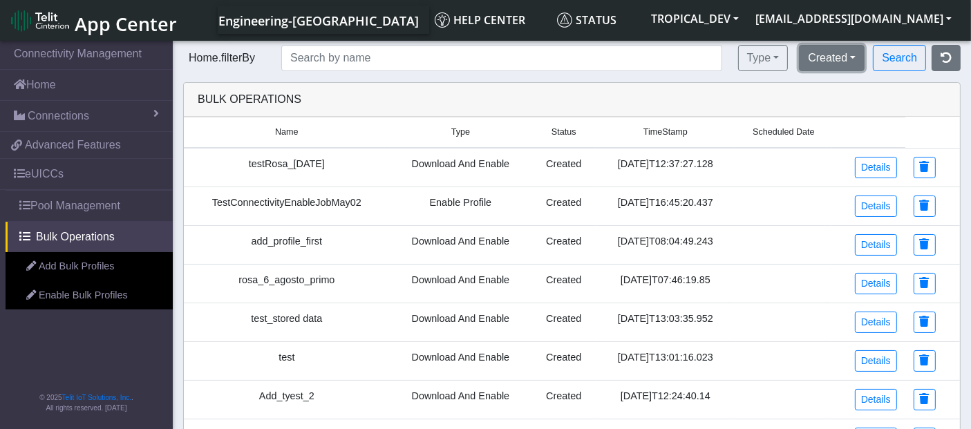
click at [837, 55] on button "Created" at bounding box center [832, 58] width 66 height 26
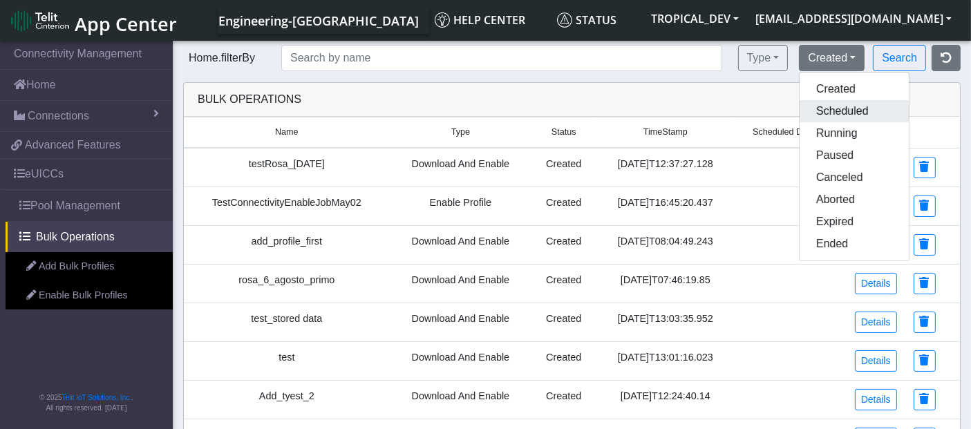
click at [829, 107] on button "Scheduled" at bounding box center [853, 111] width 109 height 22
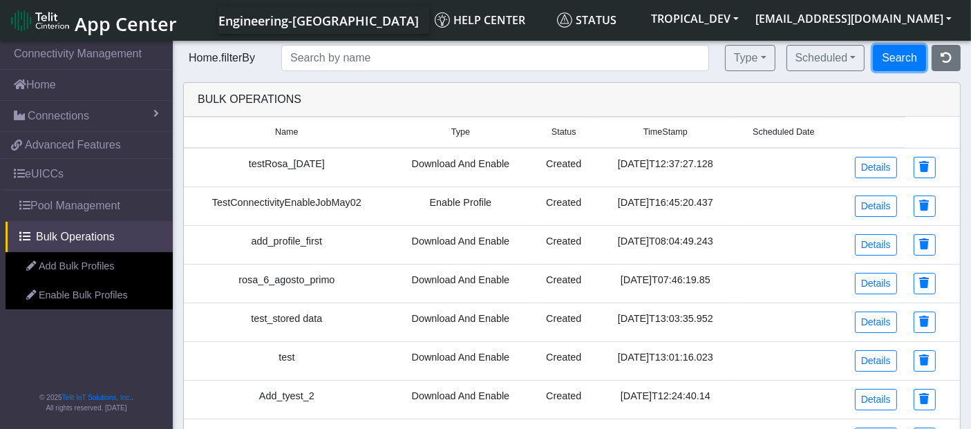
click at [903, 52] on button "Search" at bounding box center [899, 58] width 53 height 26
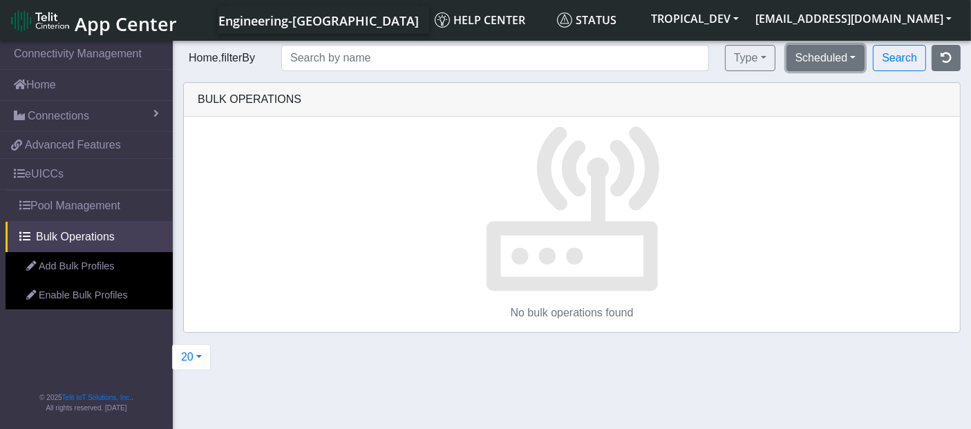
click at [826, 53] on button "Scheduled" at bounding box center [825, 58] width 79 height 26
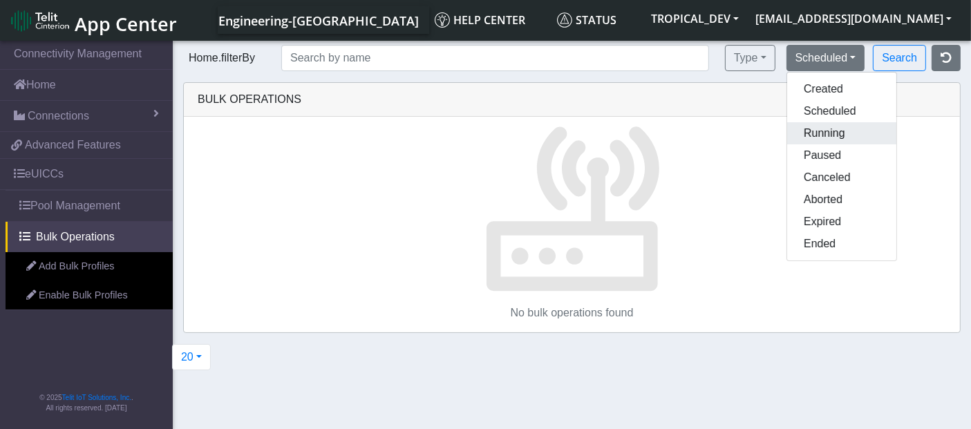
click at [814, 128] on button "Running" at bounding box center [841, 133] width 109 height 22
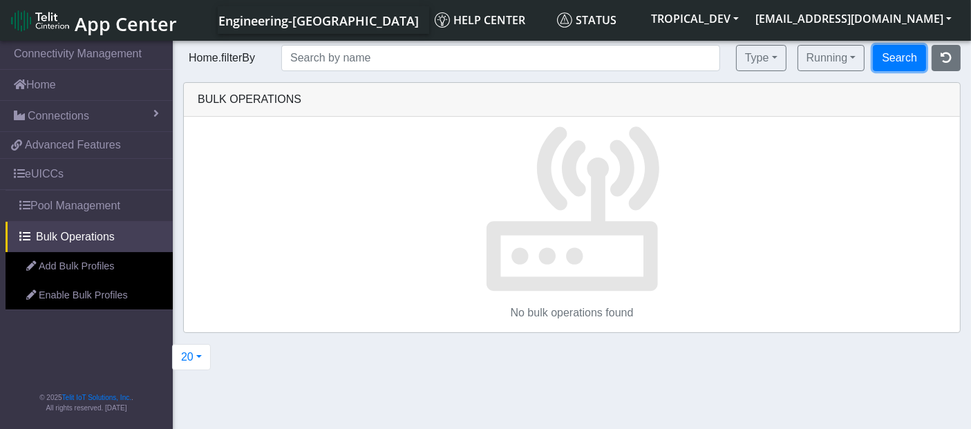
click at [891, 61] on button "Search" at bounding box center [899, 58] width 53 height 26
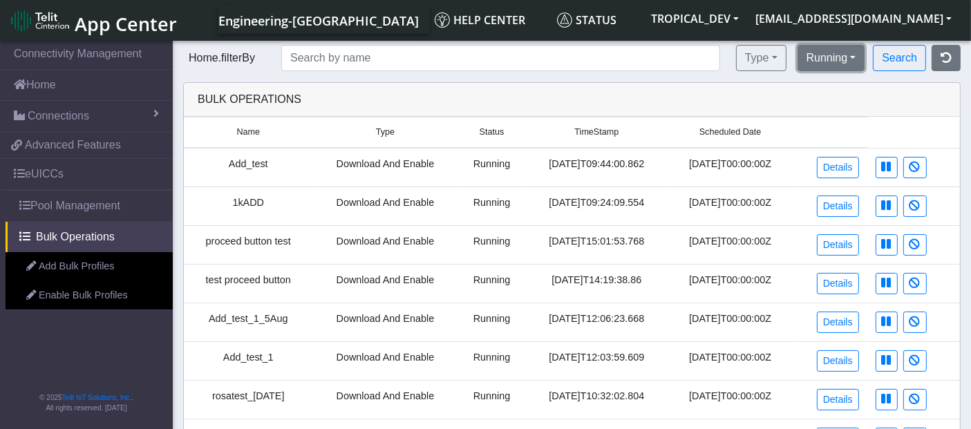
click at [830, 46] on button "Running" at bounding box center [831, 58] width 68 height 26
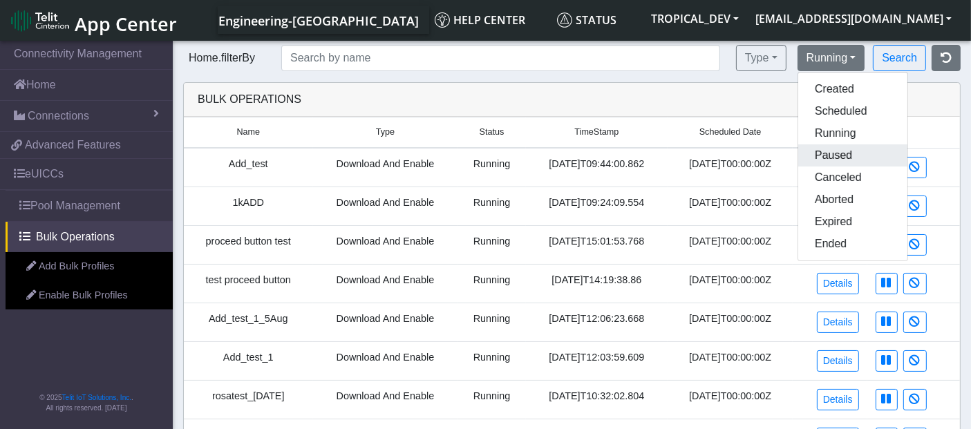
click at [819, 158] on button "Paused" at bounding box center [852, 155] width 109 height 22
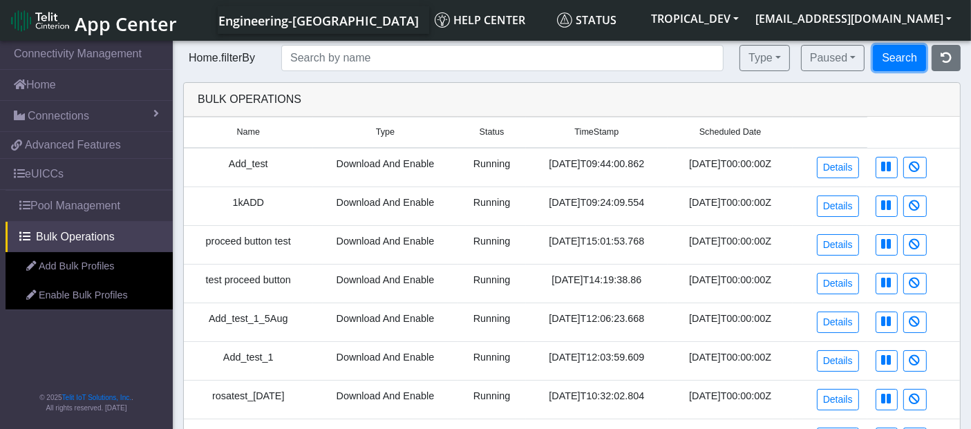
click at [893, 65] on button "Search" at bounding box center [899, 58] width 53 height 26
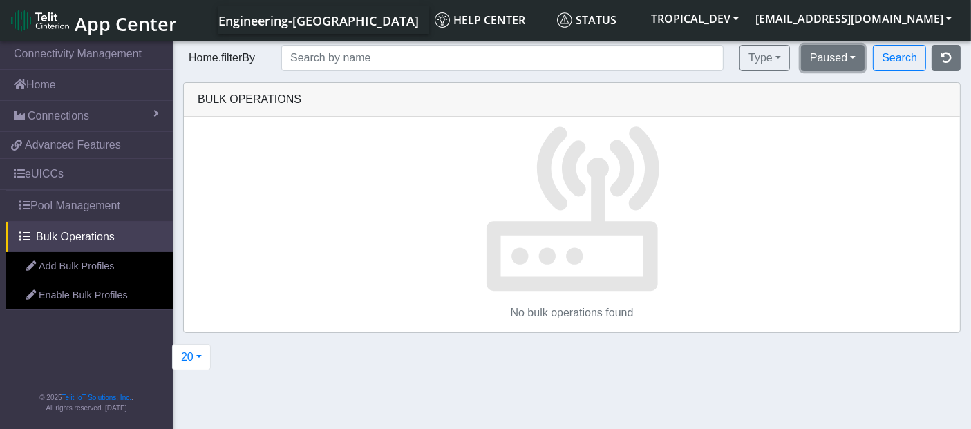
click at [819, 53] on button "Paused" at bounding box center [833, 58] width 64 height 26
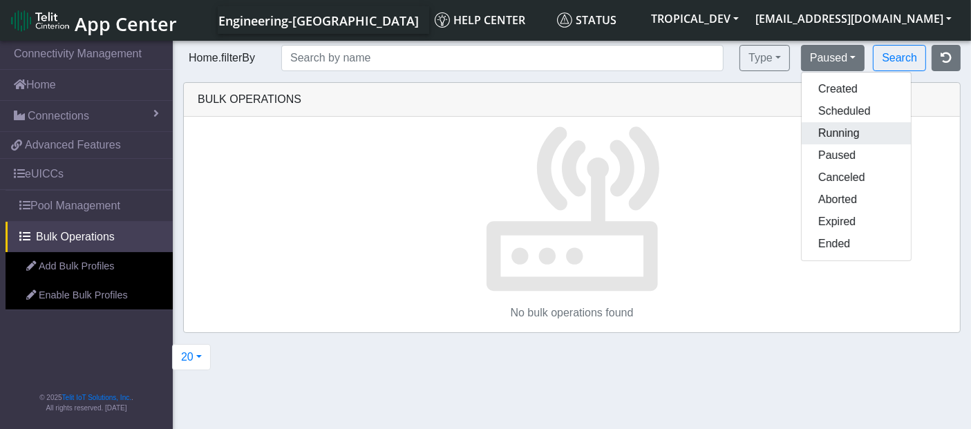
click at [841, 131] on button "Running" at bounding box center [855, 133] width 109 height 22
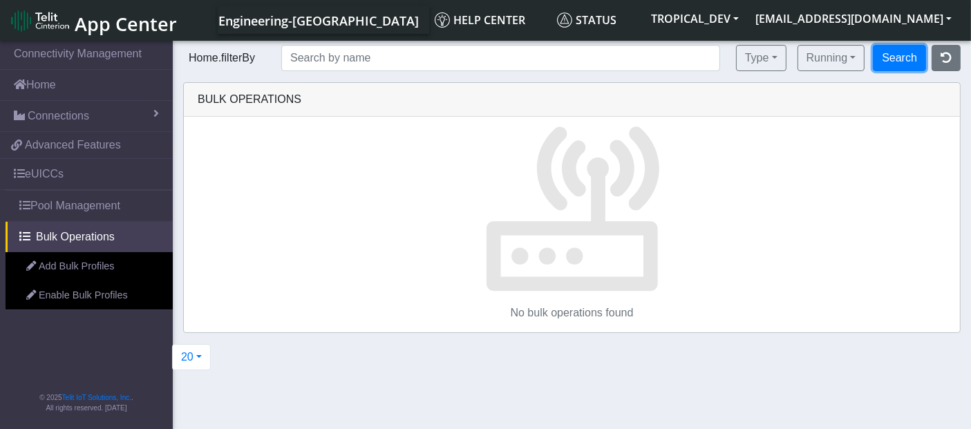
click at [890, 62] on button "Search" at bounding box center [899, 58] width 53 height 26
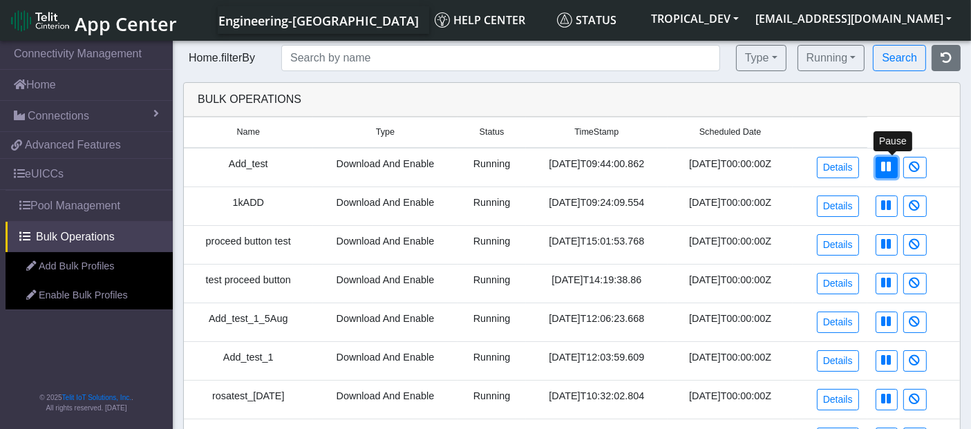
click at [891, 169] on icon at bounding box center [887, 166] width 10 height 11
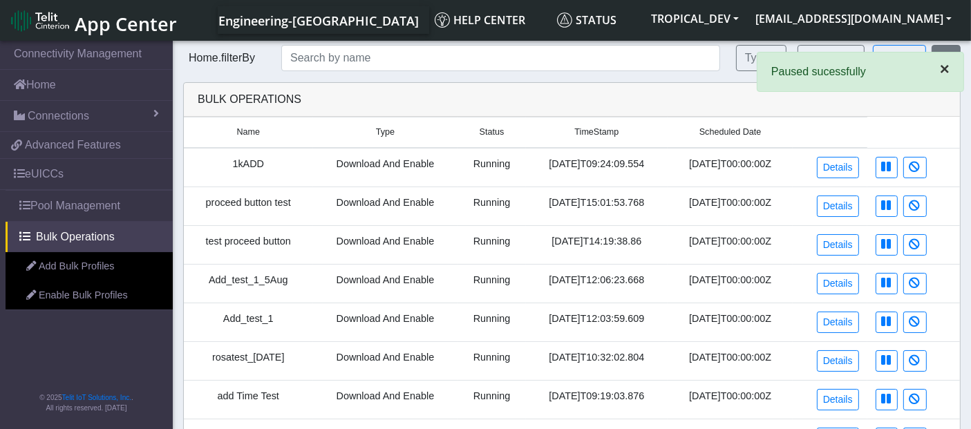
click at [951, 73] on button "×" at bounding box center [944, 69] width 37 height 33
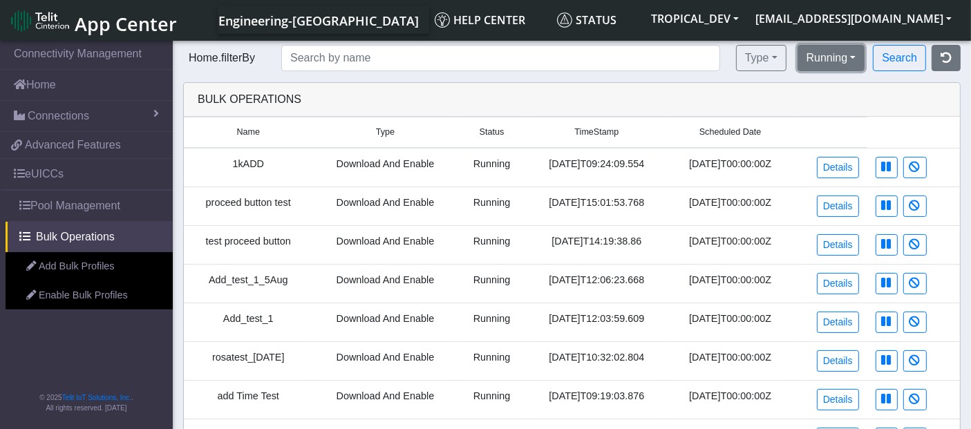
click at [834, 60] on button "Running" at bounding box center [831, 58] width 68 height 26
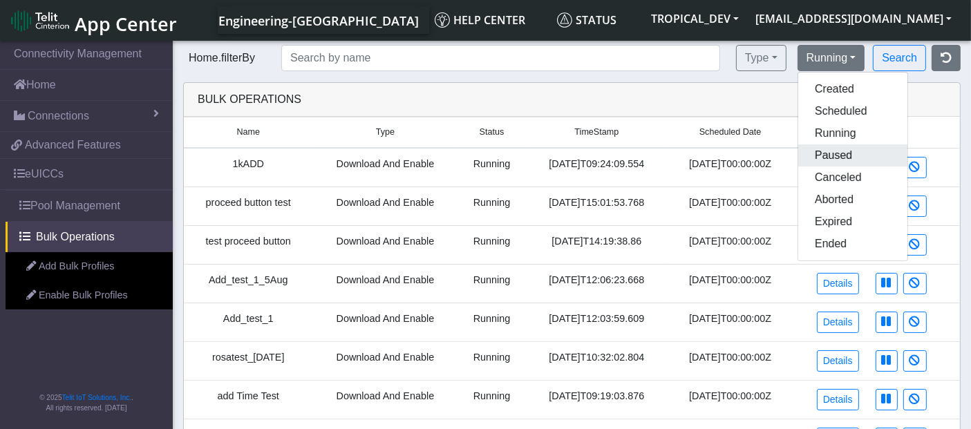
click at [832, 151] on button "Paused" at bounding box center [852, 155] width 109 height 22
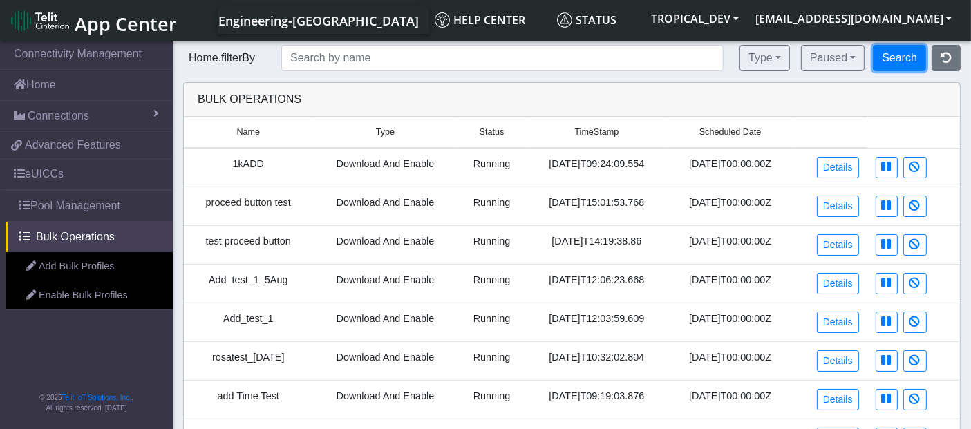
click at [899, 56] on button "Search" at bounding box center [899, 58] width 53 height 26
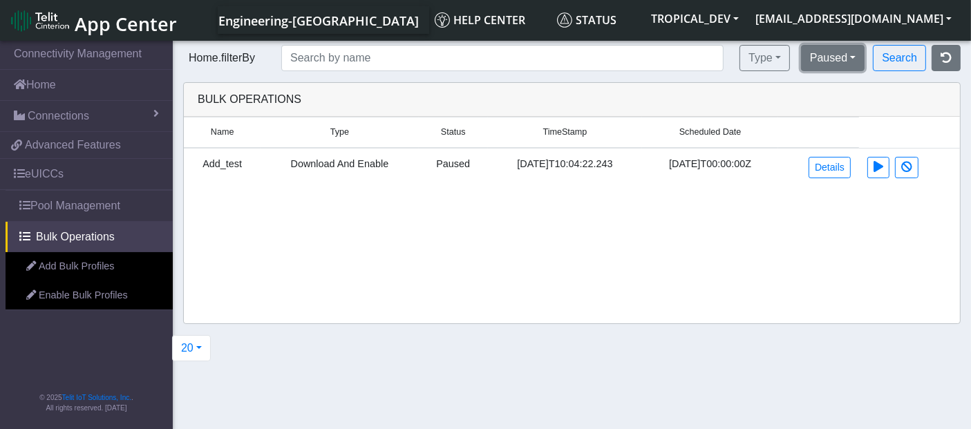
click at [819, 57] on button "Paused" at bounding box center [833, 58] width 64 height 26
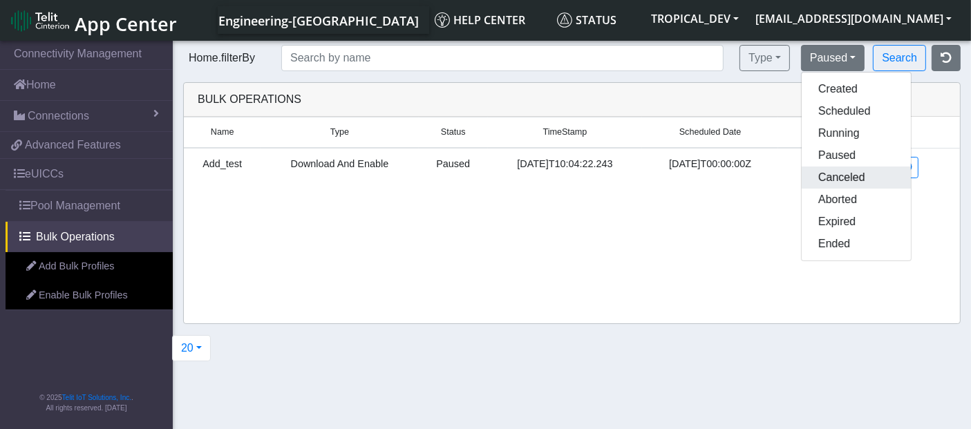
click at [832, 174] on button "Canceled" at bounding box center [855, 177] width 109 height 22
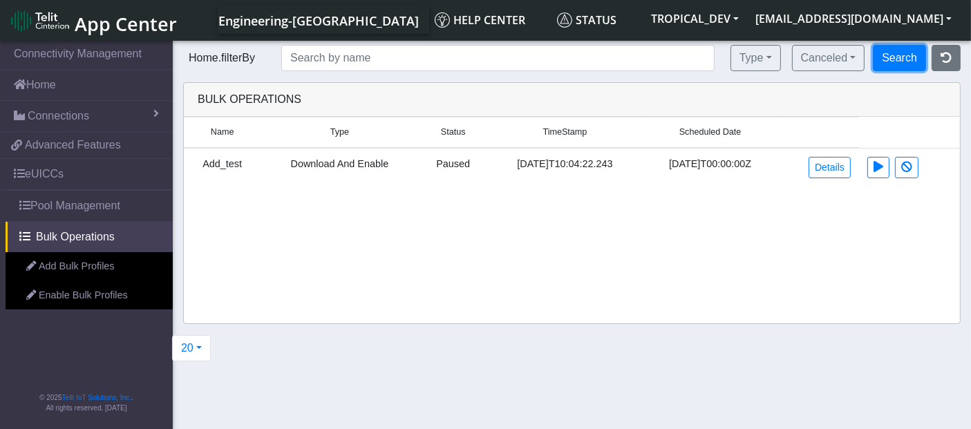
click at [904, 61] on button "Search" at bounding box center [899, 58] width 53 height 26
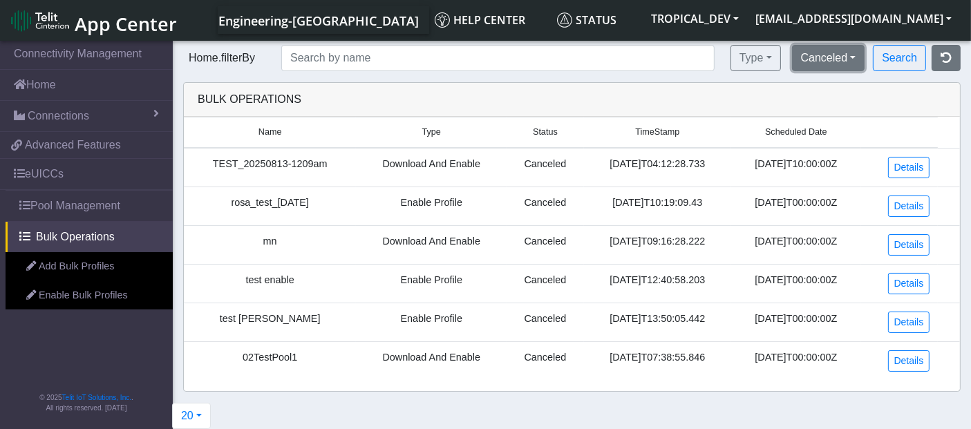
click at [842, 55] on button "Canceled" at bounding box center [828, 58] width 73 height 26
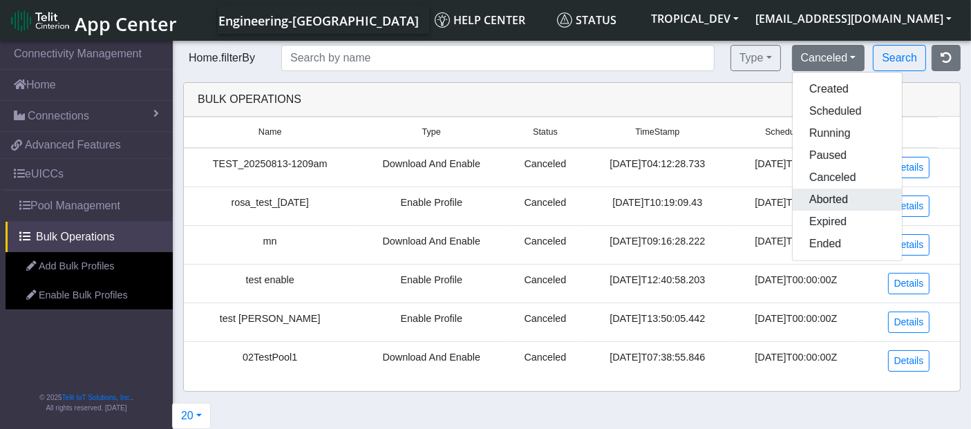
click at [817, 196] on button "Aborted" at bounding box center [846, 200] width 109 height 22
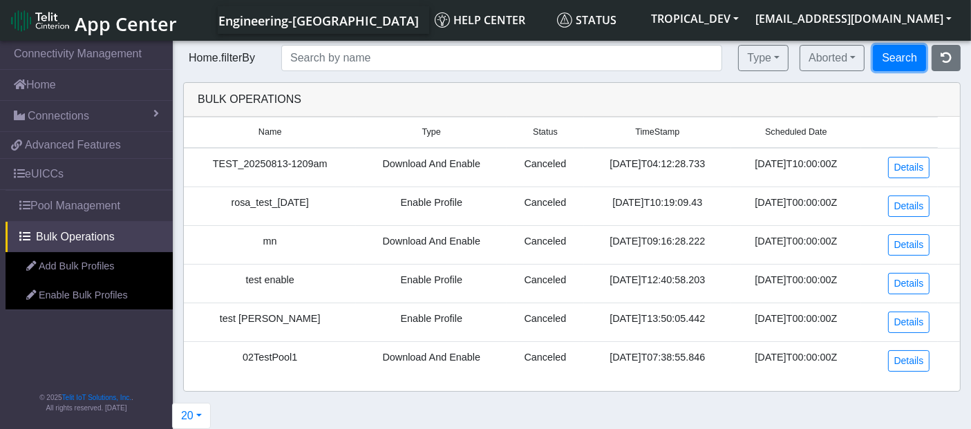
click at [884, 58] on button "Search" at bounding box center [899, 58] width 53 height 26
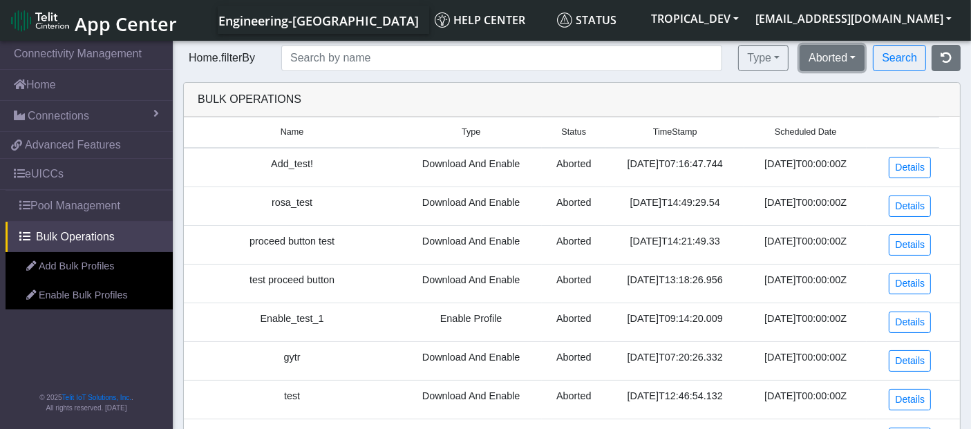
click at [829, 52] on button "Aborted" at bounding box center [831, 58] width 65 height 26
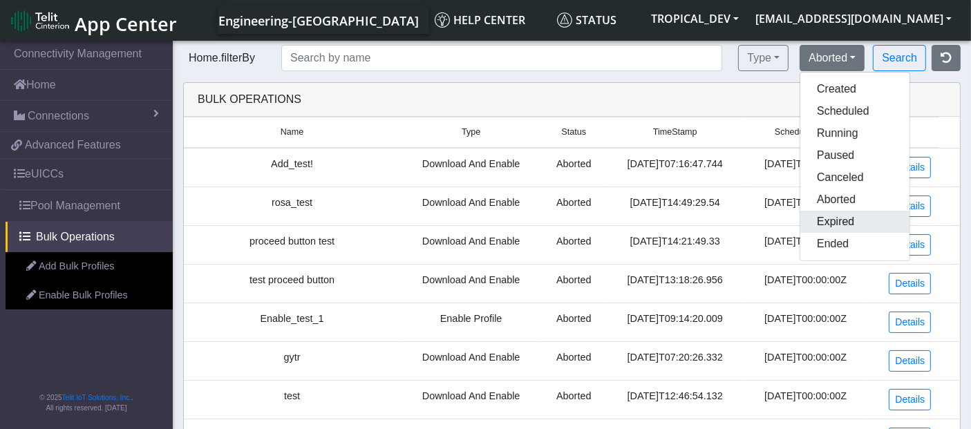
click at [826, 220] on button "Expired" at bounding box center [854, 222] width 109 height 22
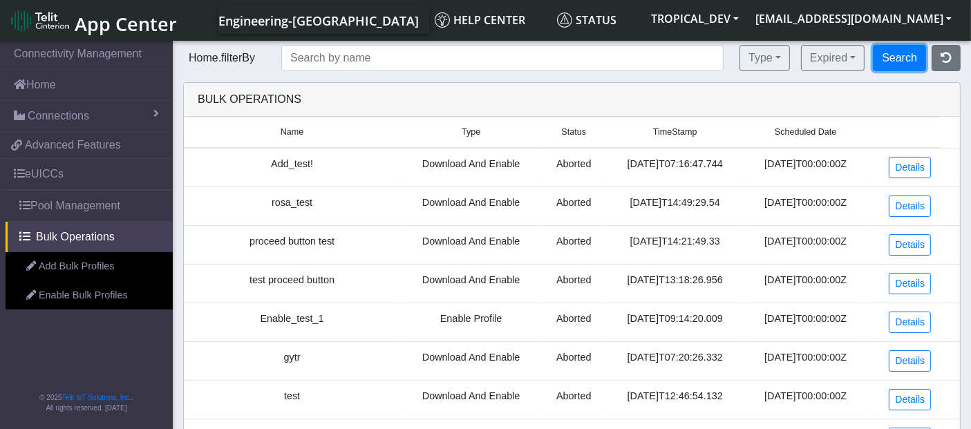
click at [890, 60] on button "Search" at bounding box center [899, 58] width 53 height 26
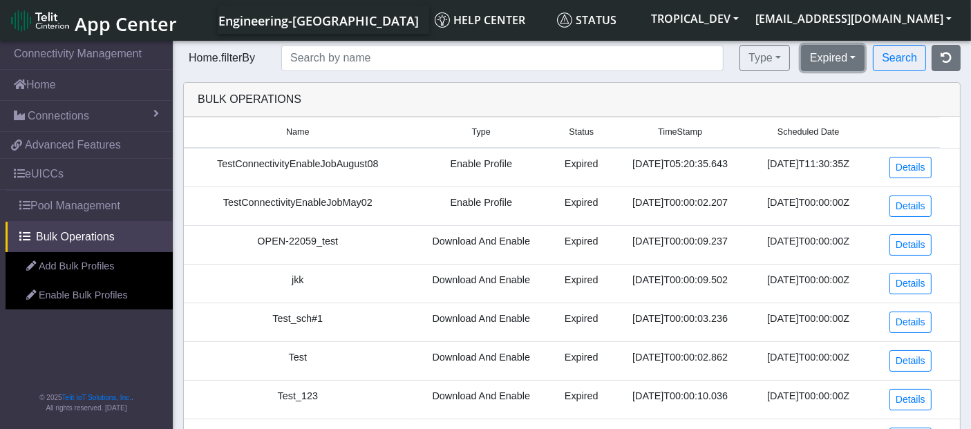
click at [832, 51] on button "Expired" at bounding box center [833, 58] width 64 height 26
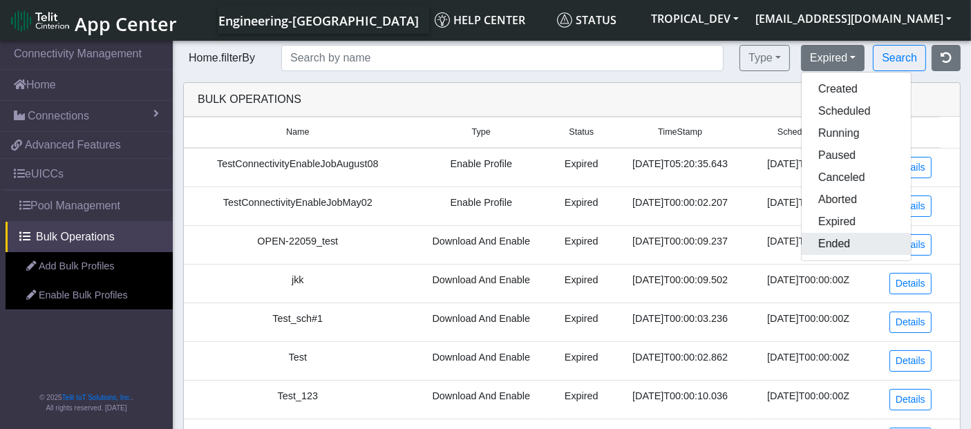
click at [830, 244] on button "Ended" at bounding box center [855, 244] width 109 height 22
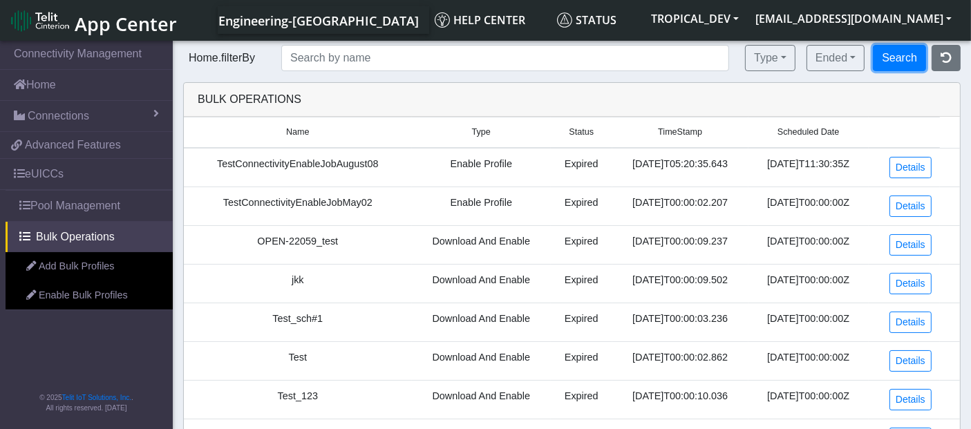
click at [895, 66] on button "Search" at bounding box center [899, 58] width 53 height 26
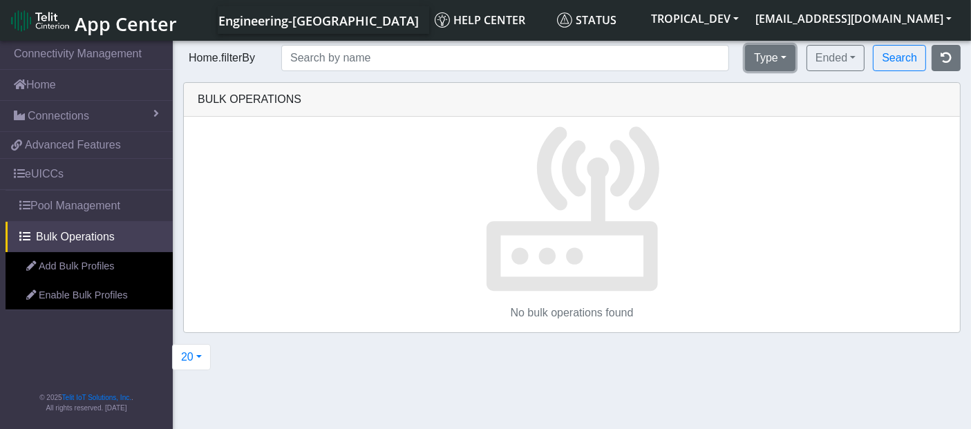
click at [756, 48] on button "Type" at bounding box center [770, 58] width 50 height 26
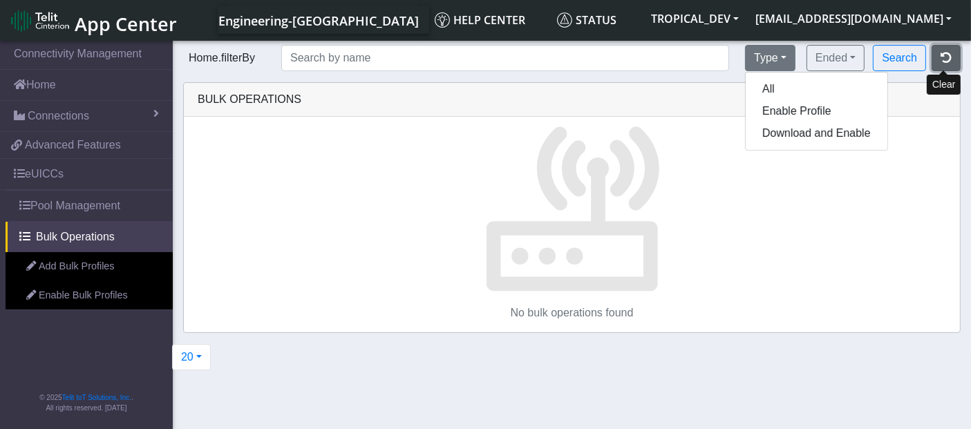
click at [949, 61] on icon "button" at bounding box center [945, 57] width 11 height 11
